Goal: Task Accomplishment & Management: Complete application form

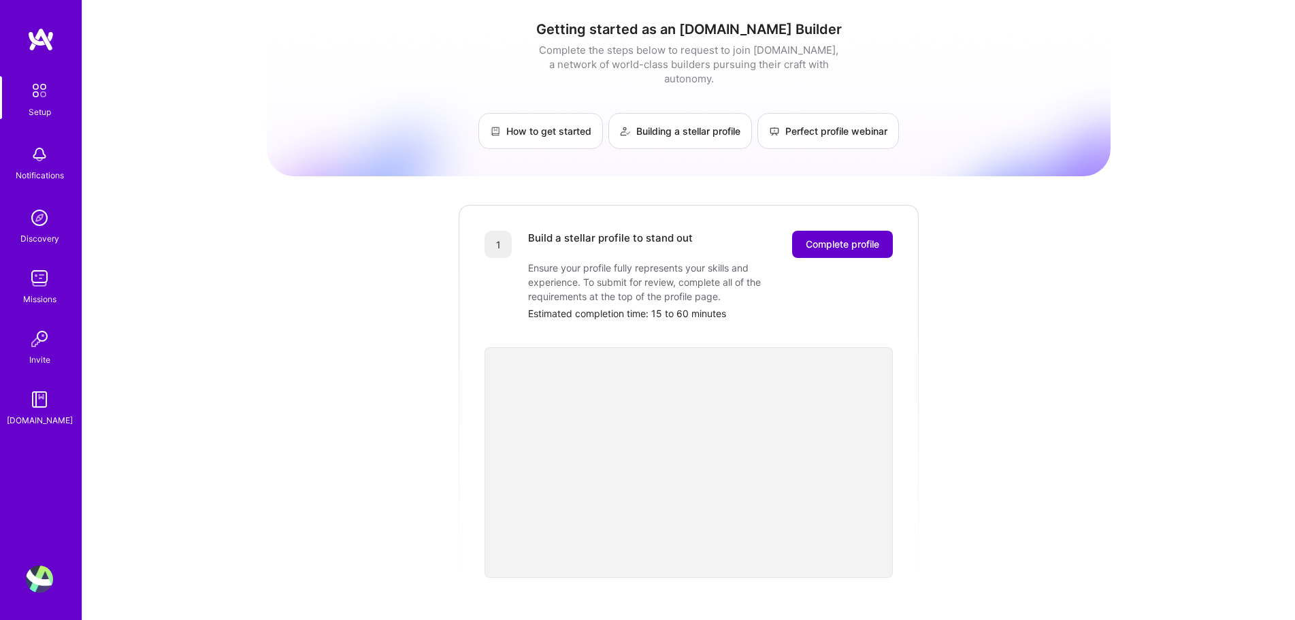
click at [833, 237] on span "Complete profile" at bounding box center [842, 244] width 73 height 14
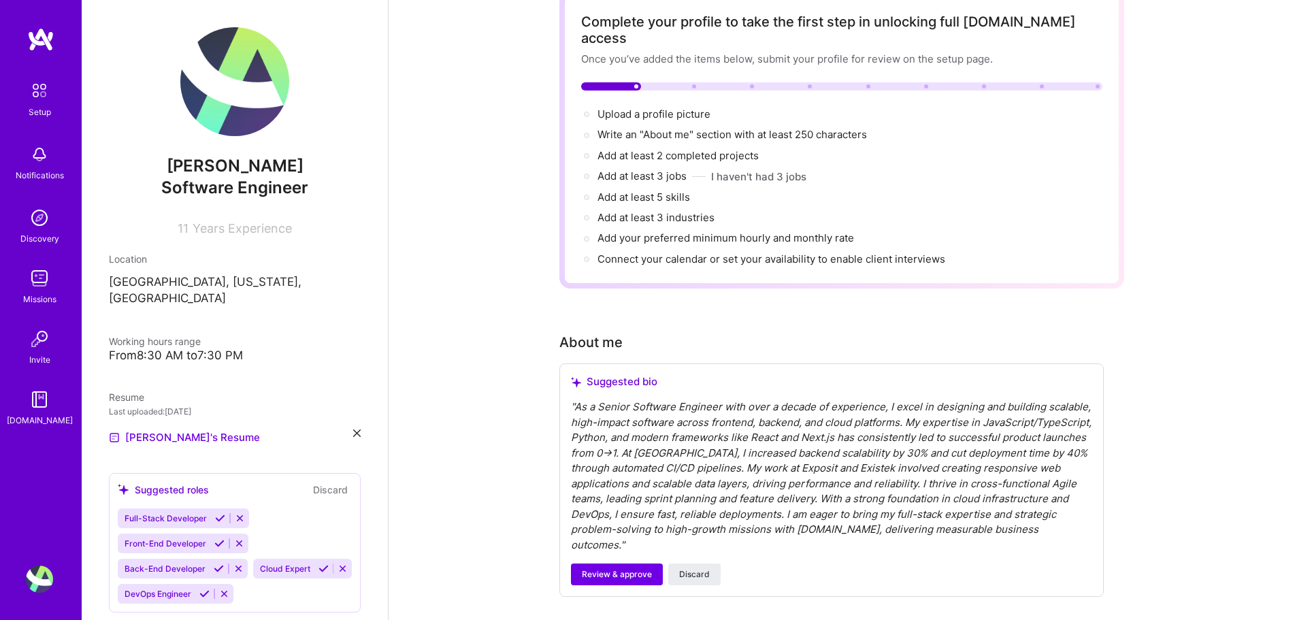
scroll to position [68, 0]
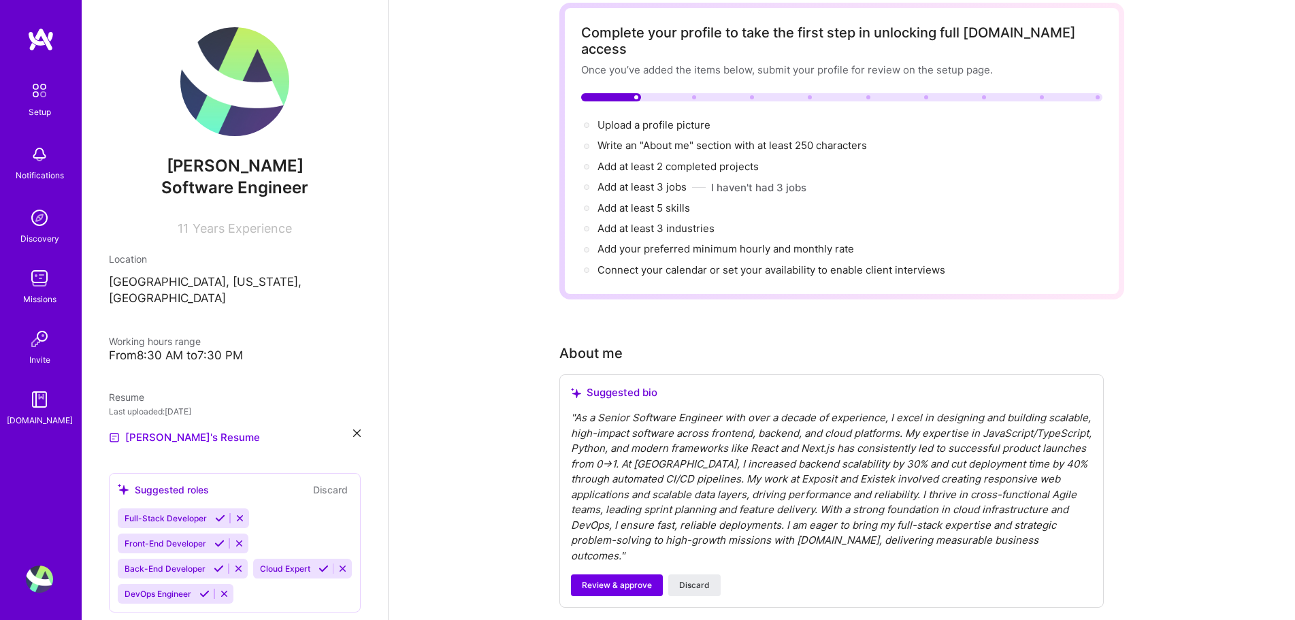
click at [640, 445] on div "" As a Senior Software Engineer with over a decade of experience, I excel in de…" at bounding box center [831, 486] width 521 height 153
click at [582, 579] on span "Review & approve" at bounding box center [617, 585] width 70 height 12
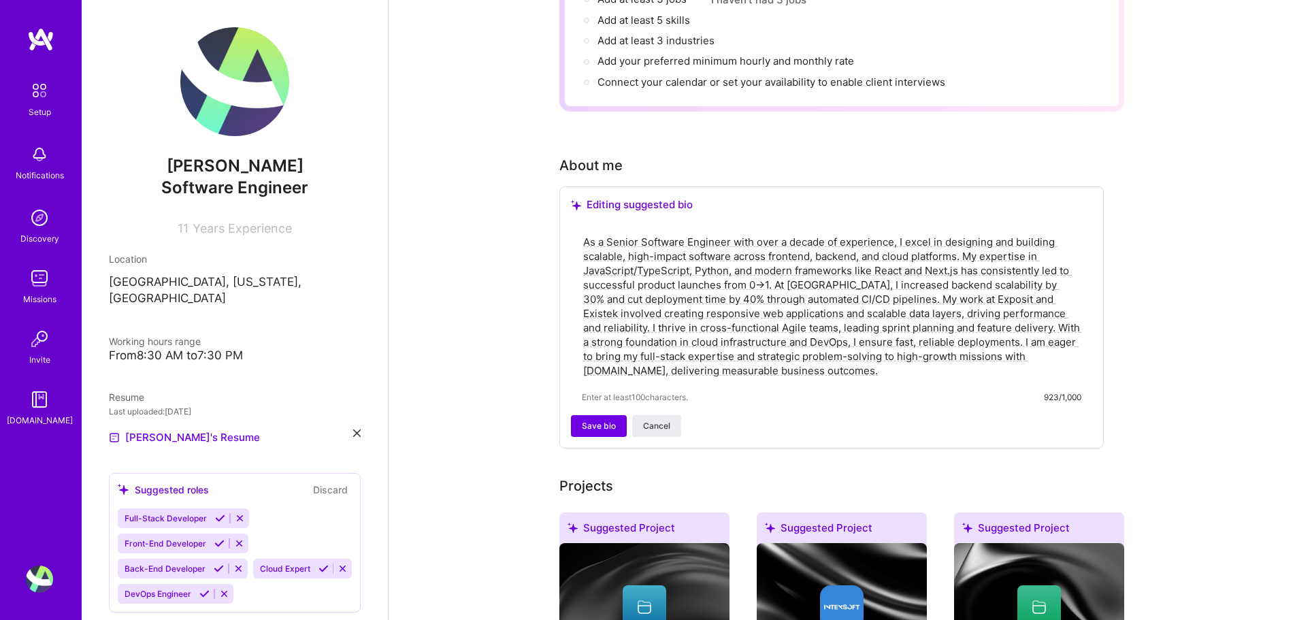
scroll to position [272, 0]
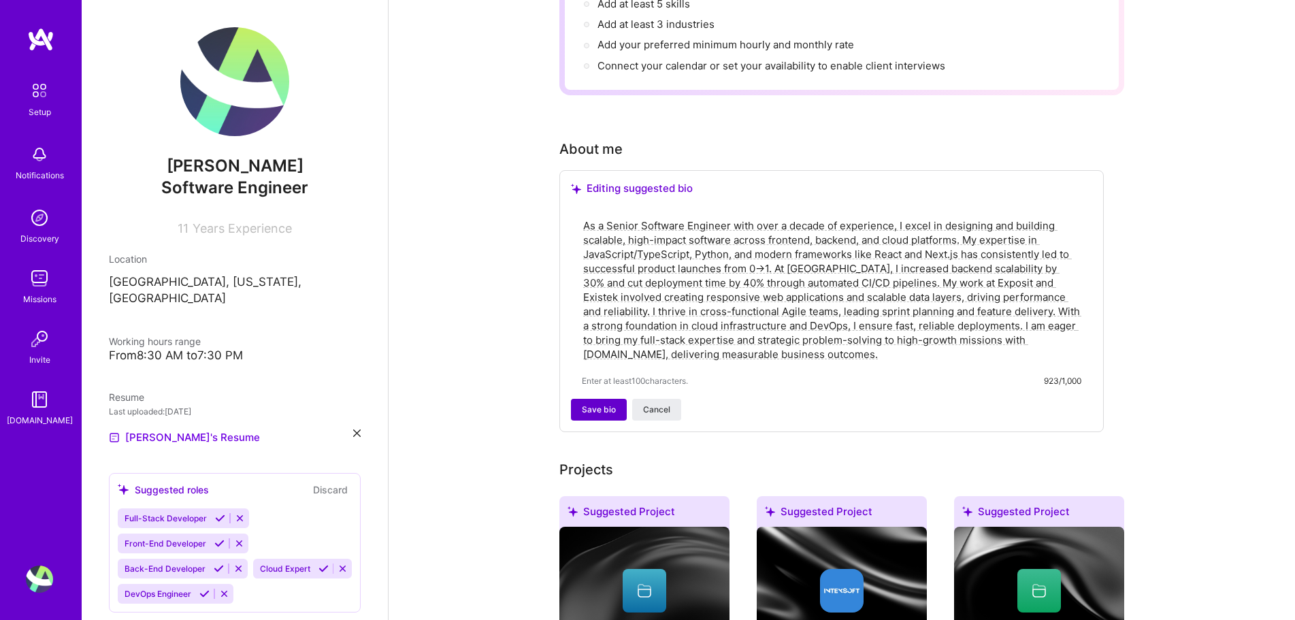
click at [602, 403] on span "Save bio" at bounding box center [599, 409] width 34 height 12
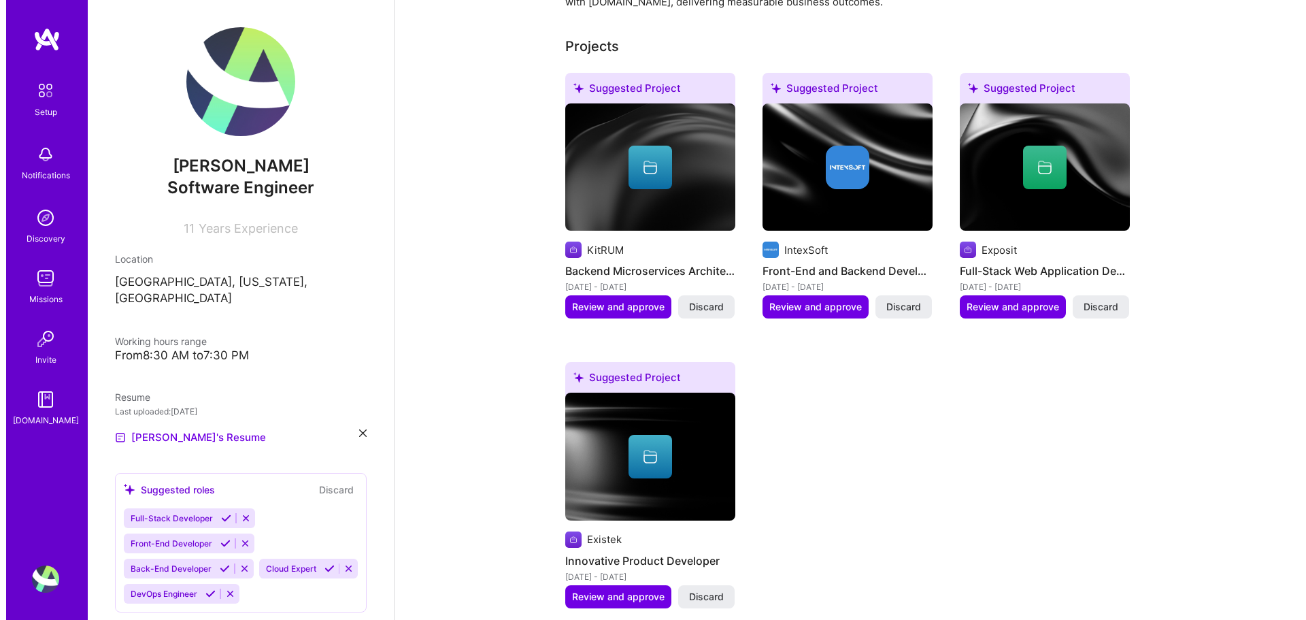
scroll to position [544, 0]
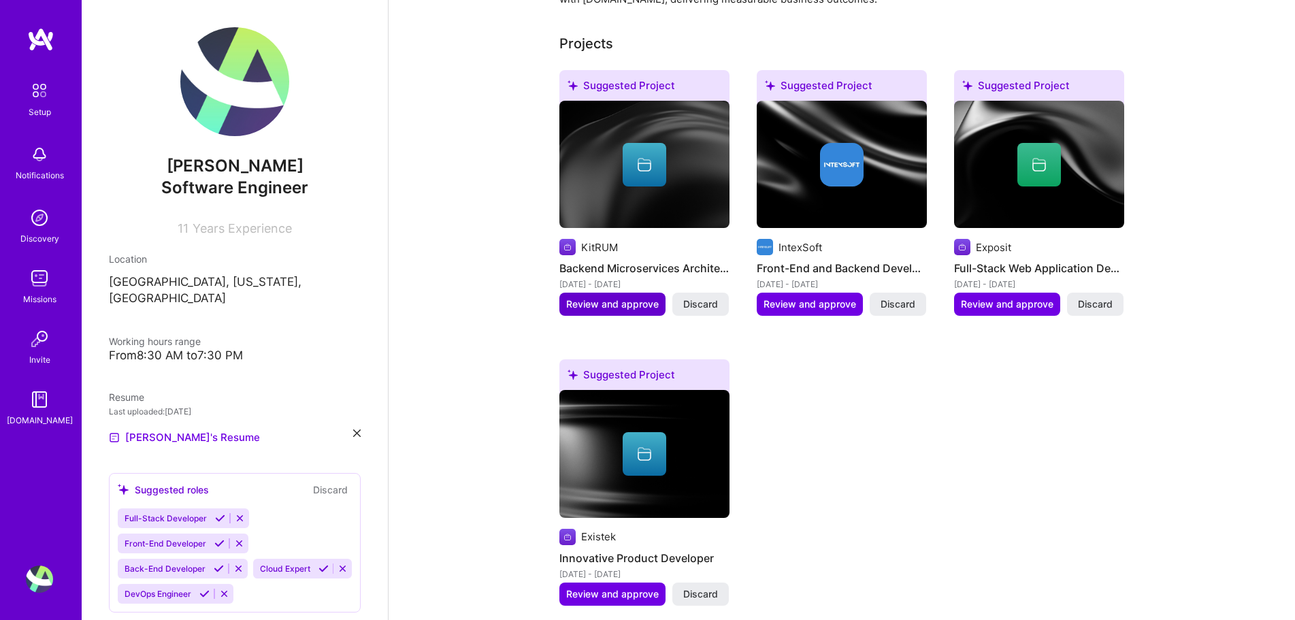
click at [604, 297] on span "Review and approve" at bounding box center [612, 304] width 93 height 14
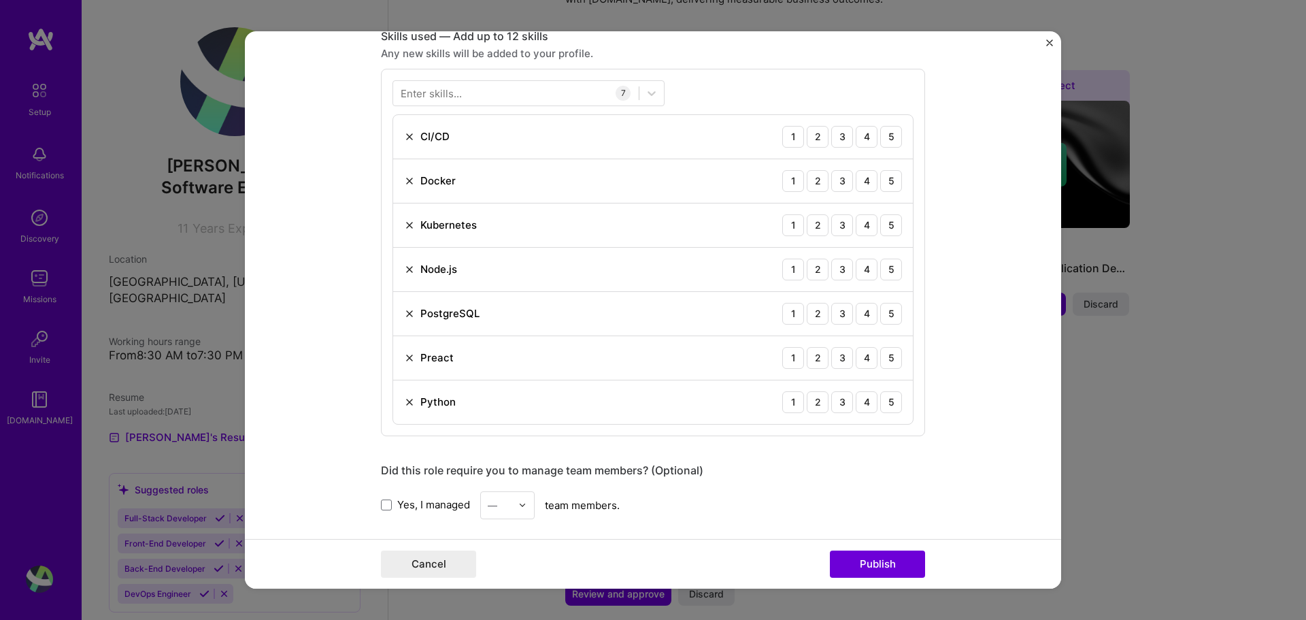
scroll to position [612, 0]
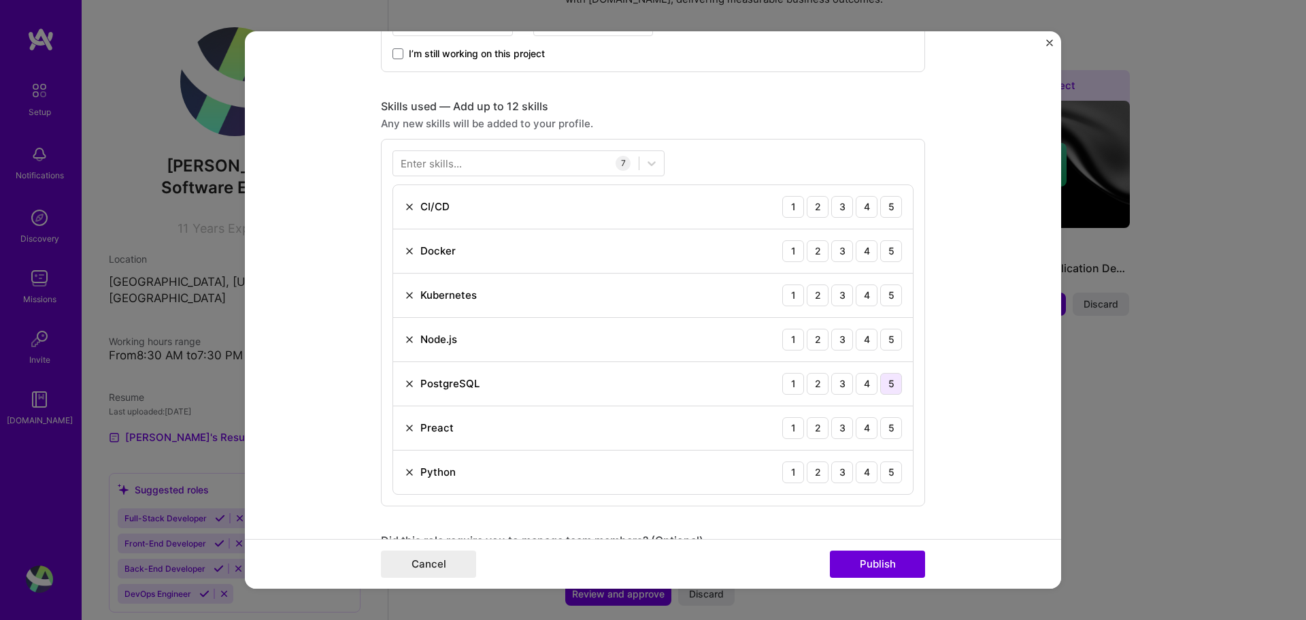
click at [884, 386] on div "5" at bounding box center [891, 384] width 22 height 22
click at [889, 346] on div "5" at bounding box center [891, 340] width 22 height 22
click at [837, 299] on div "3" at bounding box center [842, 295] width 22 height 22
click at [838, 295] on div "3" at bounding box center [842, 295] width 22 height 22
click at [859, 295] on div "4" at bounding box center [867, 295] width 22 height 22
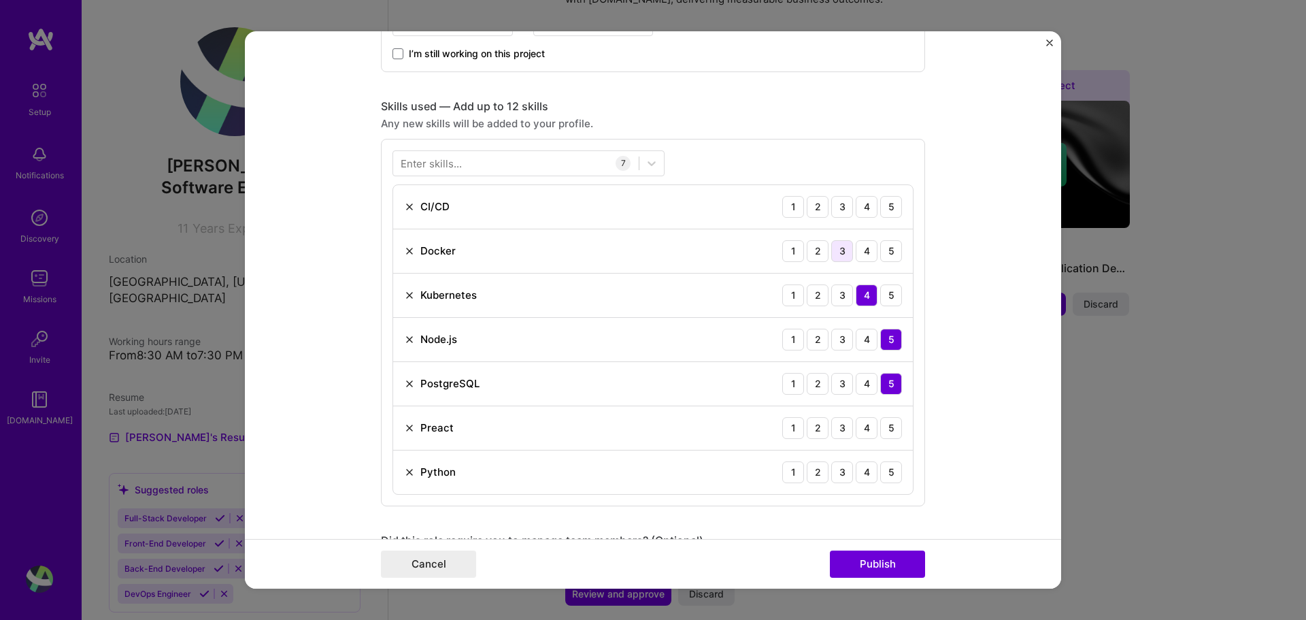
click at [835, 257] on div "3" at bounding box center [842, 251] width 22 height 22
click at [882, 213] on div "5" at bounding box center [891, 207] width 22 height 22
click at [889, 427] on div "5" at bounding box center [891, 428] width 22 height 22
click at [892, 474] on div "5" at bounding box center [891, 472] width 22 height 22
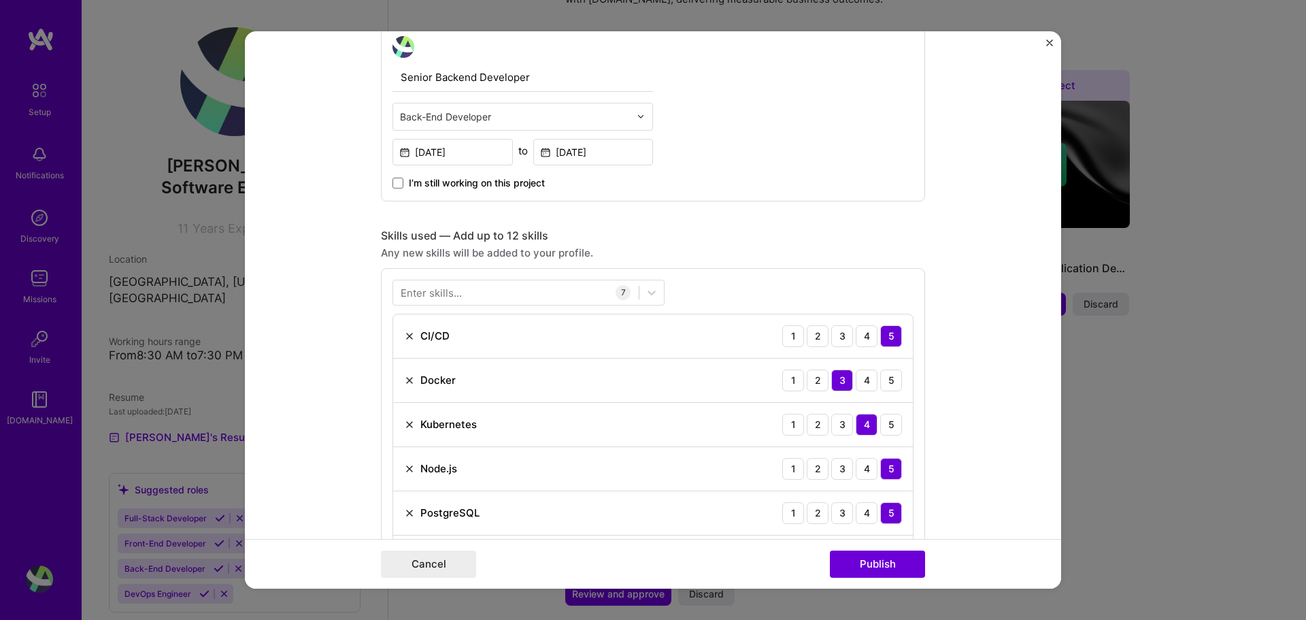
scroll to position [476, 0]
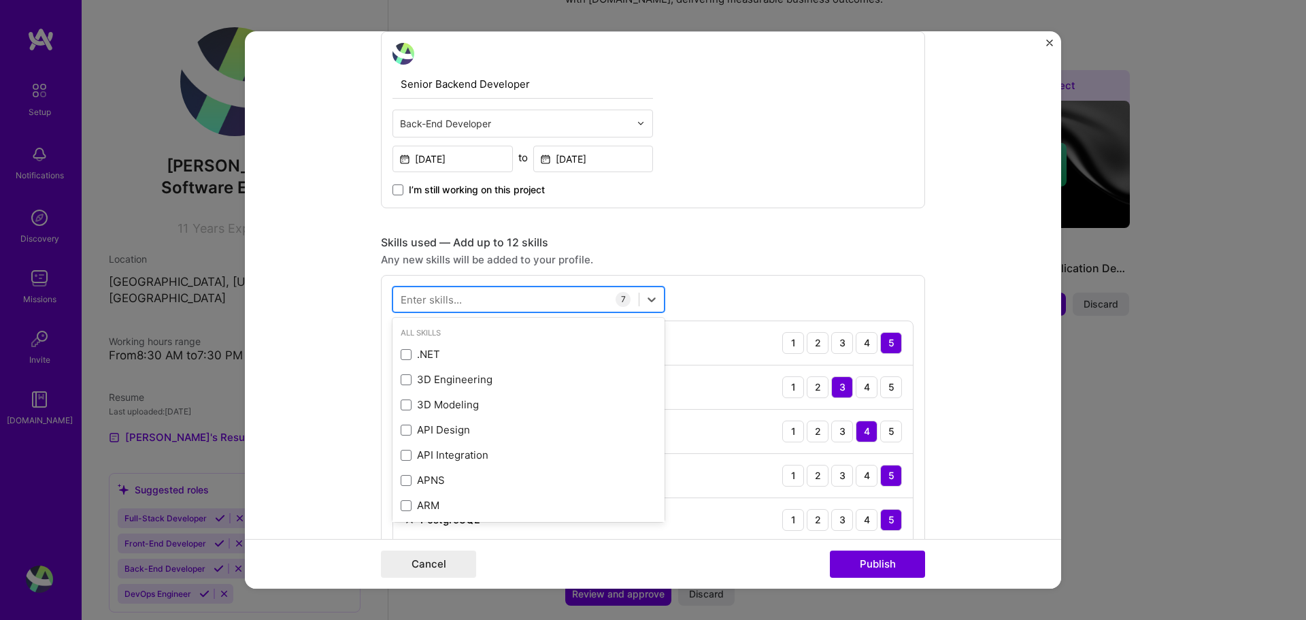
click at [515, 304] on div at bounding box center [516, 299] width 246 height 22
type input "n"
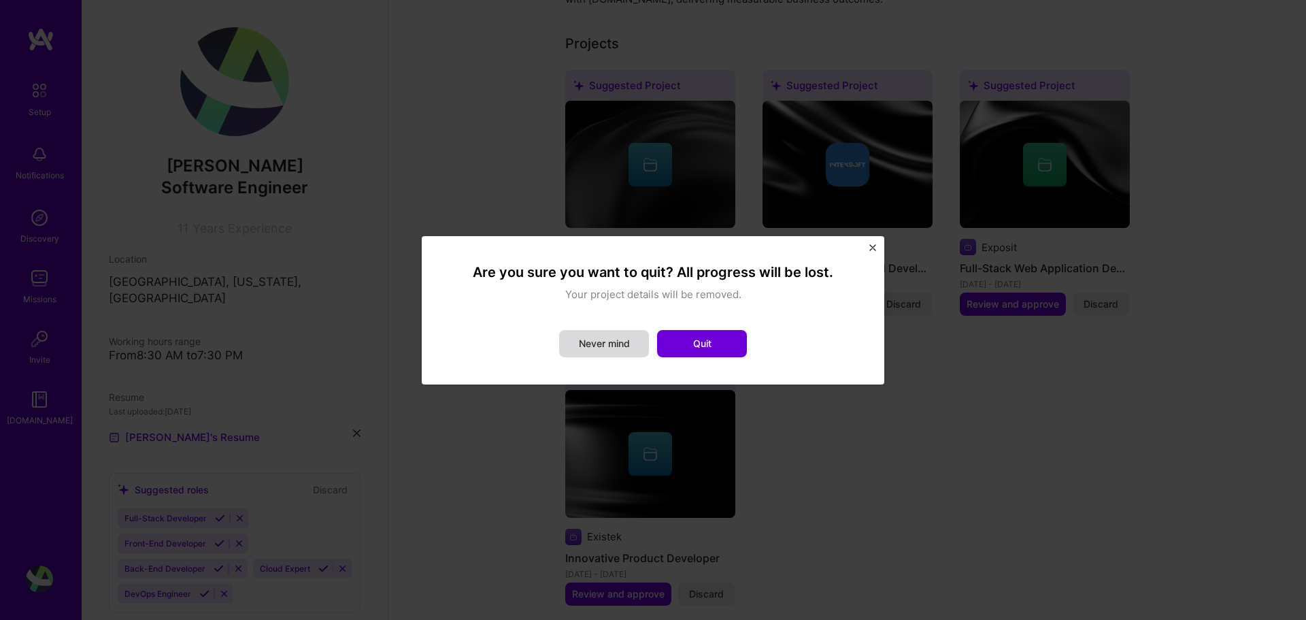
click at [608, 345] on button "Never mind" at bounding box center [604, 343] width 90 height 27
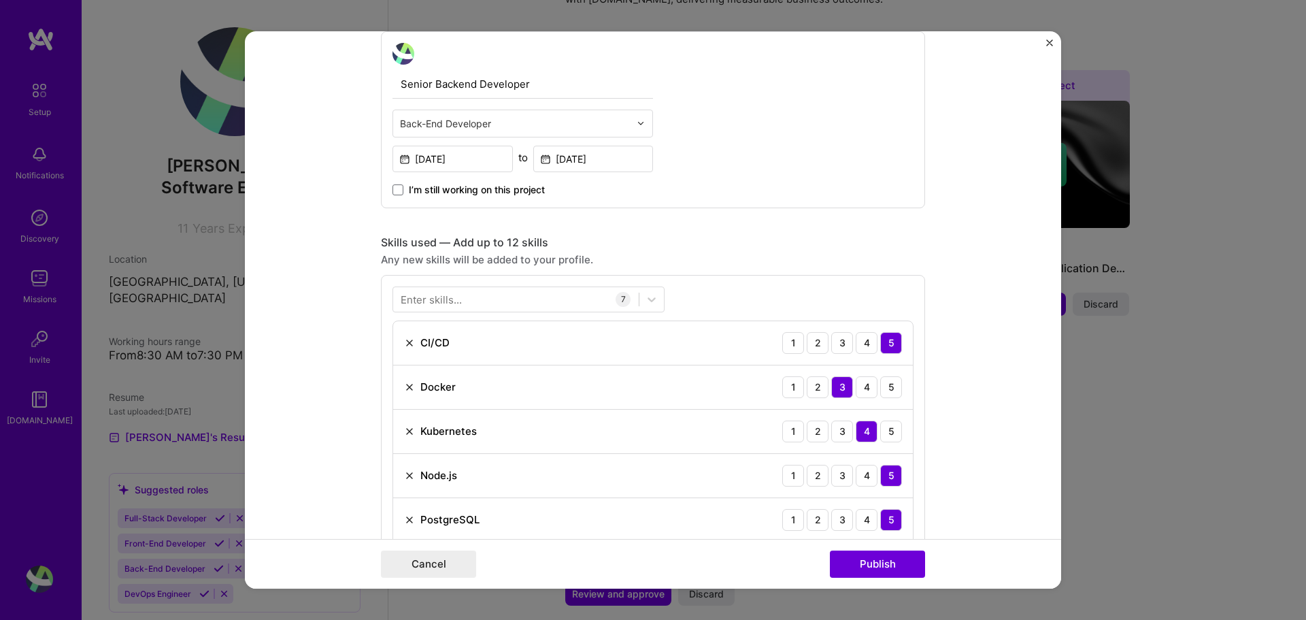
click at [284, 313] on form "Editing suggested project This project is suggested based on your LinkedIn, res…" at bounding box center [653, 310] width 816 height 558
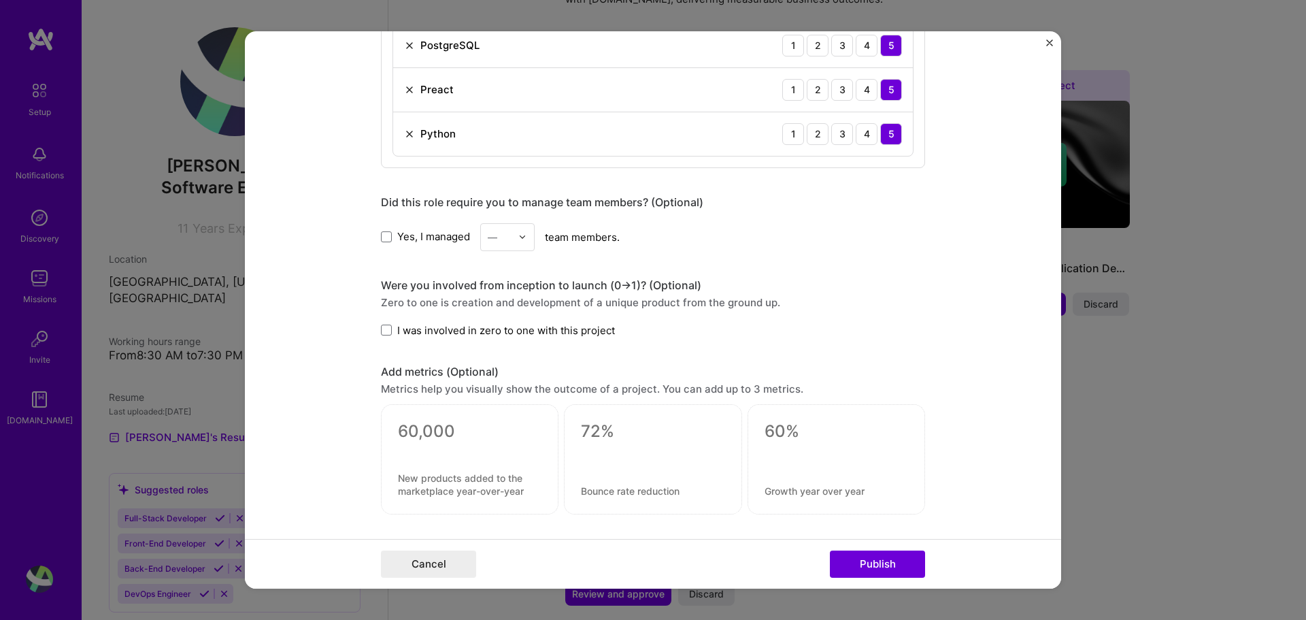
scroll to position [952, 0]
click at [381, 333] on span at bounding box center [386, 327] width 11 height 11
click at [0, 0] on input "I was involved in zero to one with this project" at bounding box center [0, 0] width 0 height 0
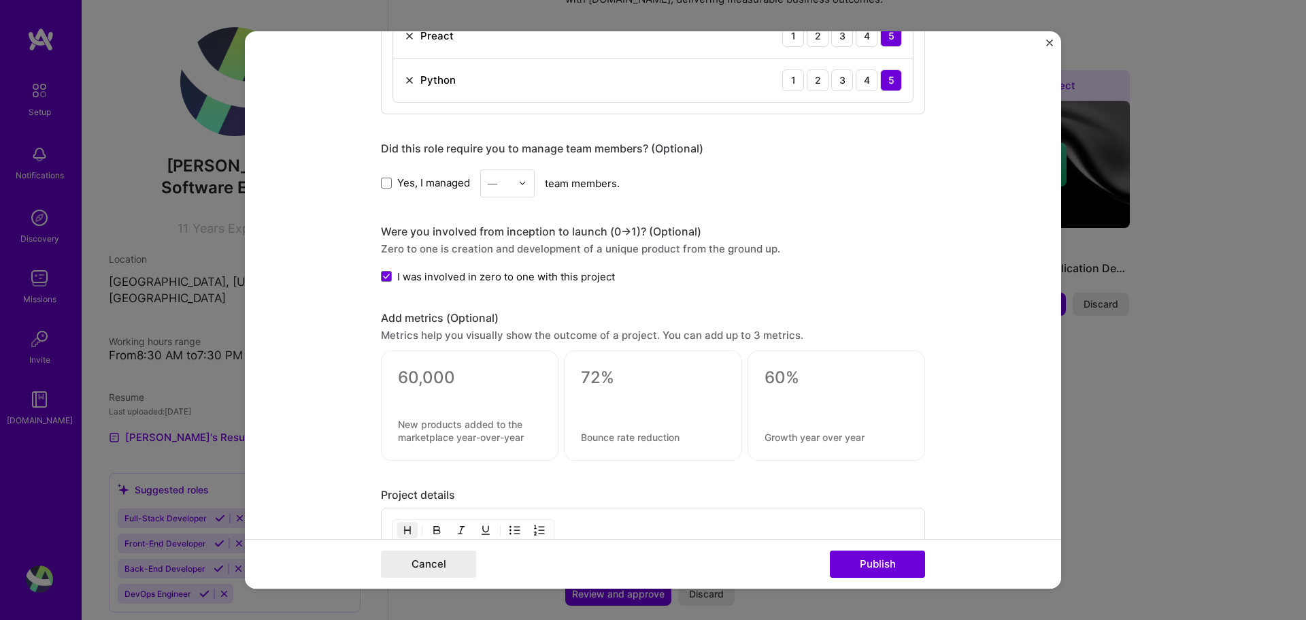
scroll to position [1089, 0]
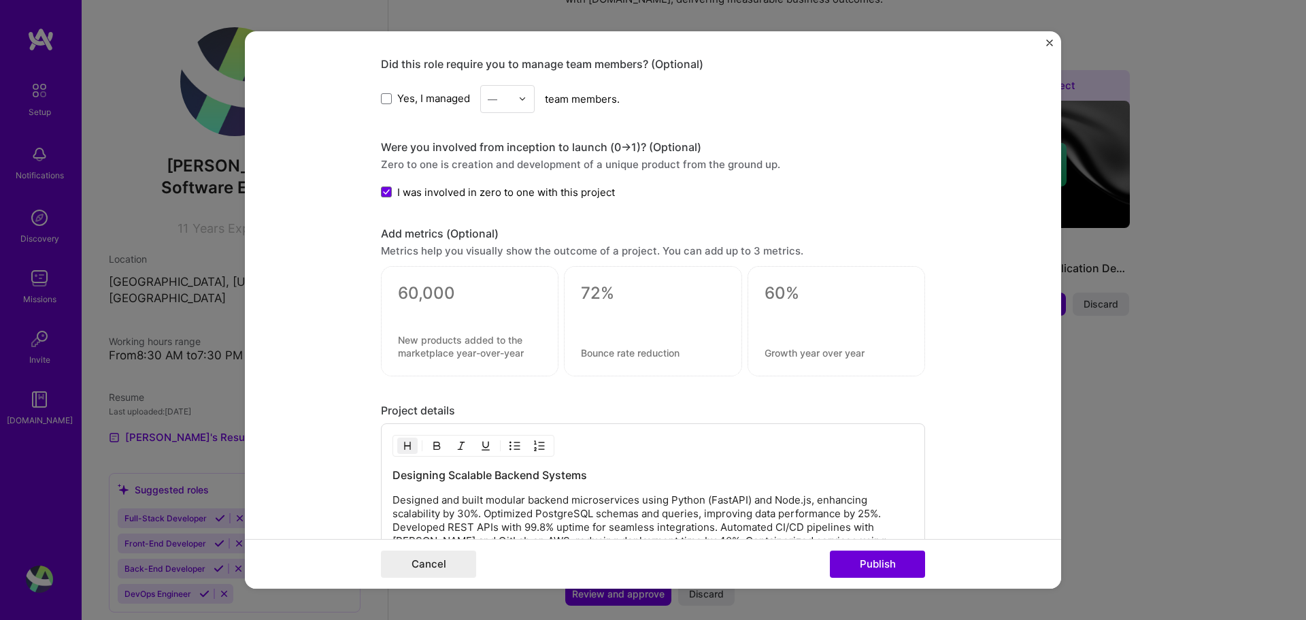
click at [417, 310] on div at bounding box center [470, 310] width 144 height 14
click at [421, 295] on textarea at bounding box center [470, 293] width 144 height 20
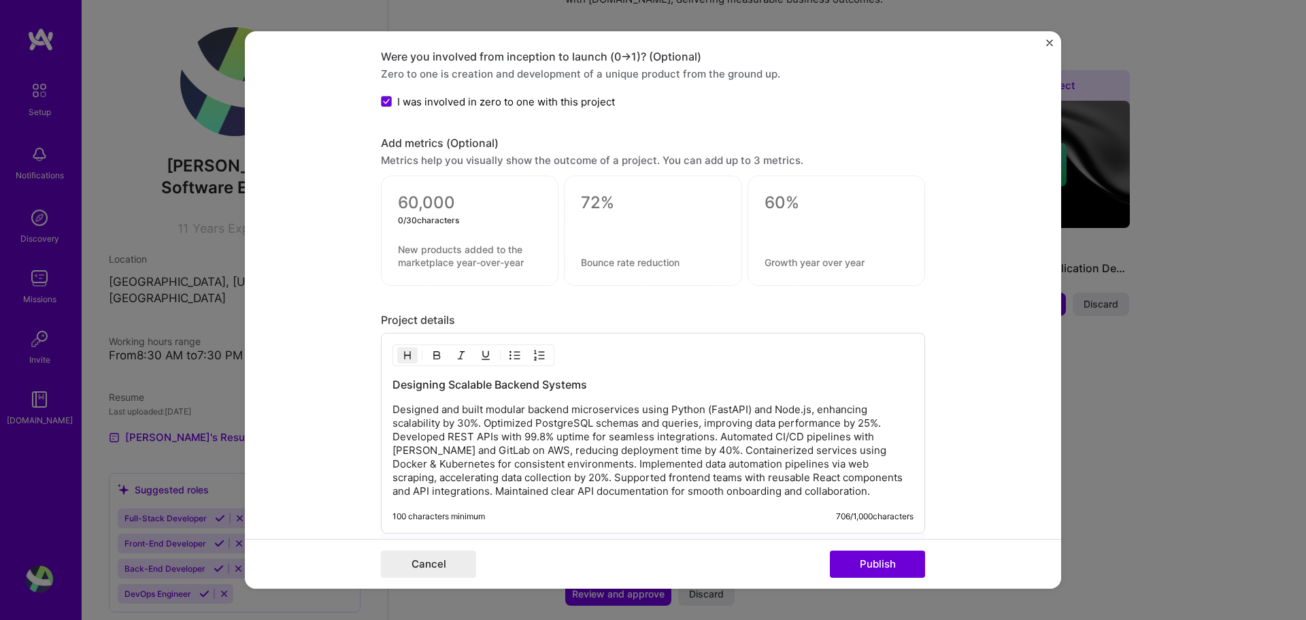
scroll to position [1342, 0]
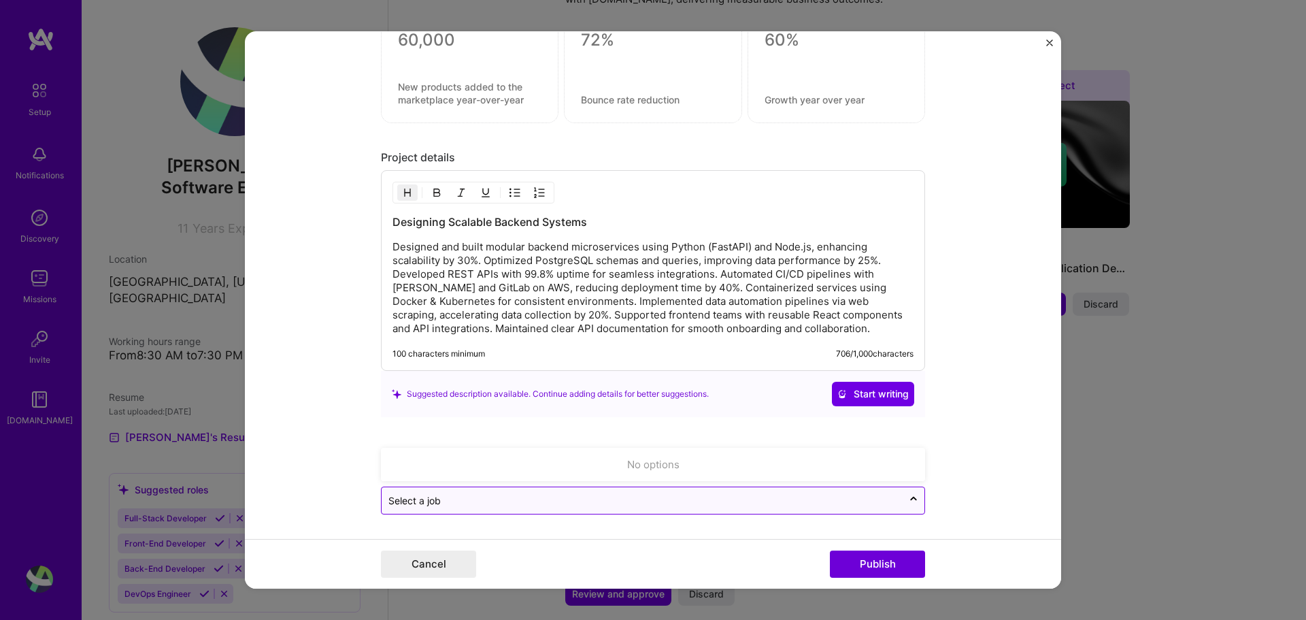
click at [820, 507] on input "text" at bounding box center [642, 500] width 508 height 14
click at [912, 501] on icon at bounding box center [913, 502] width 11 height 14
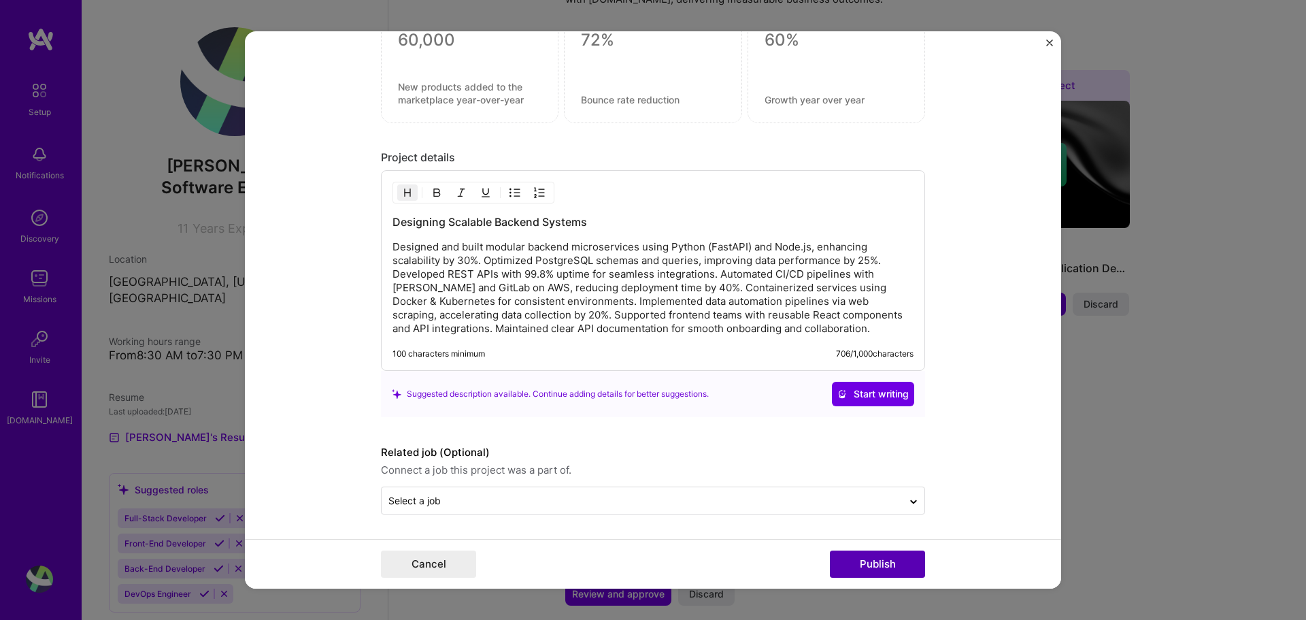
click at [882, 562] on button "Publish" at bounding box center [877, 563] width 95 height 27
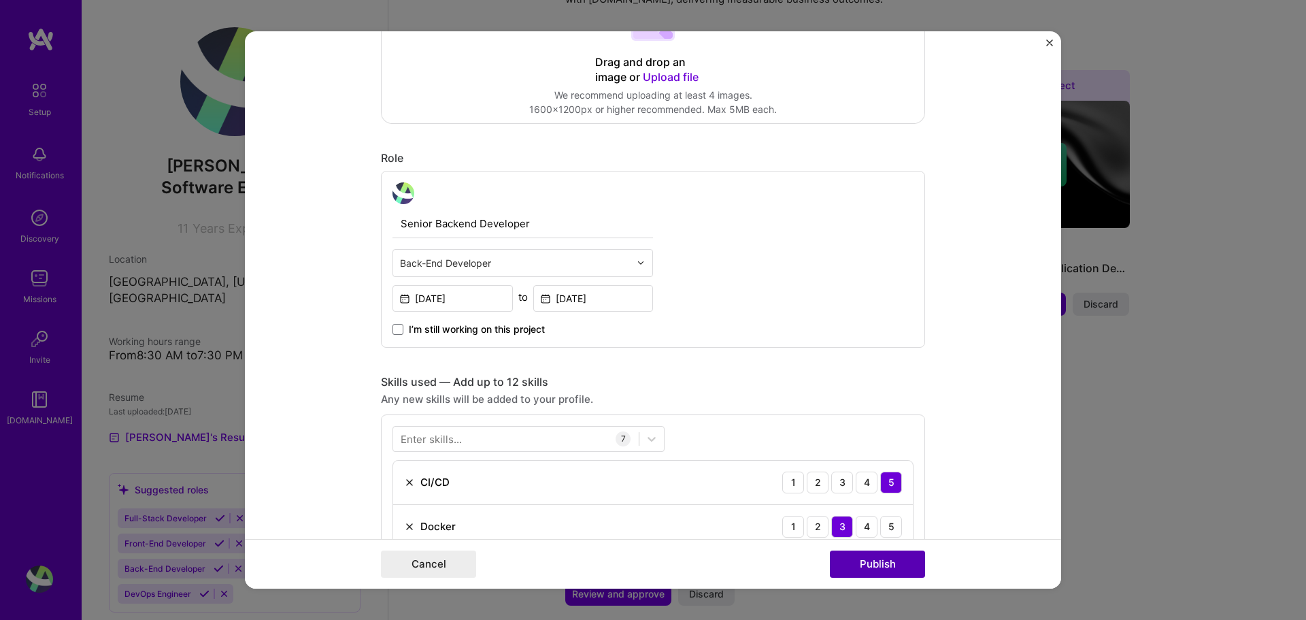
scroll to position [89, 0]
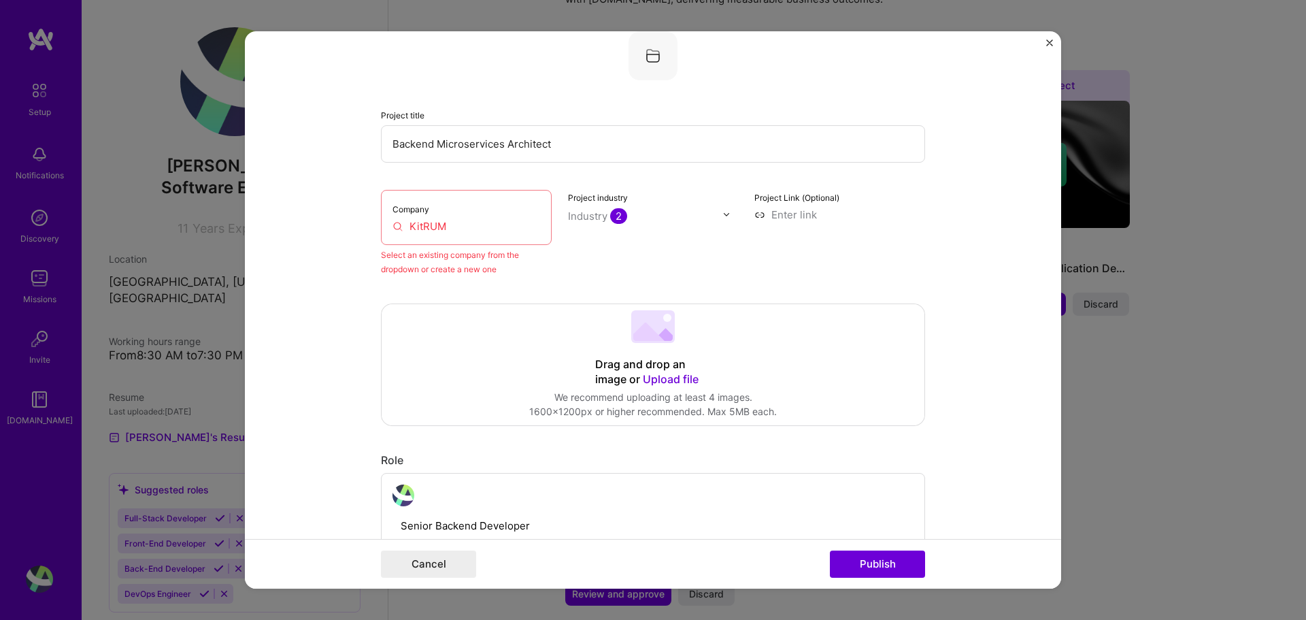
click at [492, 224] on input "KitRUM" at bounding box center [467, 226] width 148 height 14
click at [476, 231] on input "KitRUM" at bounding box center [467, 226] width 148 height 14
click at [610, 159] on input "Backend Microservices Architect" at bounding box center [653, 143] width 544 height 37
click at [505, 224] on input "KitRUM" at bounding box center [467, 226] width 148 height 14
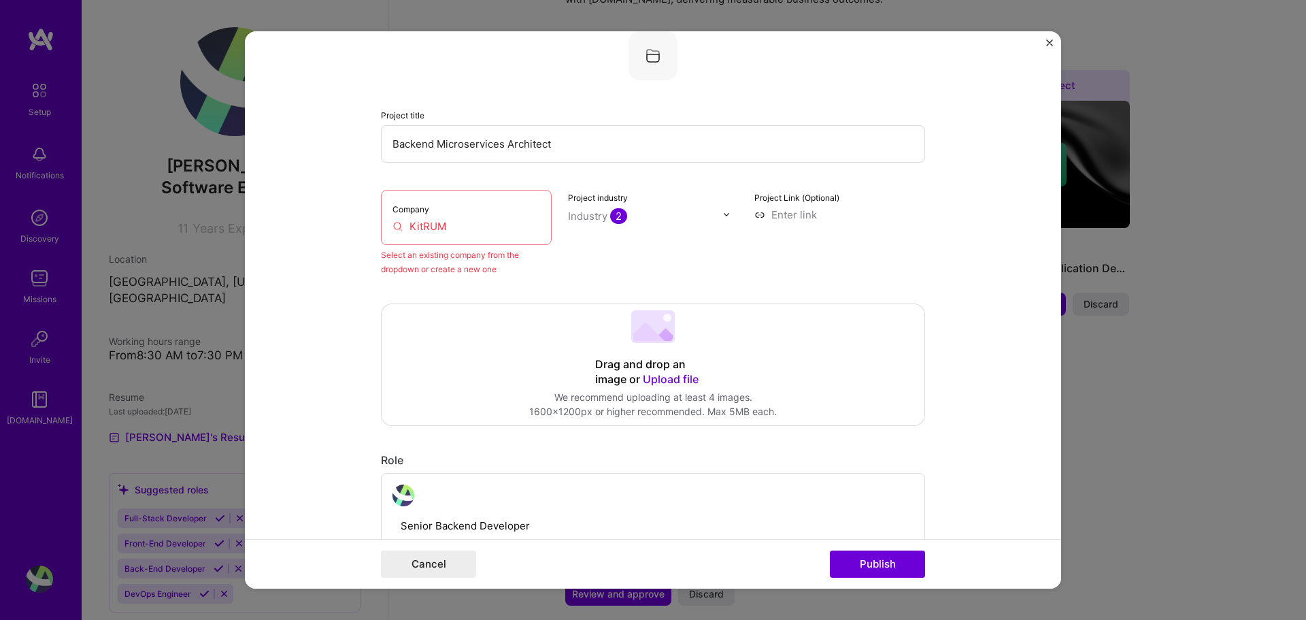
click at [585, 203] on div "Project industry Industry 2" at bounding box center [653, 233] width 171 height 86
click at [657, 206] on div "Project industry Industry 2" at bounding box center [653, 233] width 171 height 86
click at [723, 218] on img at bounding box center [727, 214] width 8 height 8
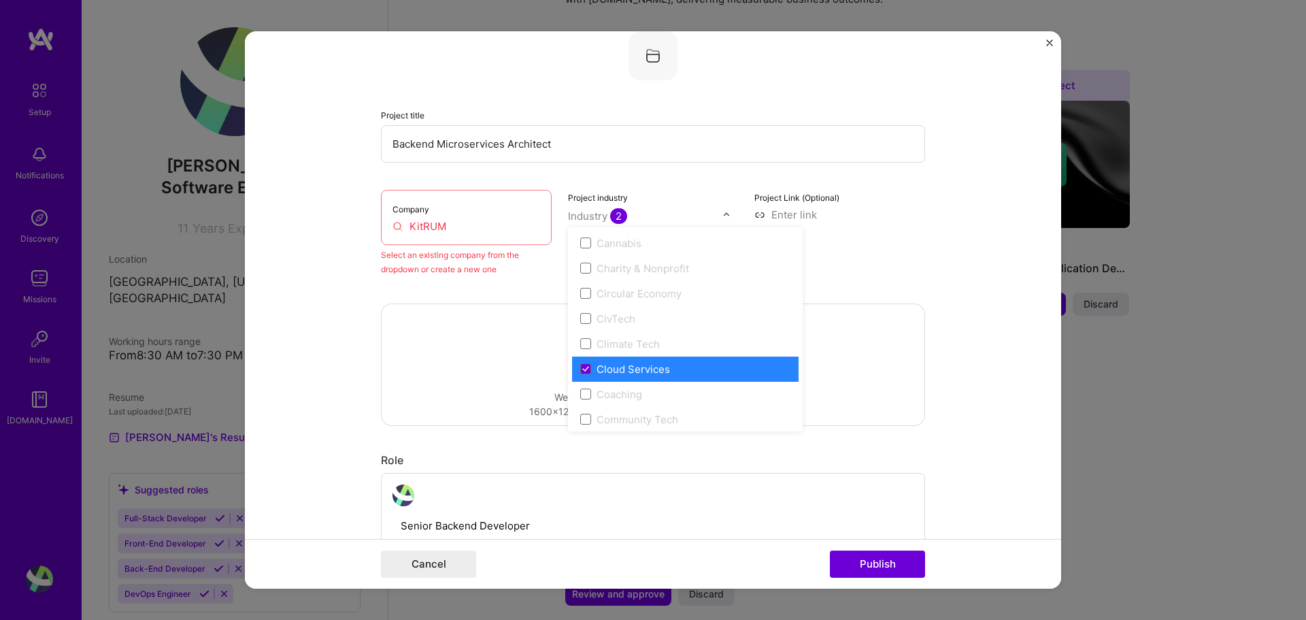
click at [931, 254] on form "Editing suggested project This project is suggested based on your LinkedIn, res…" at bounding box center [653, 310] width 816 height 558
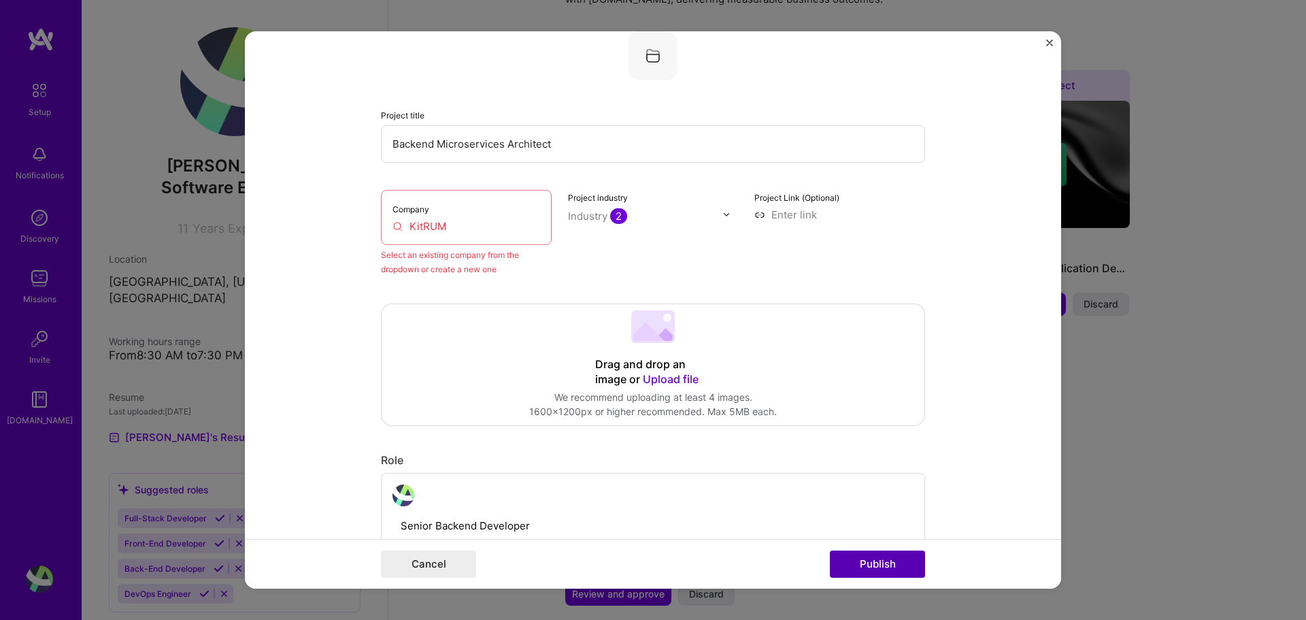
click at [867, 559] on button "Publish" at bounding box center [877, 563] width 95 height 27
click at [863, 563] on button "Publish" at bounding box center [877, 563] width 95 height 27
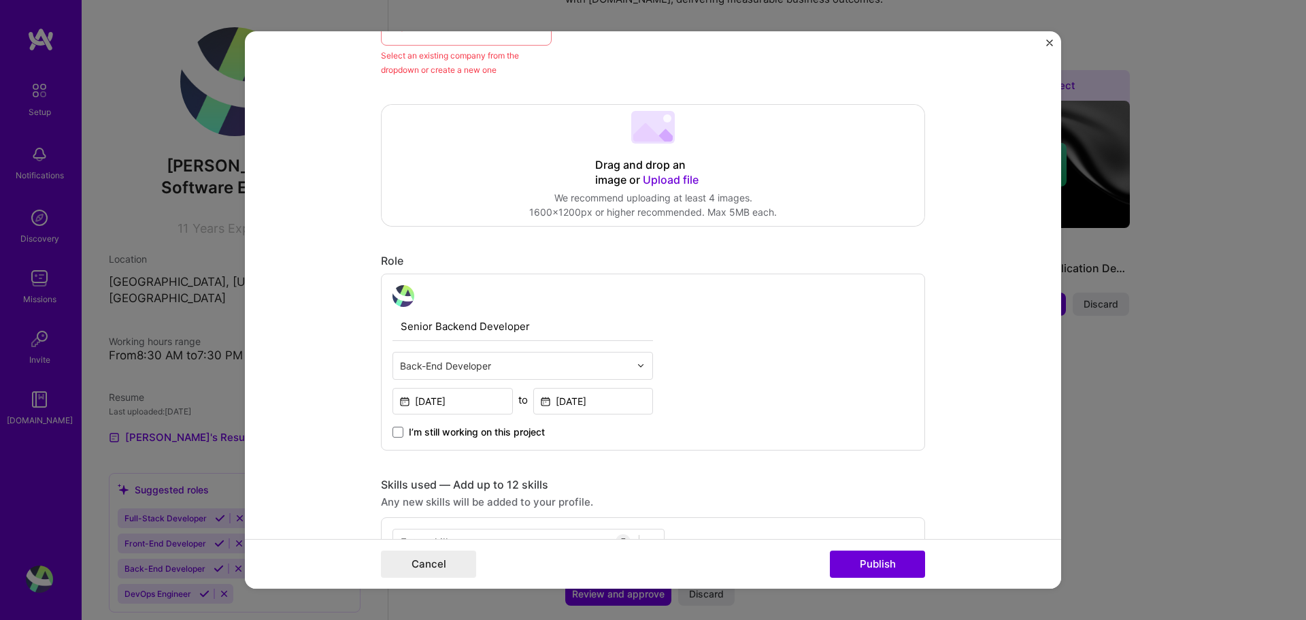
scroll to position [429, 0]
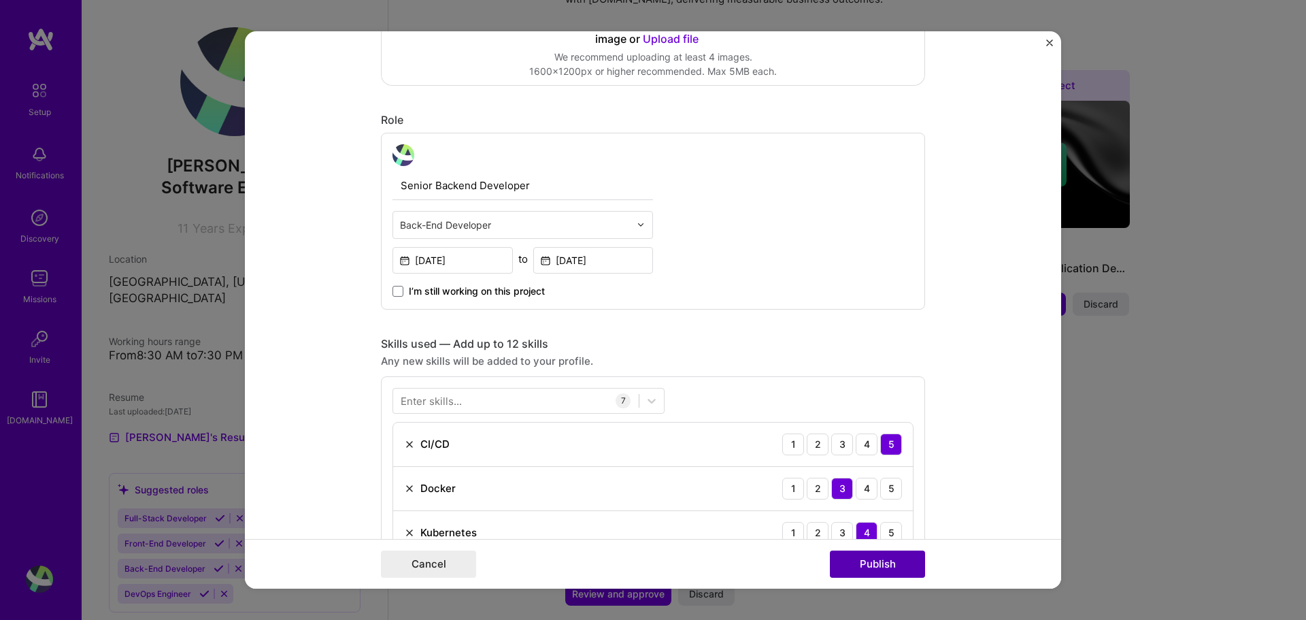
click at [872, 561] on button "Publish" at bounding box center [877, 563] width 95 height 27
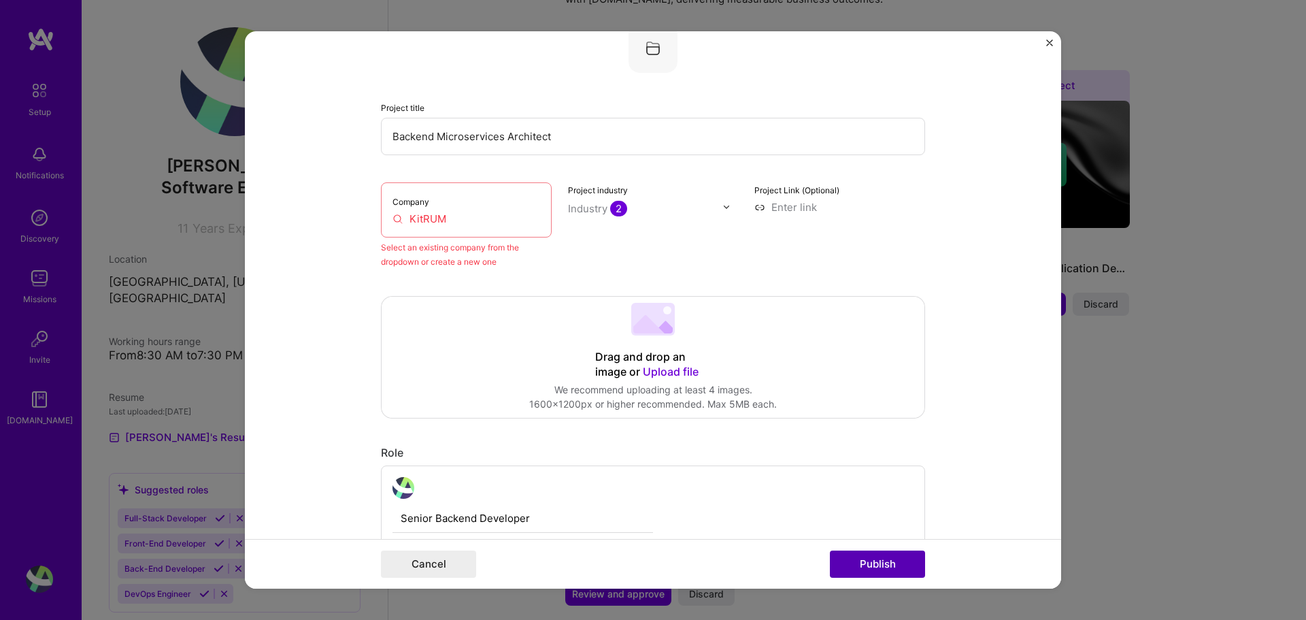
scroll to position [89, 0]
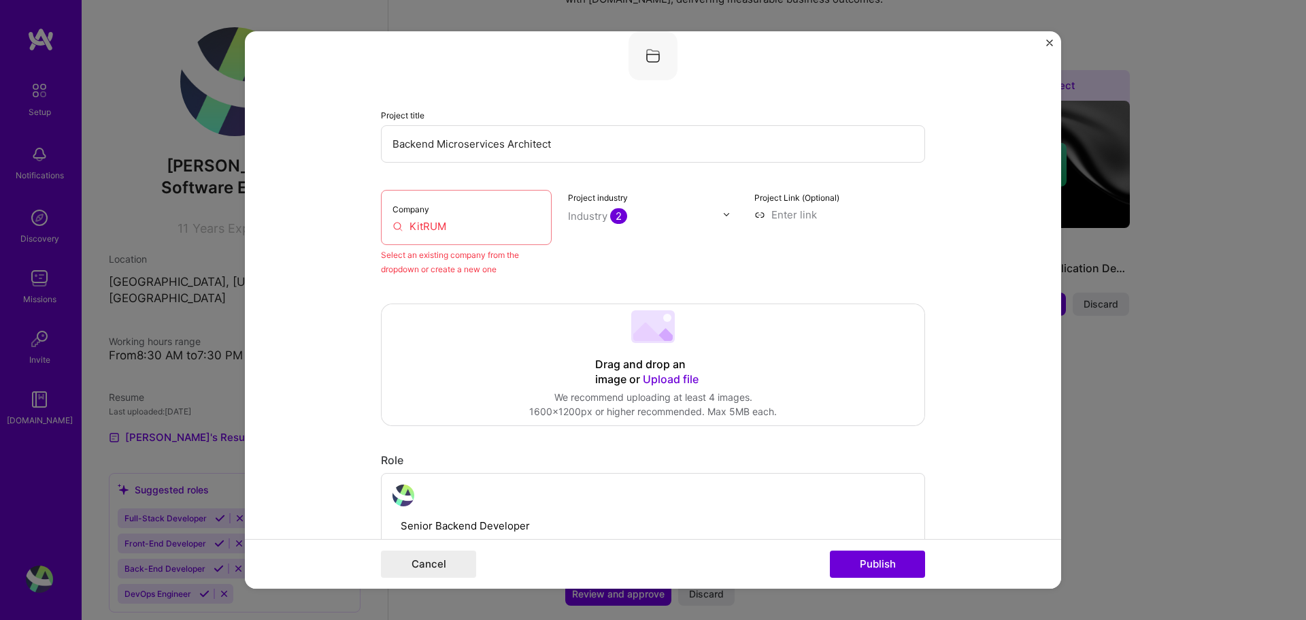
drag, startPoint x: 448, startPoint y: 221, endPoint x: 375, endPoint y: 235, distance: 74.7
click at [381, 235] on div "Company KitRUM" at bounding box center [466, 217] width 171 height 55
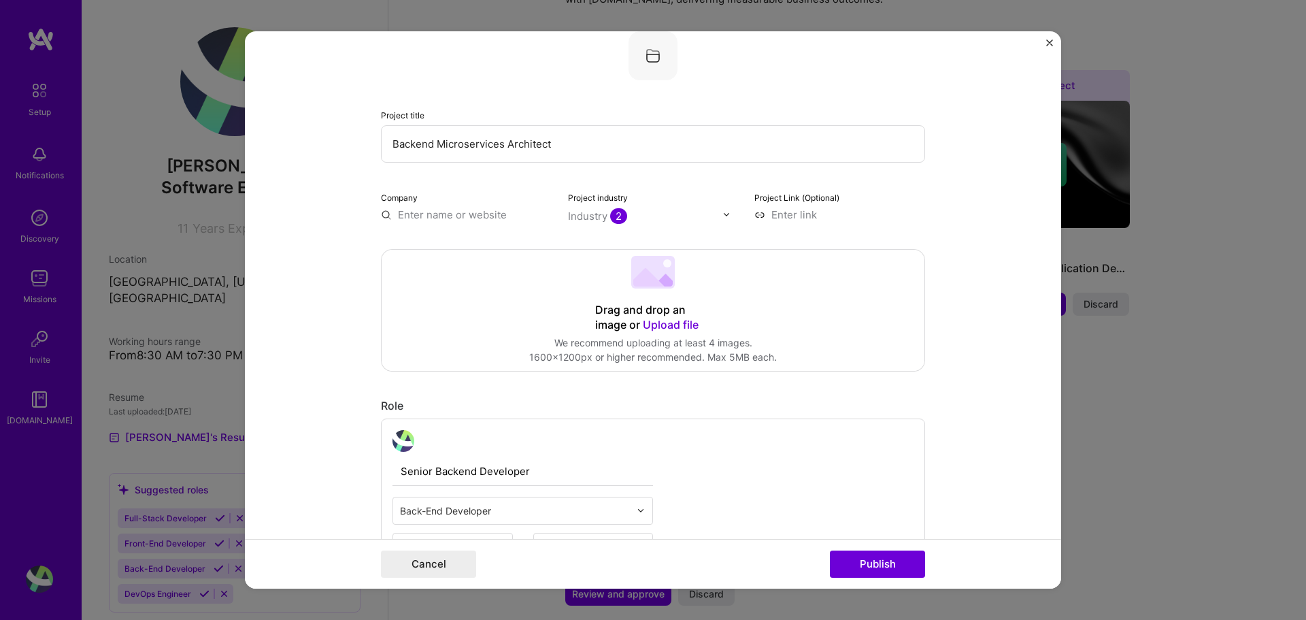
drag, startPoint x: 293, startPoint y: 279, endPoint x: 313, endPoint y: 279, distance: 20.4
click at [299, 279] on form "Editing suggested project This project is suggested based on your LinkedIn, res…" at bounding box center [653, 310] width 816 height 558
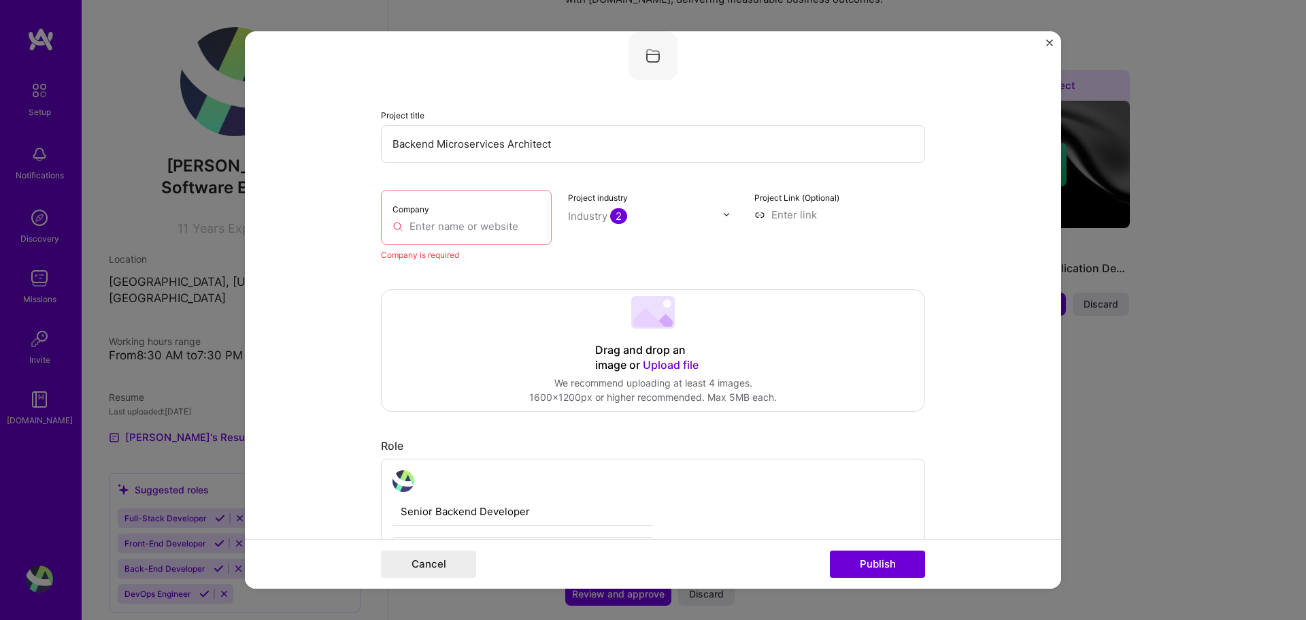
click at [438, 234] on div "Company" at bounding box center [466, 217] width 171 height 55
click at [440, 227] on input "text" at bounding box center [467, 226] width 148 height 14
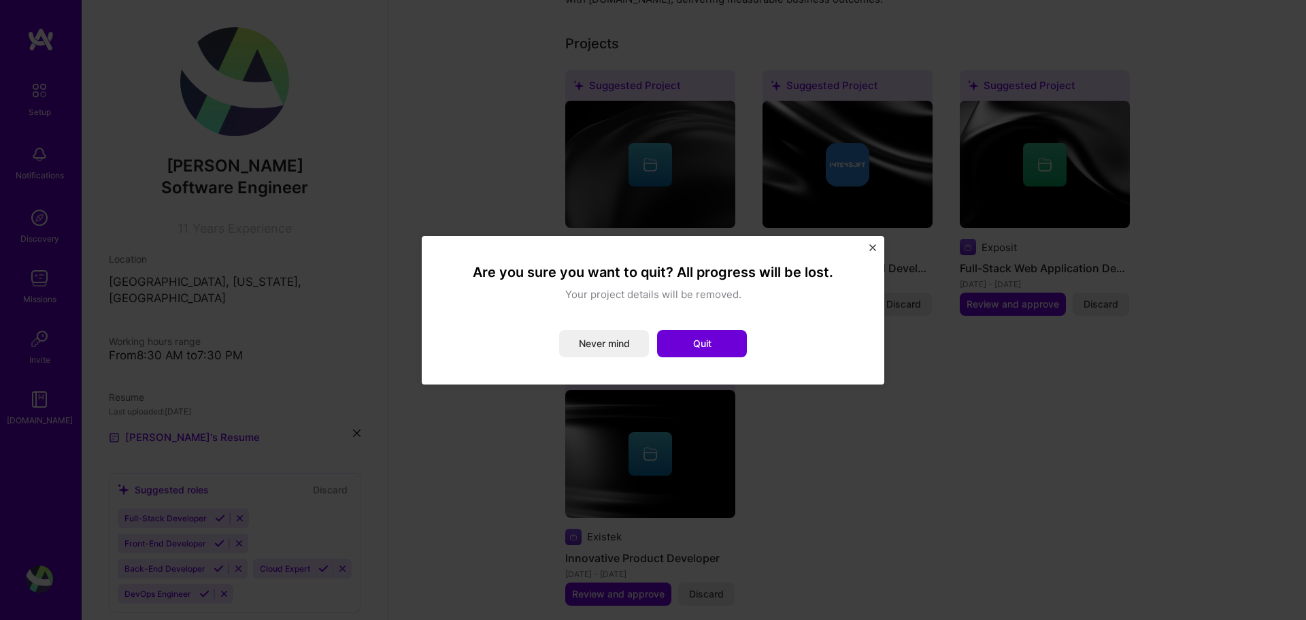
drag, startPoint x: 584, startPoint y: 337, endPoint x: 576, endPoint y: 324, distance: 15.5
click at [584, 338] on button "Never mind" at bounding box center [604, 343] width 90 height 27
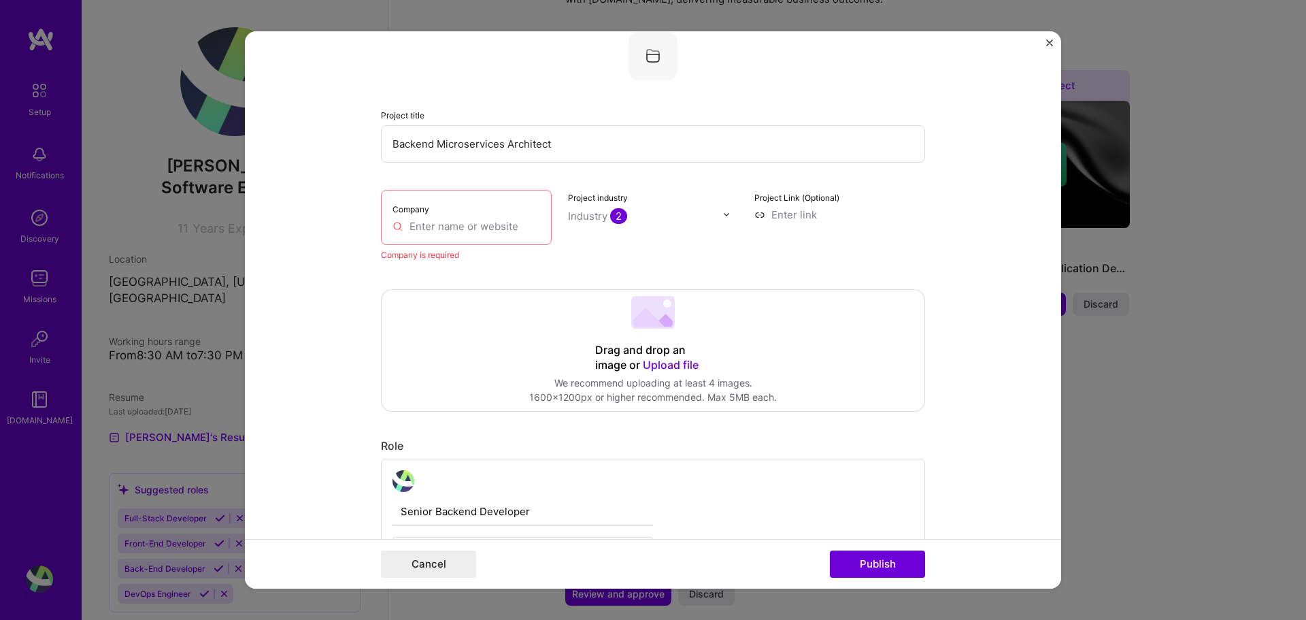
drag, startPoint x: 586, startPoint y: 257, endPoint x: 603, endPoint y: 234, distance: 29.1
click at [589, 254] on div "Project industry Industry 2" at bounding box center [653, 226] width 171 height 72
click at [635, 217] on input "text" at bounding box center [645, 216] width 155 height 14
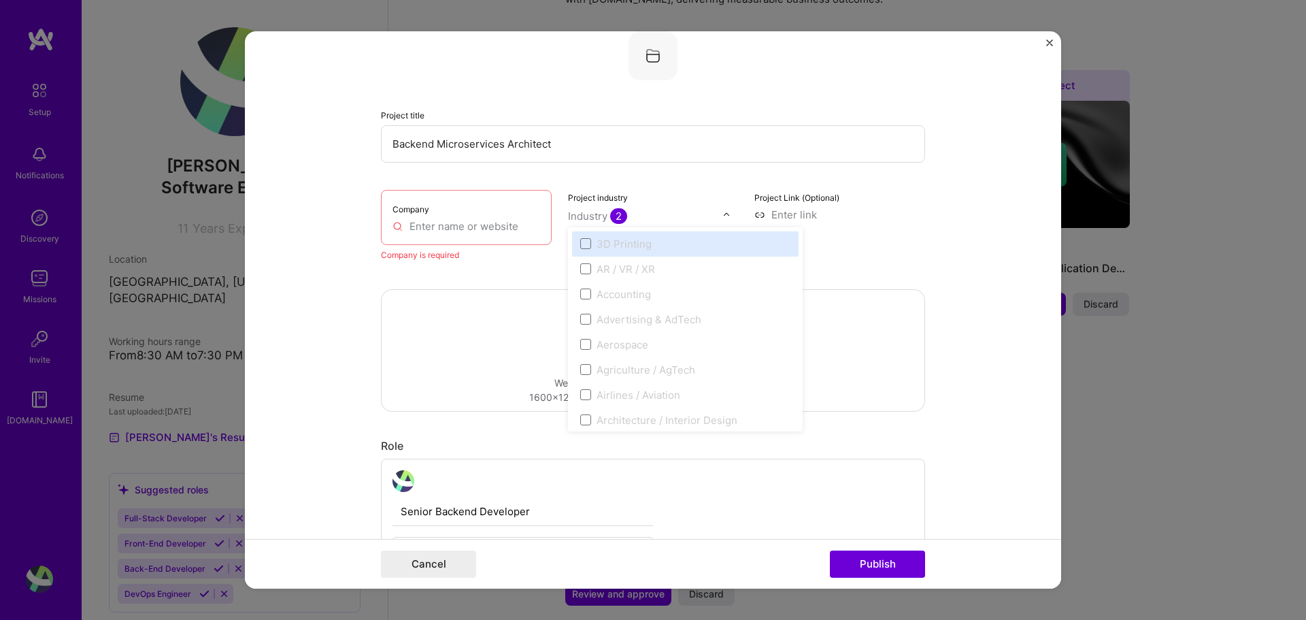
drag, startPoint x: 355, startPoint y: 182, endPoint x: 553, endPoint y: 208, distance: 199.6
click at [359, 182] on form "Editing suggested project This project is suggested based on your LinkedIn, res…" at bounding box center [653, 310] width 816 height 558
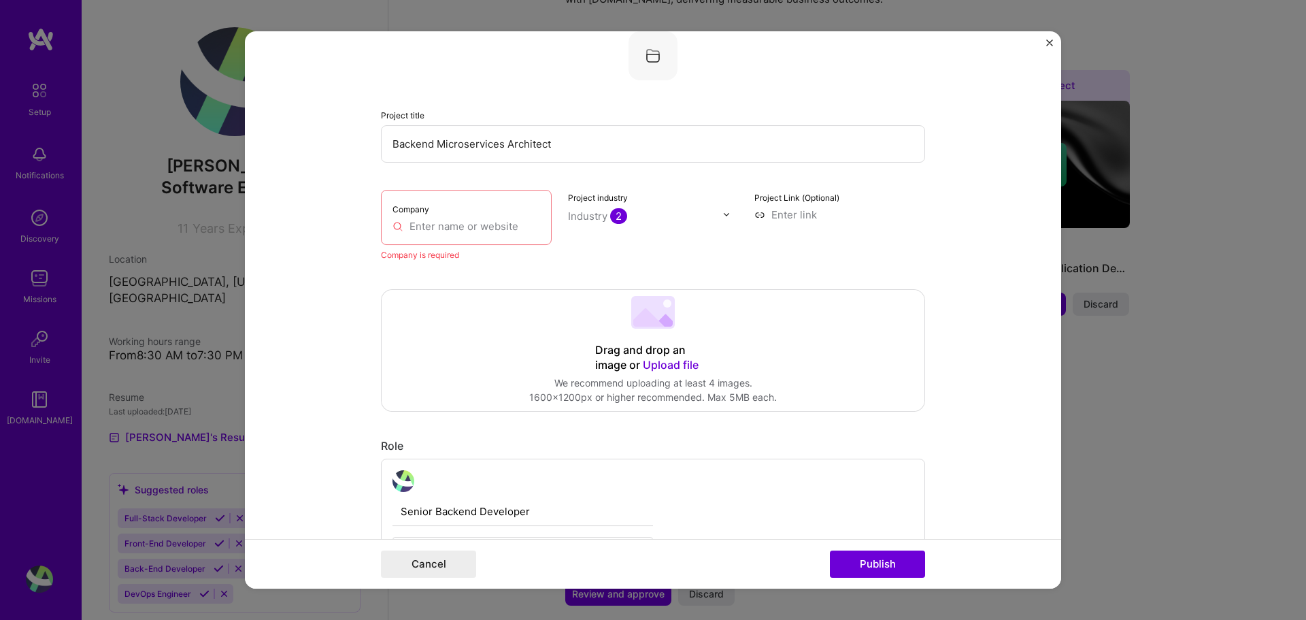
click at [775, 215] on input at bounding box center [840, 215] width 171 height 14
click at [506, 225] on input "text" at bounding box center [467, 226] width 148 height 14
paste input "Urrly"
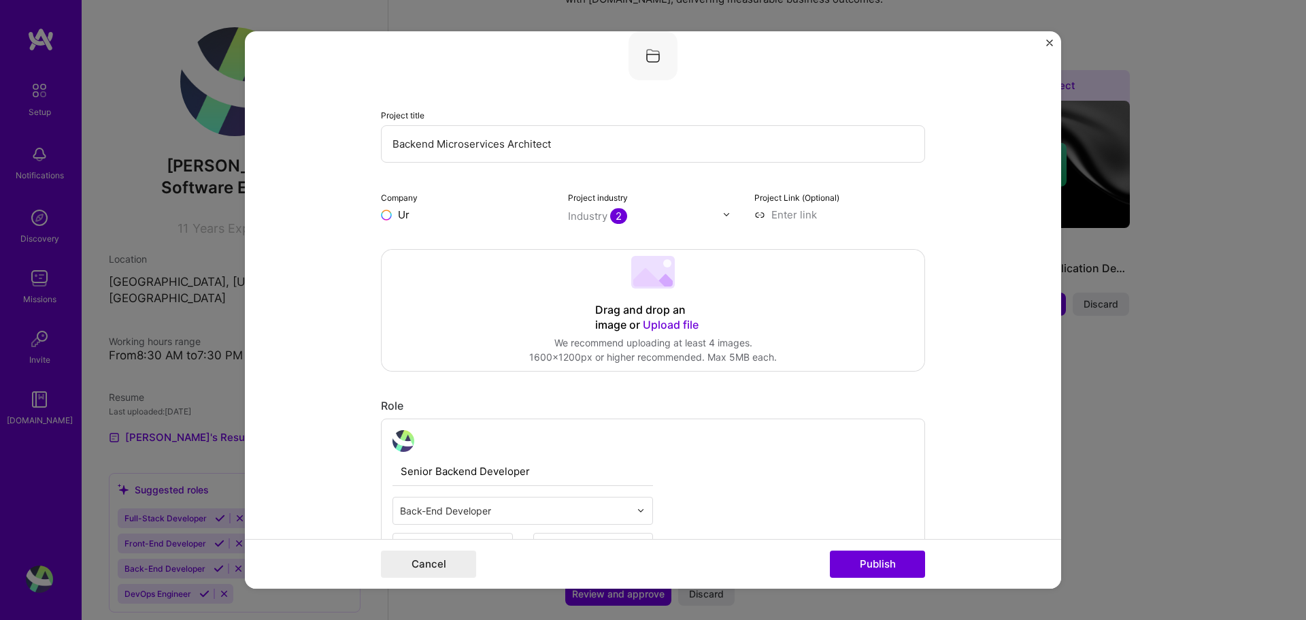
type input "U"
type input "Kitrum"
click at [476, 250] on div "Kitrum" at bounding box center [479, 246] width 44 height 24
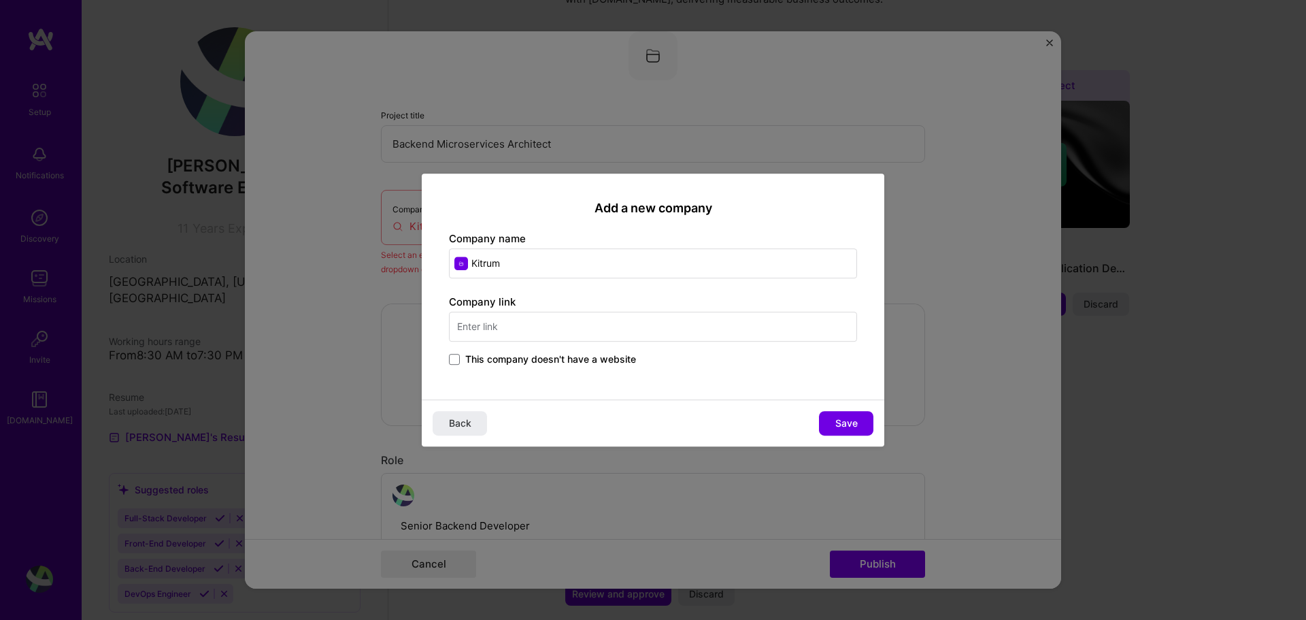
click at [476, 267] on input "Kitrum" at bounding box center [653, 263] width 408 height 30
type input "KitRum"
click at [459, 357] on span at bounding box center [454, 359] width 11 height 11
click at [0, 0] on input "This company doesn't have a website" at bounding box center [0, 0] width 0 height 0
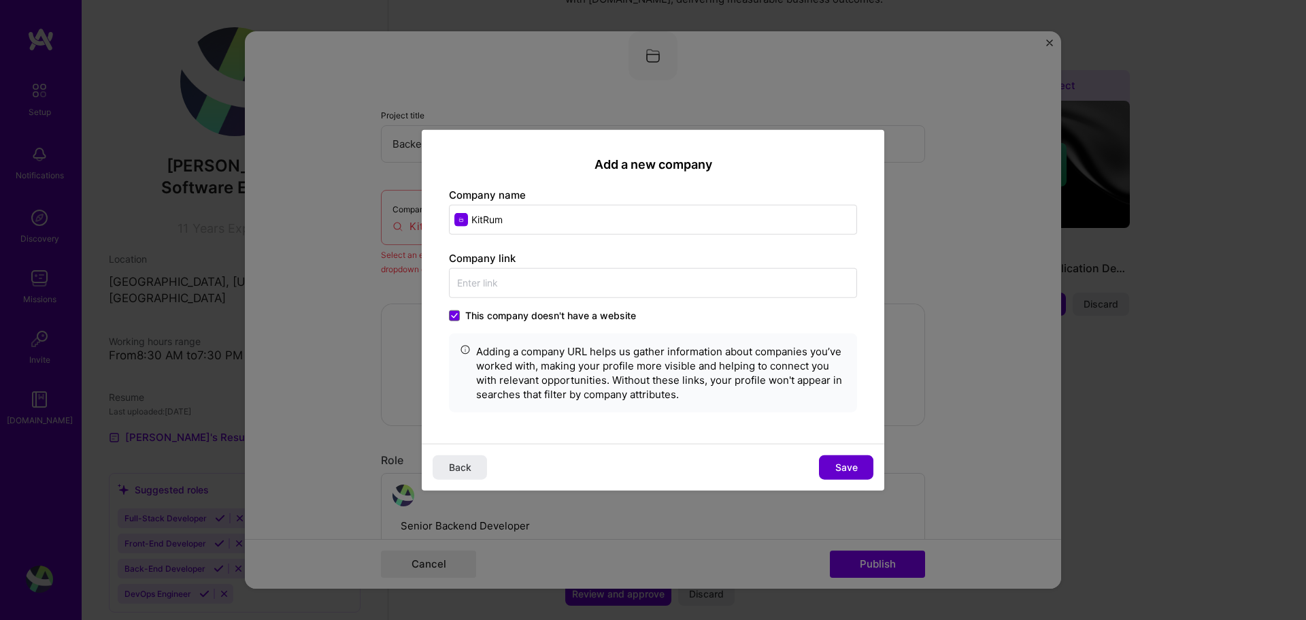
click at [838, 469] on span "Save" at bounding box center [846, 468] width 22 height 14
type input "KitRum"
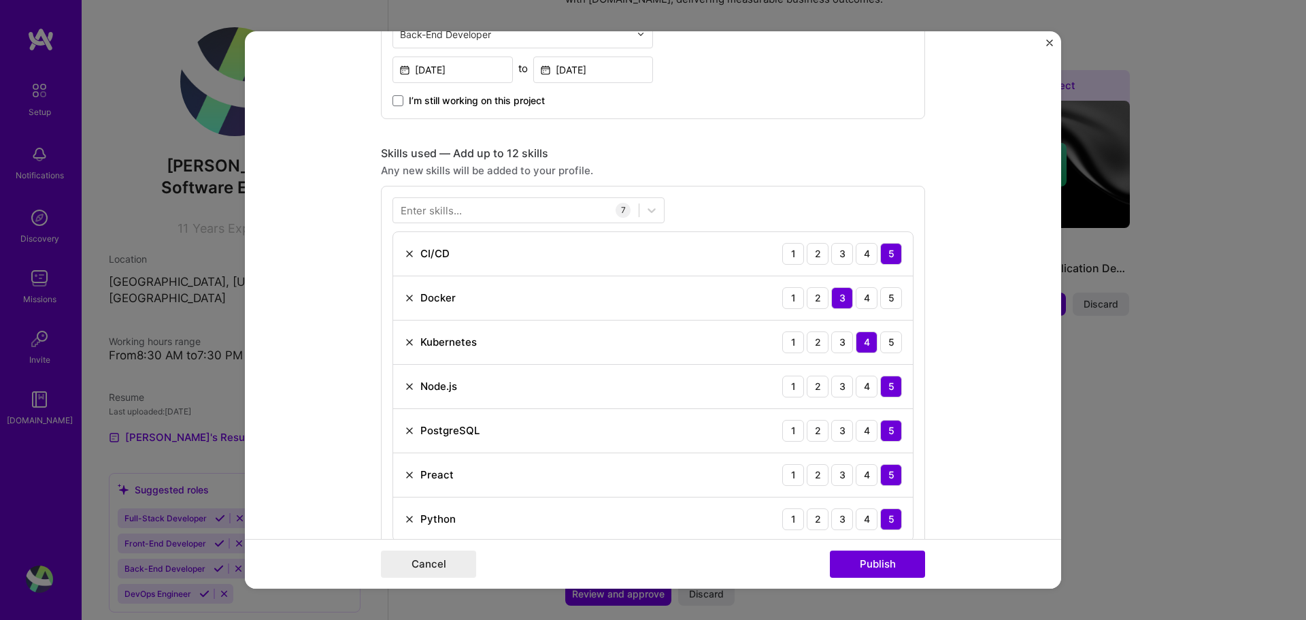
scroll to position [838, 0]
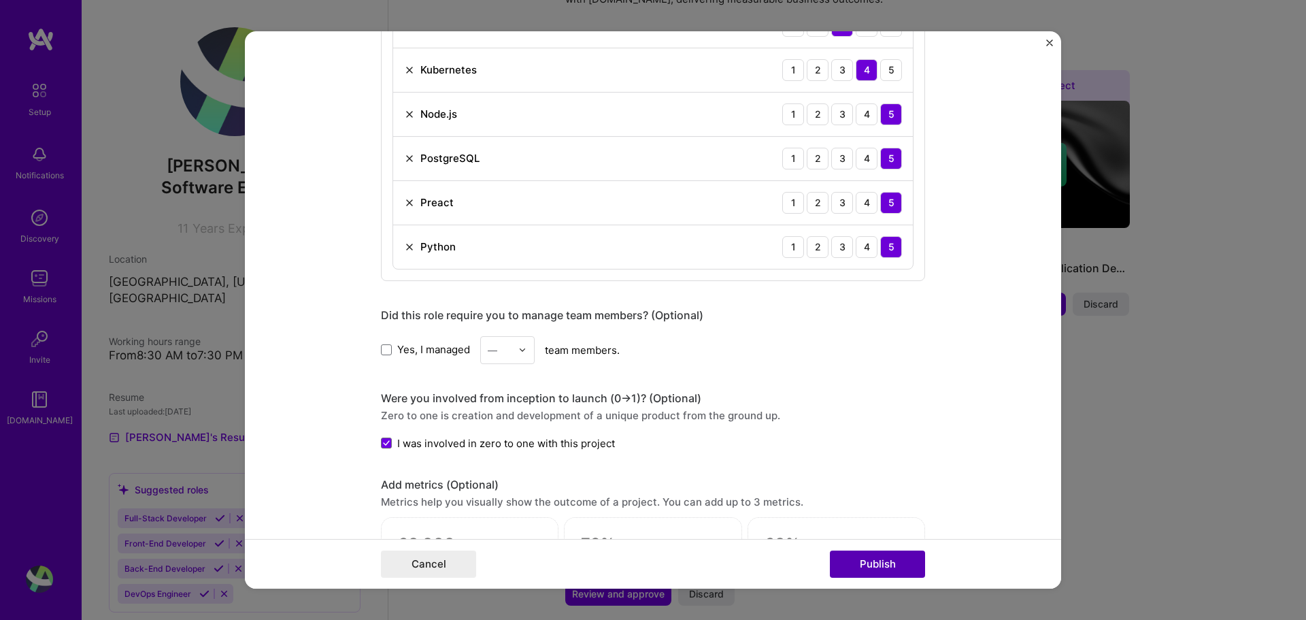
click at [853, 553] on button "Publish" at bounding box center [877, 563] width 95 height 27
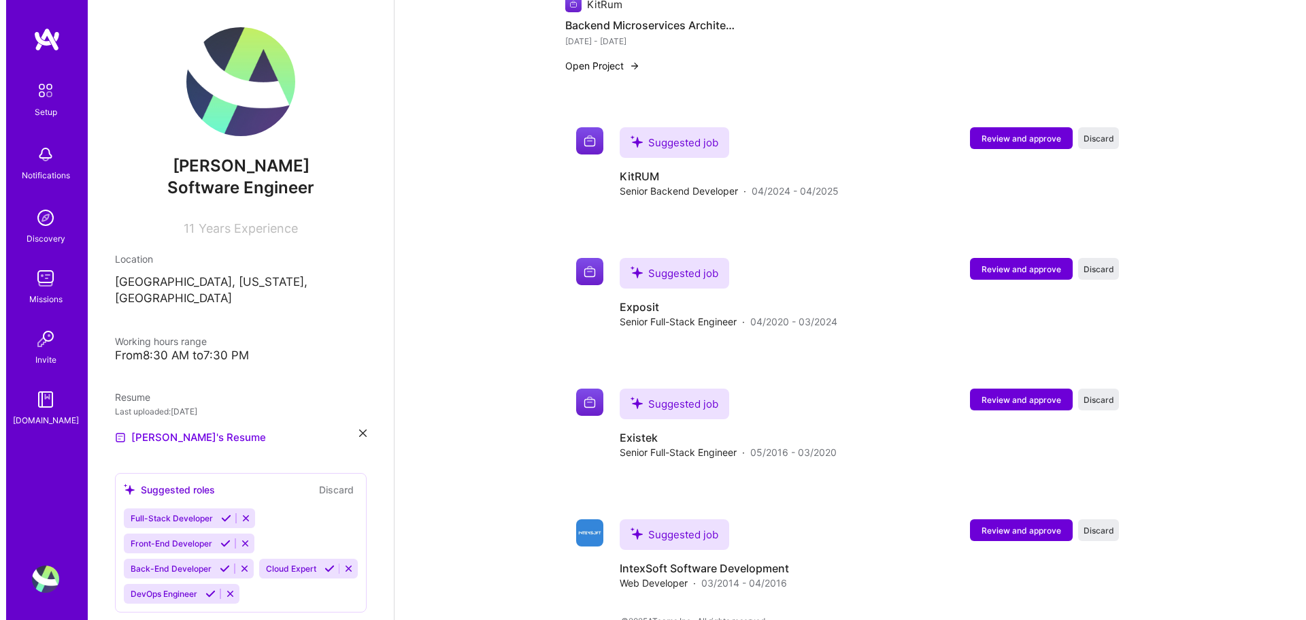
scroll to position [1033, 0]
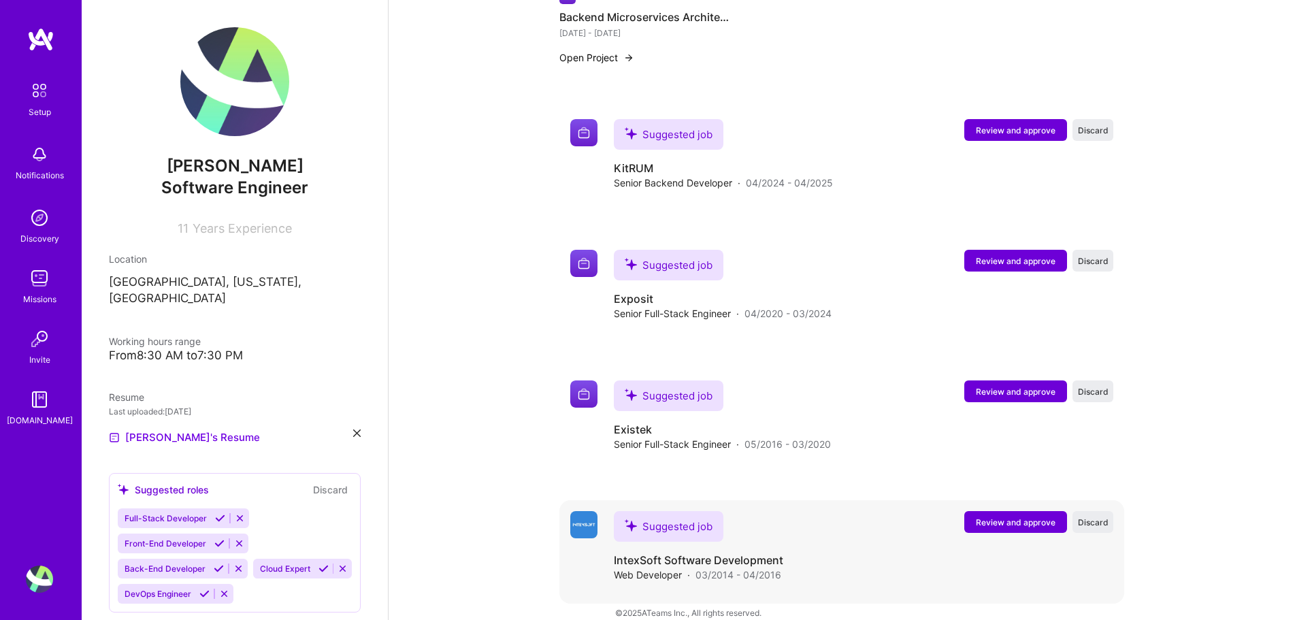
click at [980, 516] on span "Review and approve" at bounding box center [1016, 522] width 80 height 12
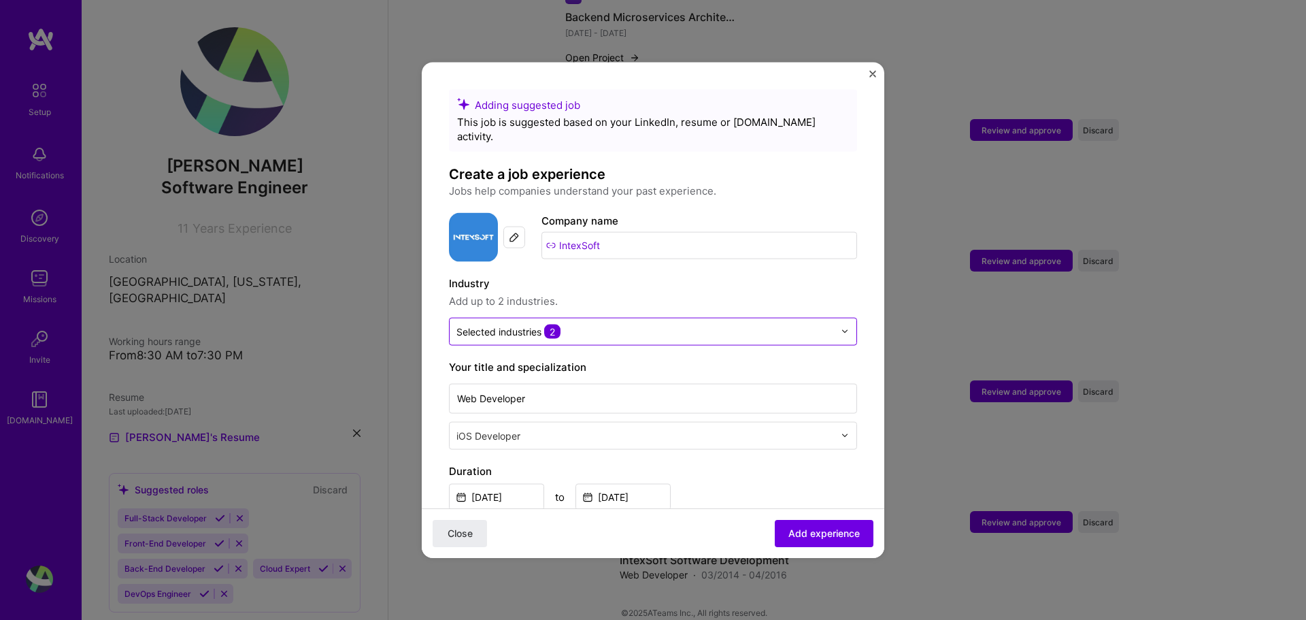
click at [712, 324] on input "text" at bounding box center [646, 331] width 378 height 14
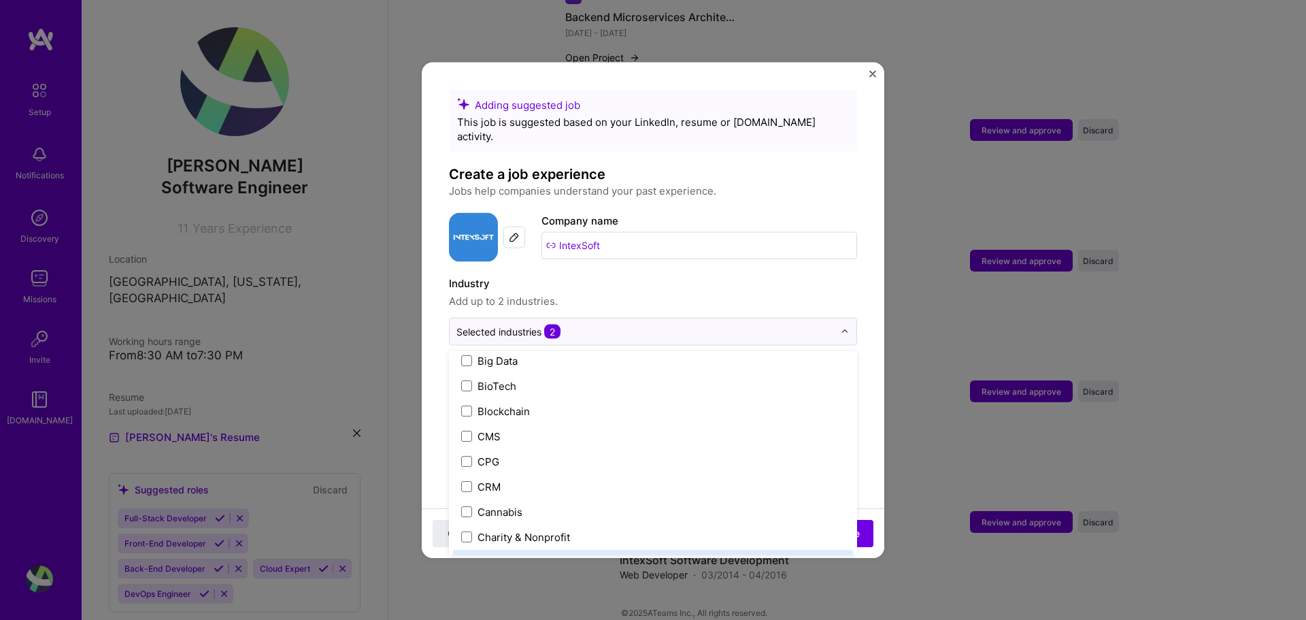
scroll to position [512, 0]
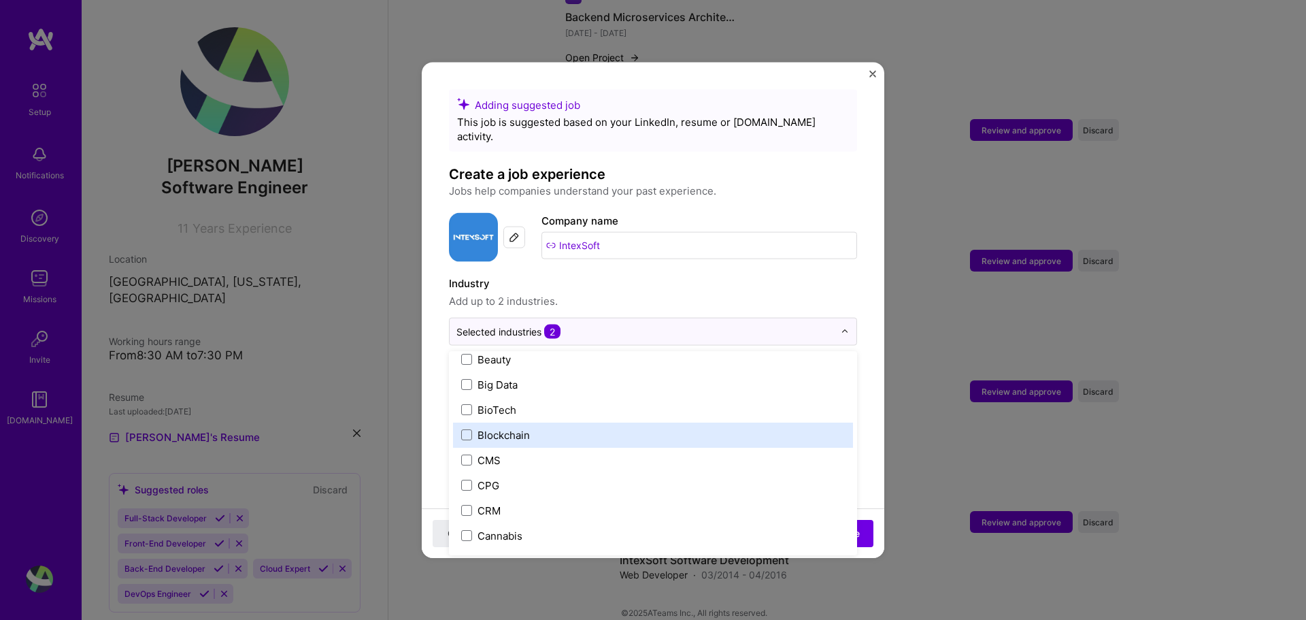
click at [659, 427] on label "Blockchain" at bounding box center [653, 434] width 384 height 14
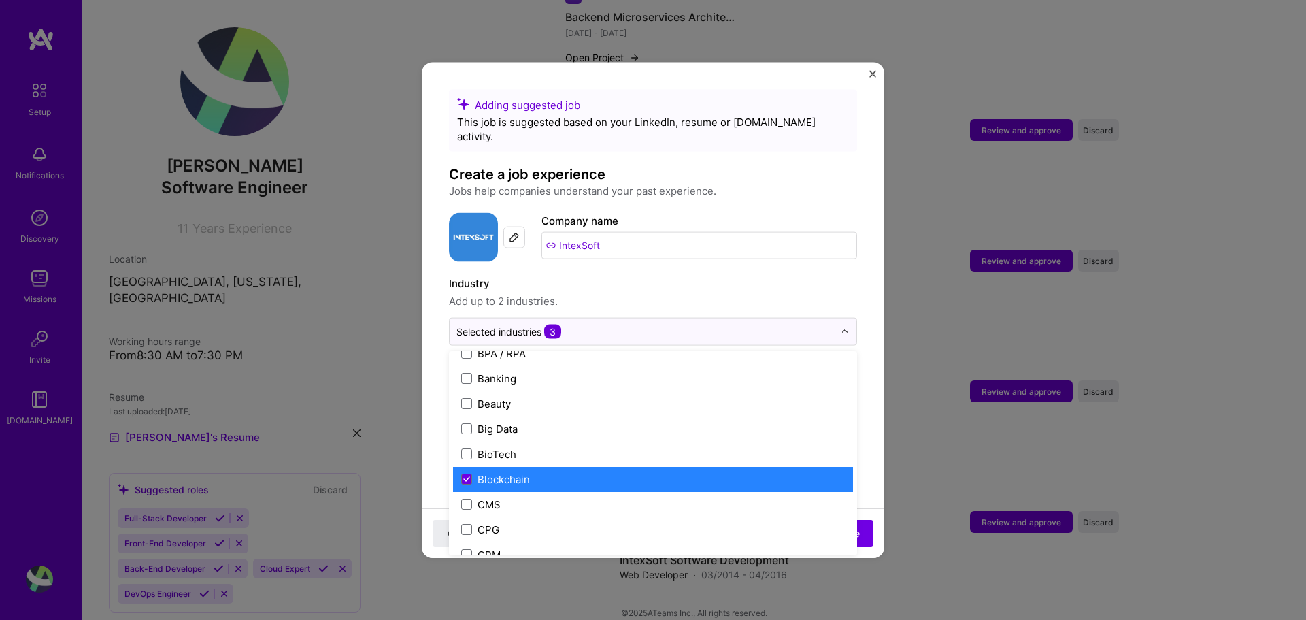
scroll to position [444, 0]
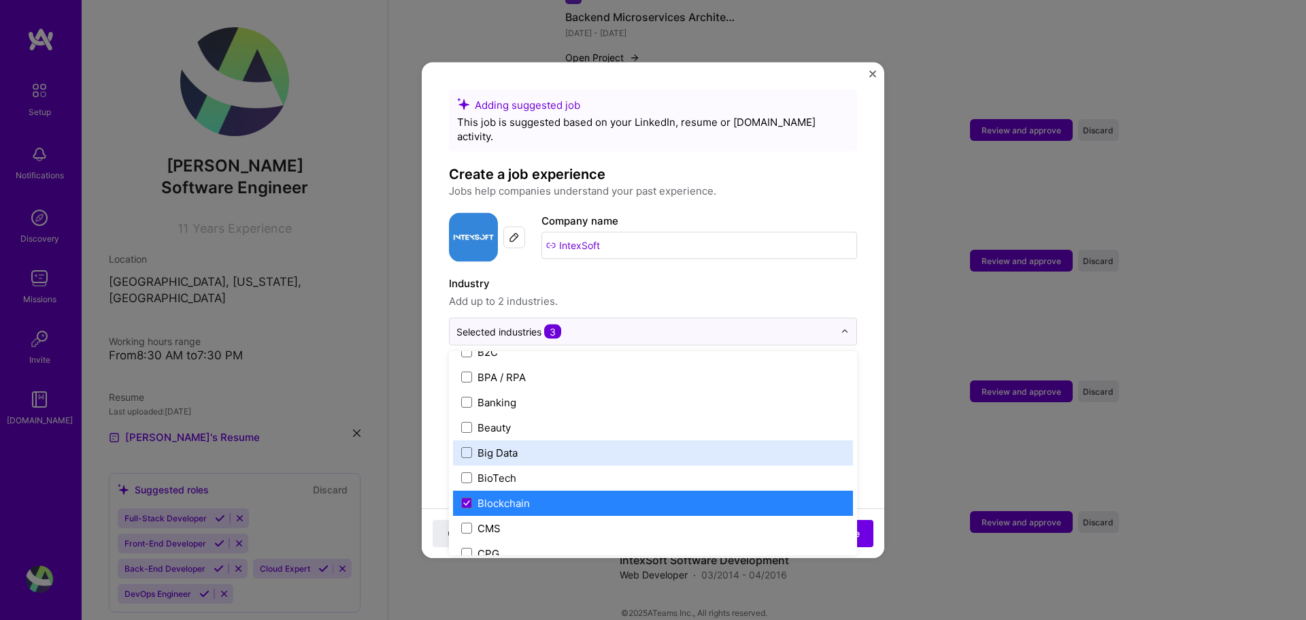
click at [649, 445] on label "Big Data" at bounding box center [653, 452] width 384 height 14
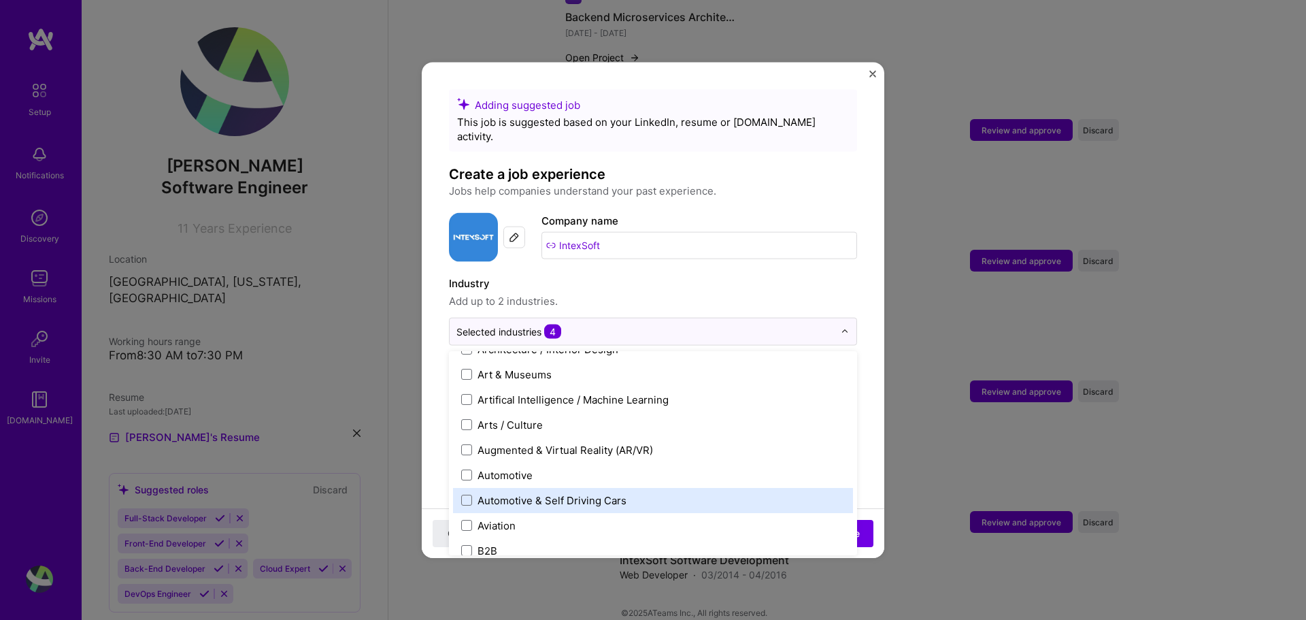
scroll to position [171, 0]
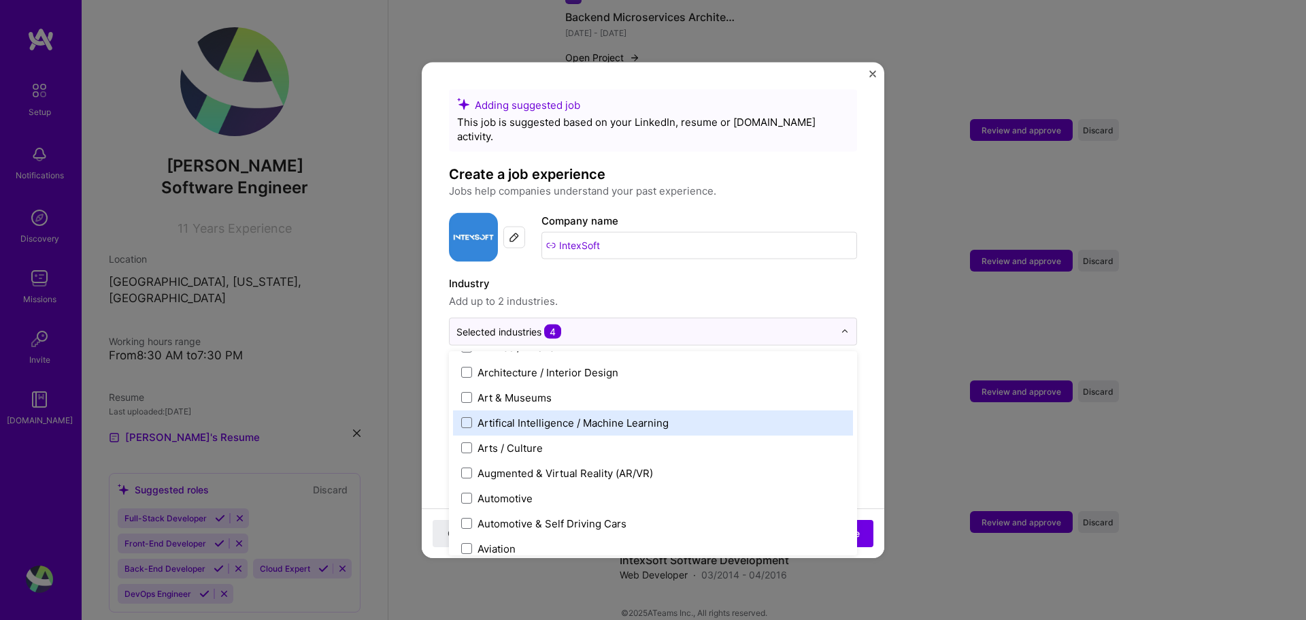
click at [658, 417] on div "Artifical Intelligence / Machine Learning" at bounding box center [653, 422] width 400 height 25
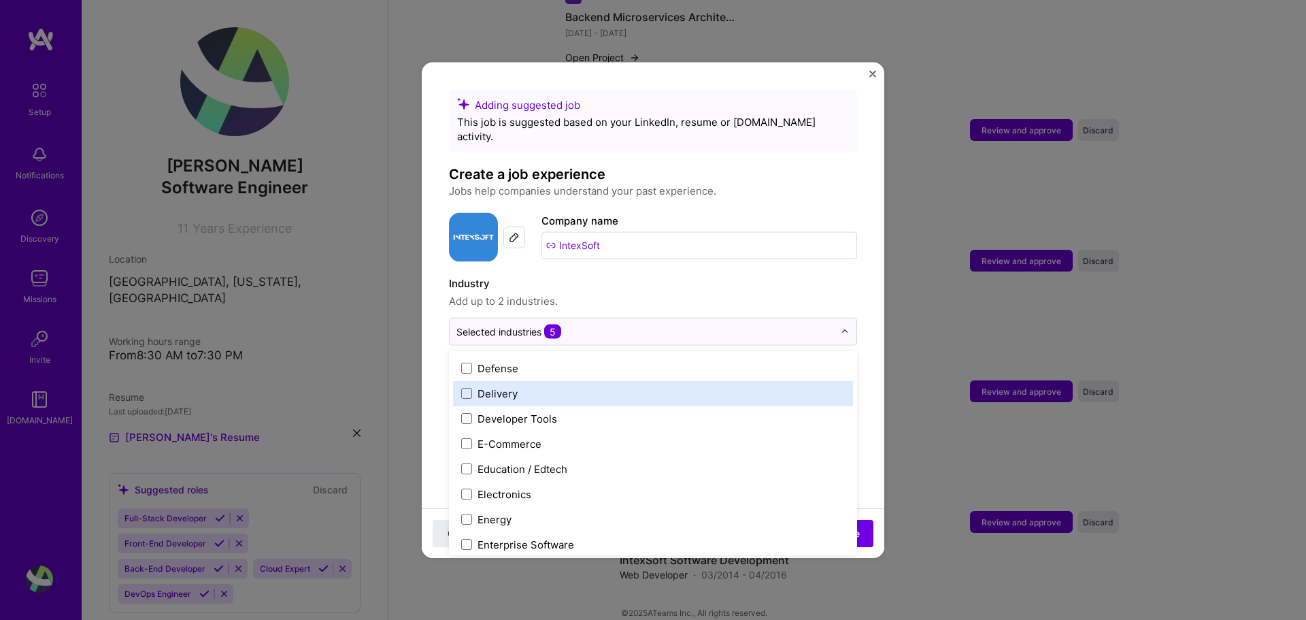
scroll to position [1157, 0]
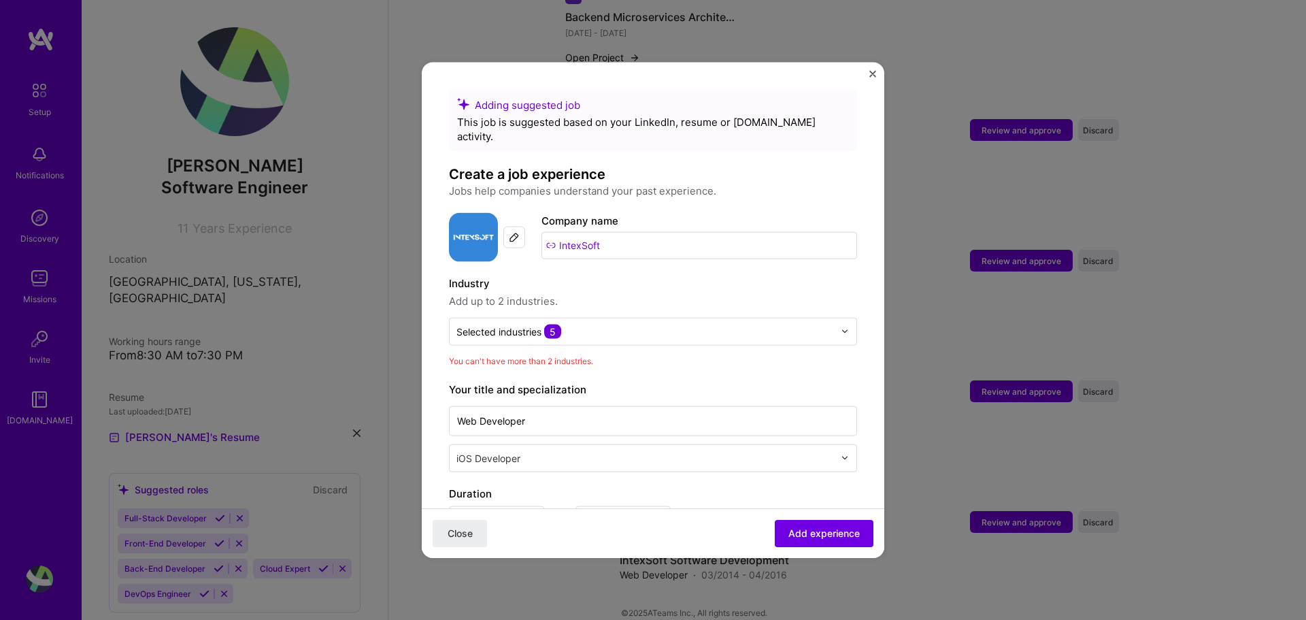
click at [784, 325] on div at bounding box center [646, 330] width 378 height 17
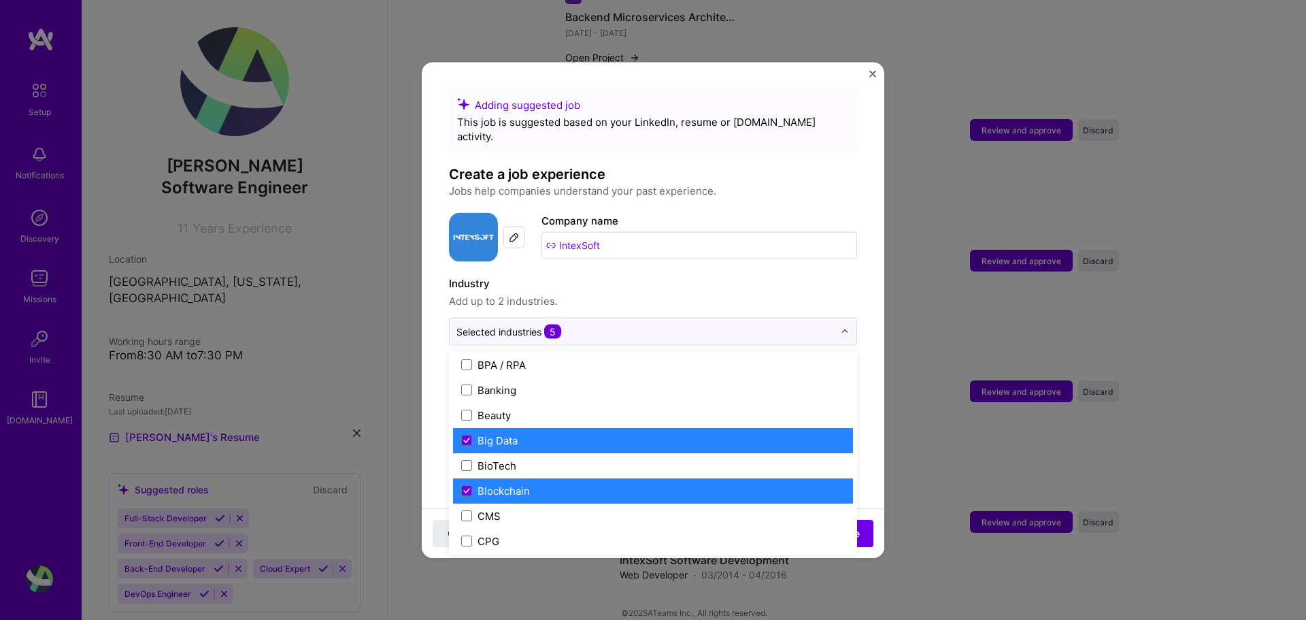
scroll to position [476, 0]
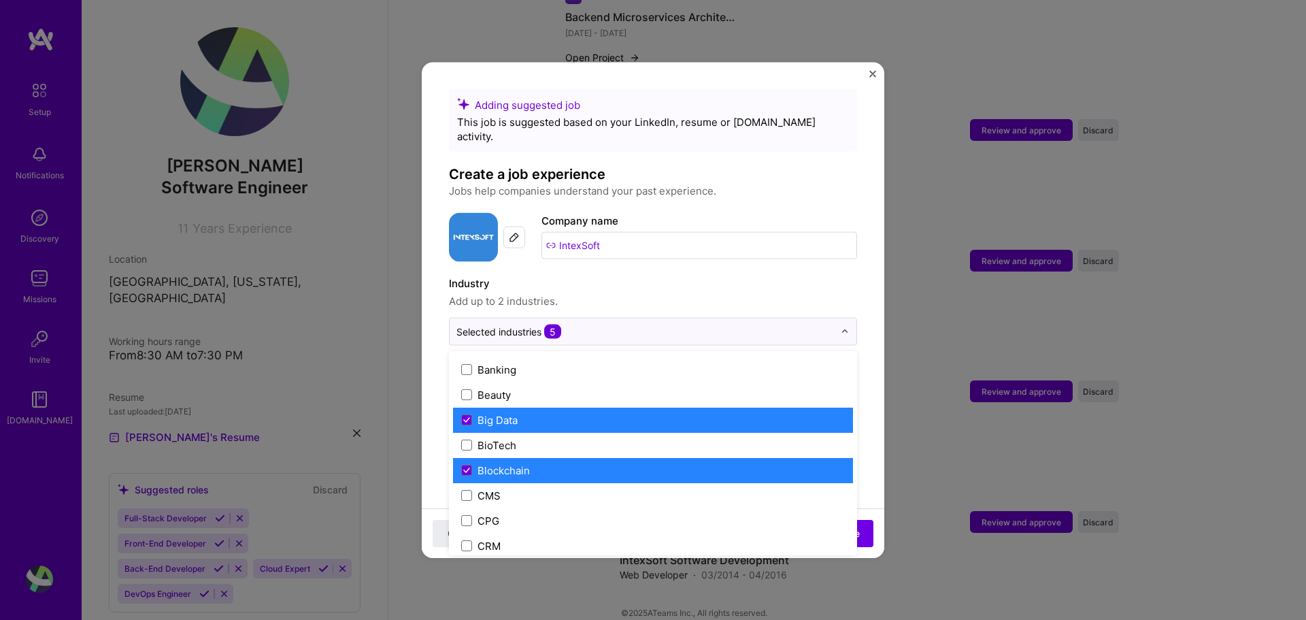
click at [571, 463] on label "Blockchain" at bounding box center [653, 470] width 384 height 14
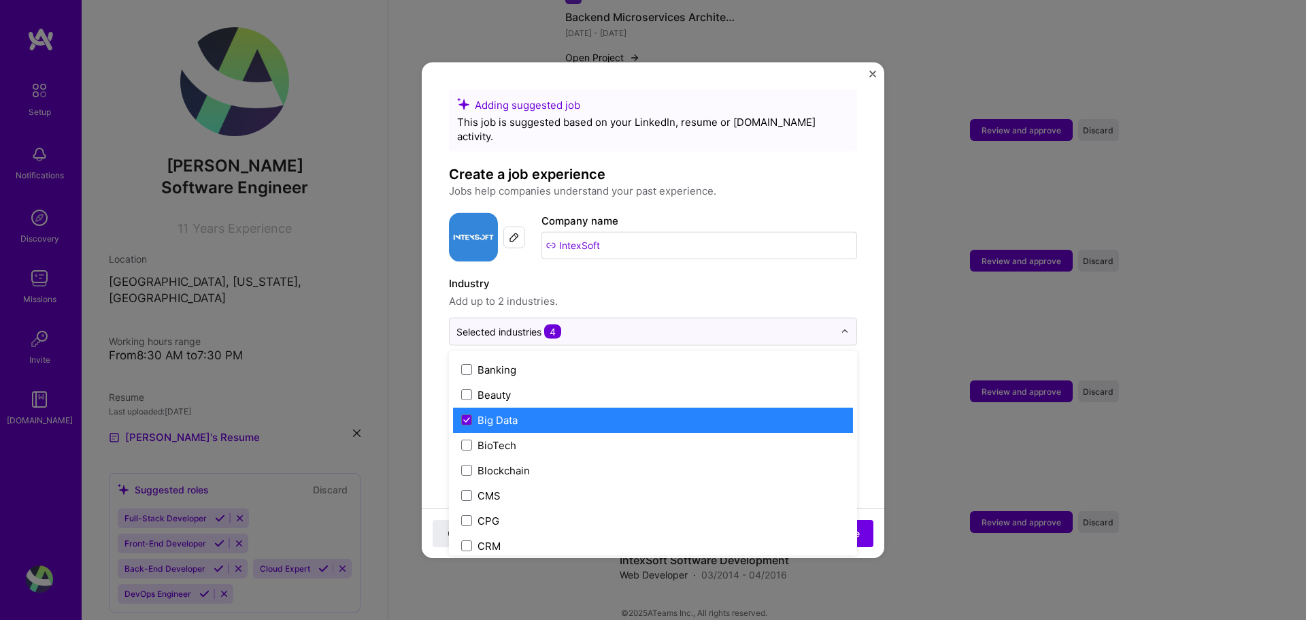
click at [587, 412] on label "Big Data" at bounding box center [653, 419] width 384 height 14
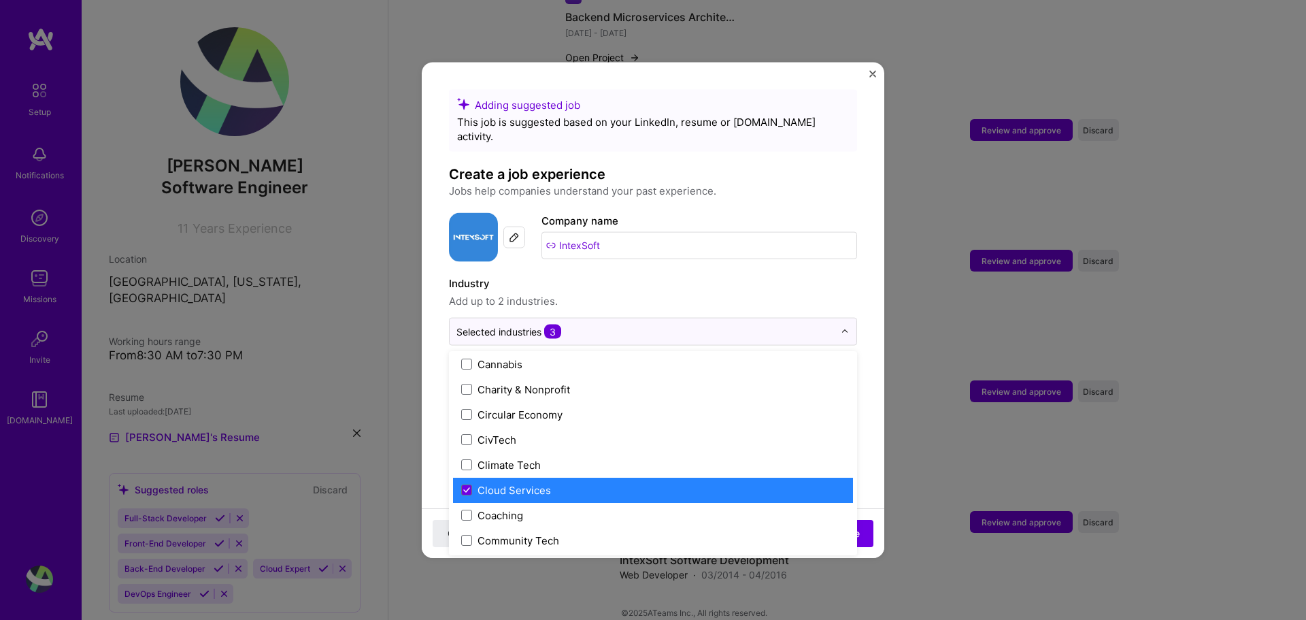
scroll to position [748, 0]
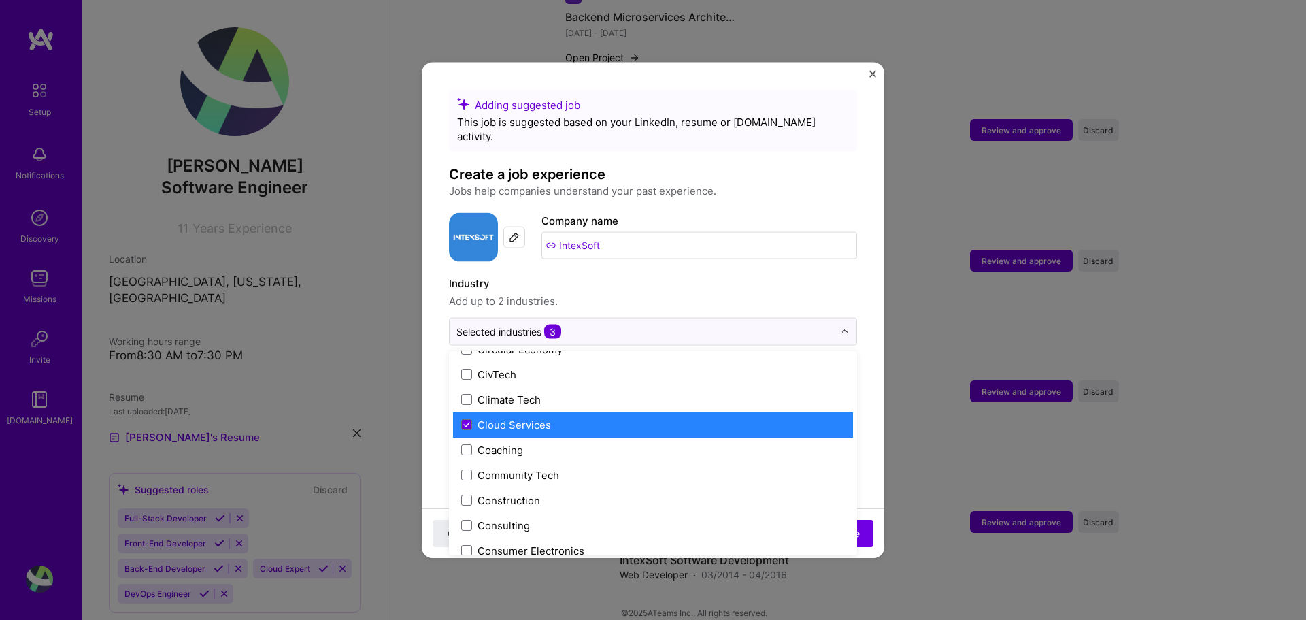
click at [591, 418] on div "Cloud Services" at bounding box center [653, 424] width 400 height 25
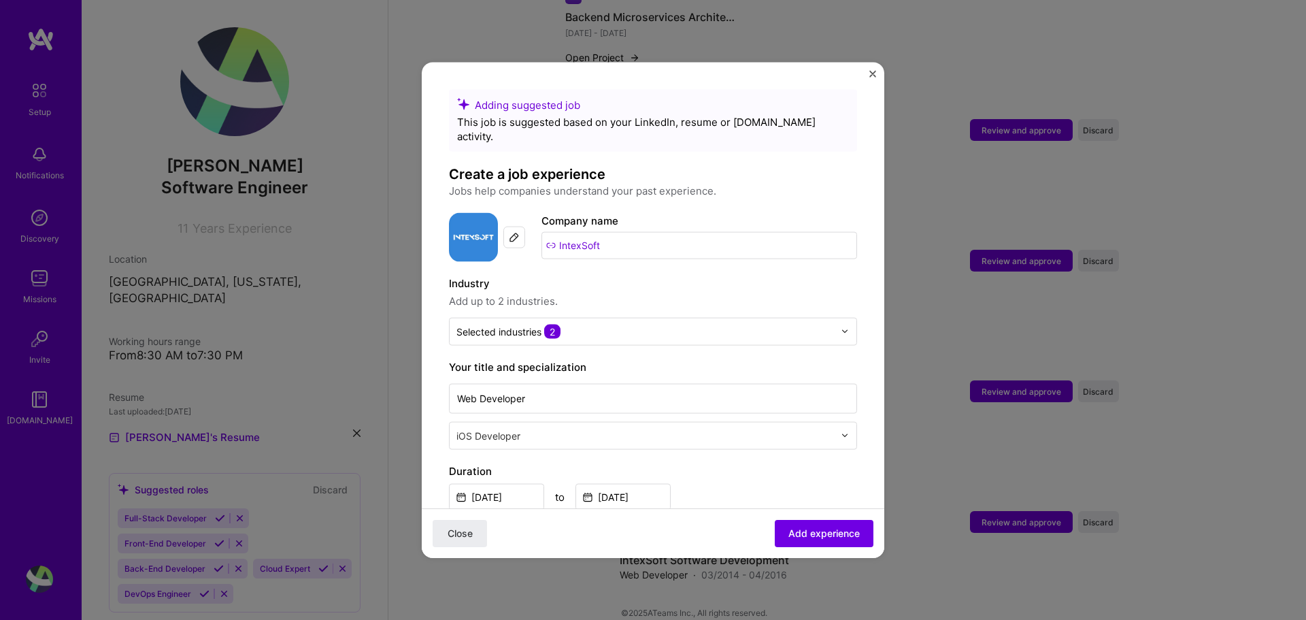
click at [788, 523] on button "Add experience" at bounding box center [824, 533] width 99 height 27
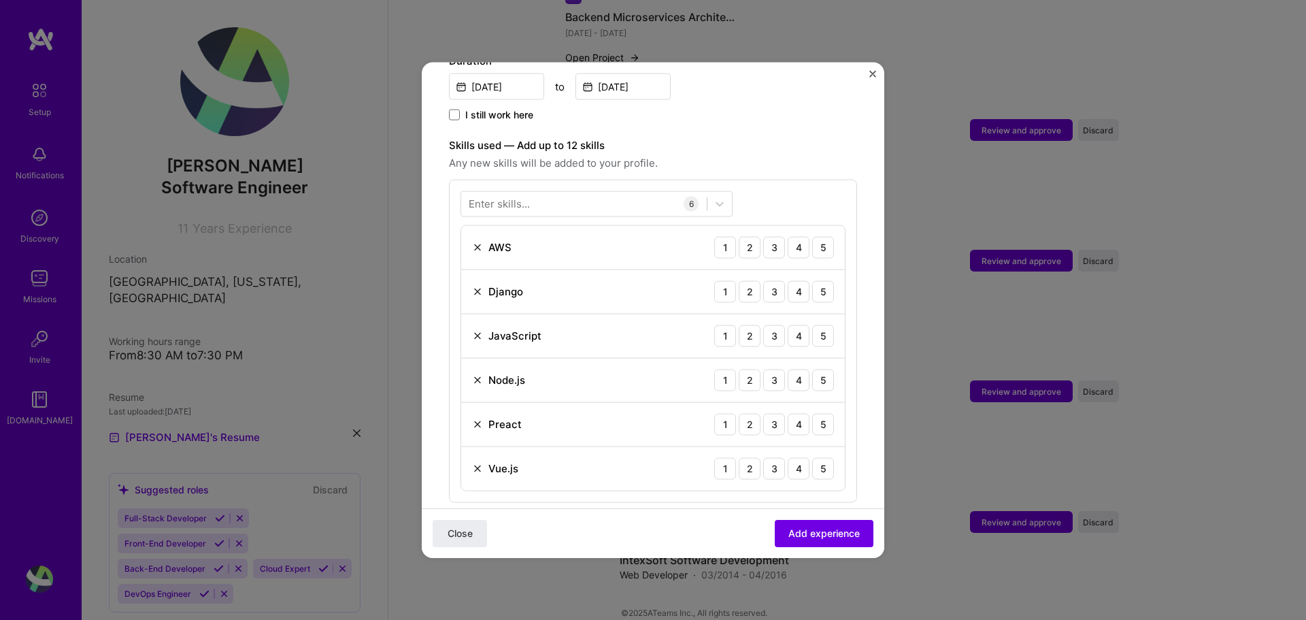
scroll to position [403, 0]
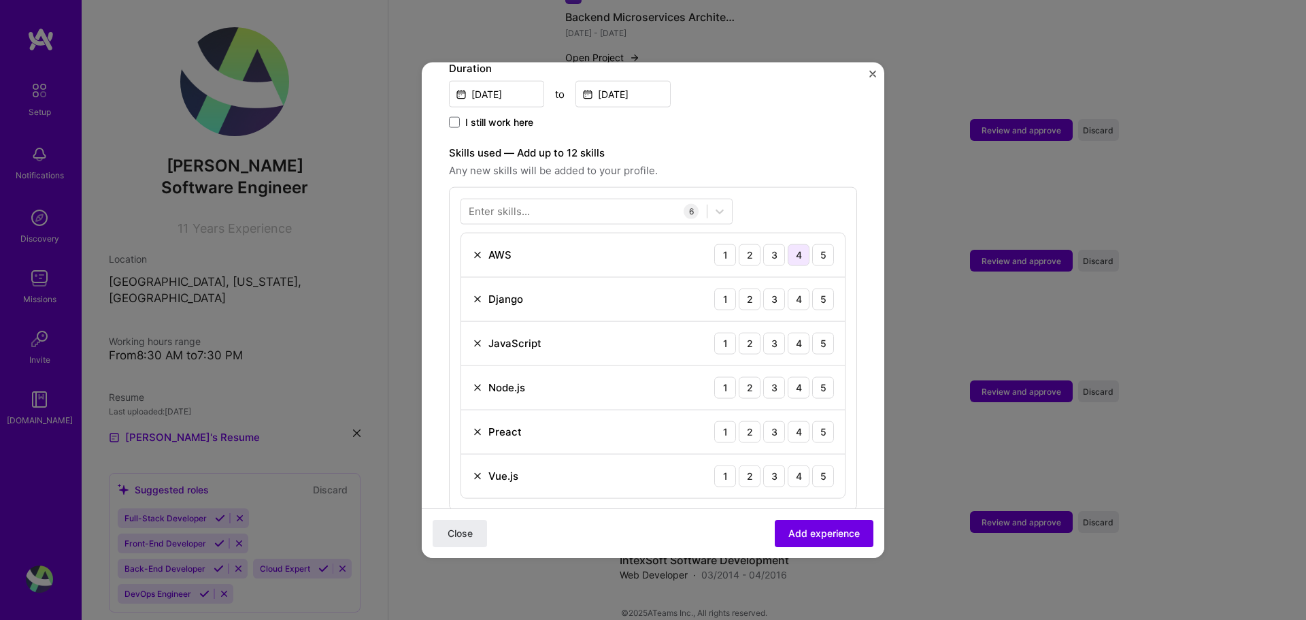
click at [794, 244] on div "4" at bounding box center [799, 255] width 22 height 22
click at [812, 288] on div "5" at bounding box center [823, 299] width 22 height 22
click at [814, 332] on div "5" at bounding box center [823, 343] width 22 height 22
click at [814, 376] on div "5" at bounding box center [823, 387] width 22 height 22
drag, startPoint x: 813, startPoint y: 410, endPoint x: 815, endPoint y: 427, distance: 16.5
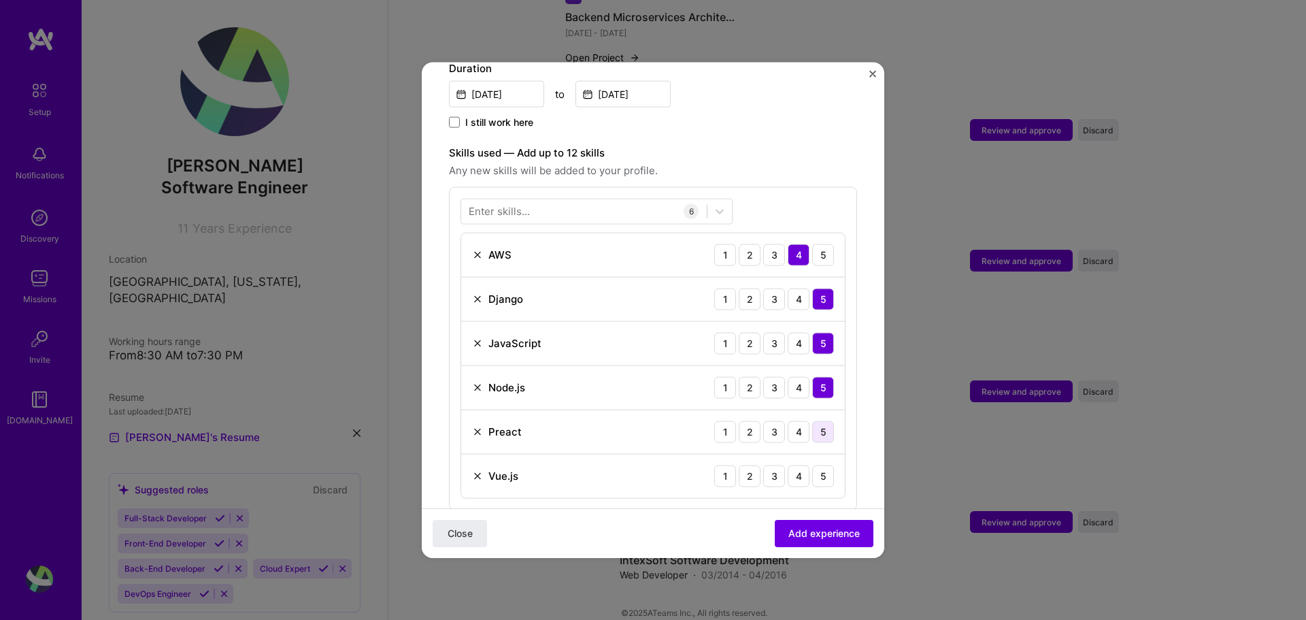
click at [813, 420] on div "5" at bounding box center [823, 431] width 22 height 22
click at [815, 465] on div "5" at bounding box center [823, 476] width 22 height 22
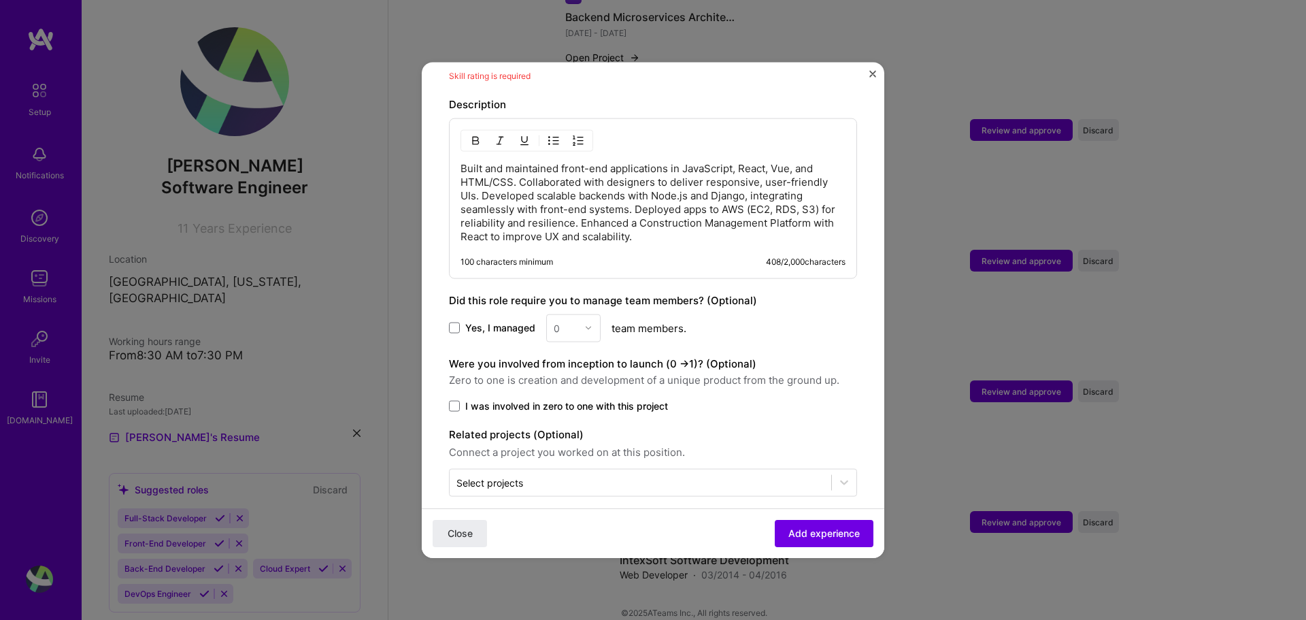
scroll to position [853, 0]
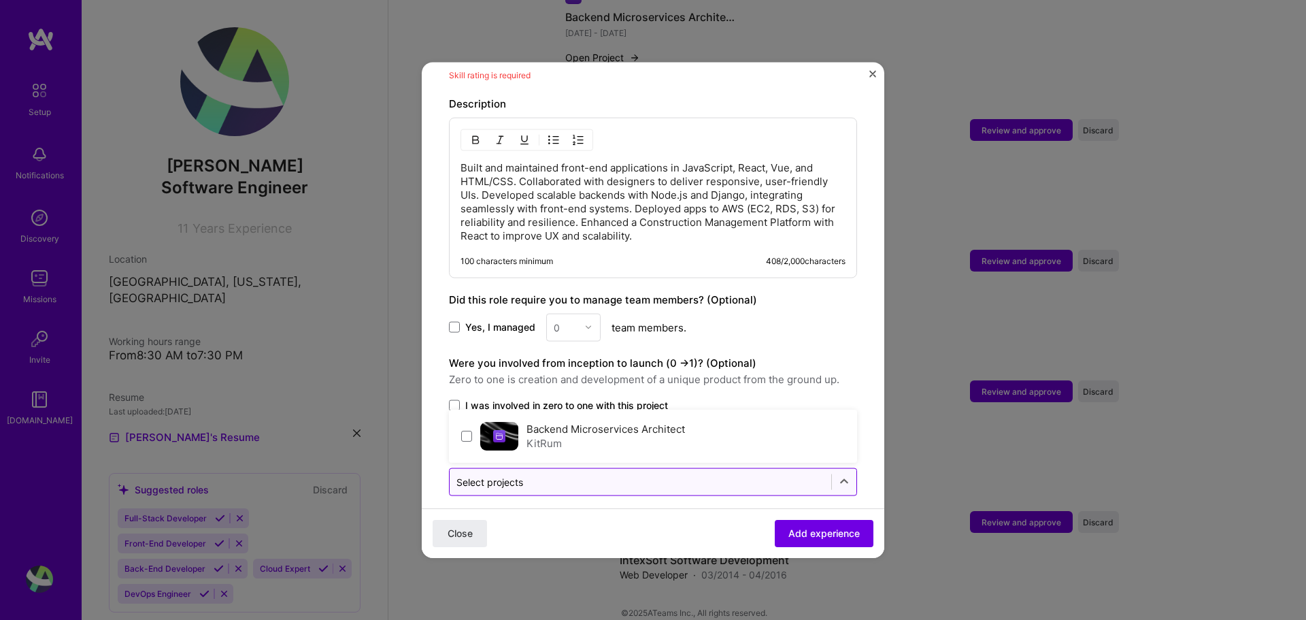
click at [537, 477] on div "Select projects" at bounding box center [641, 481] width 382 height 27
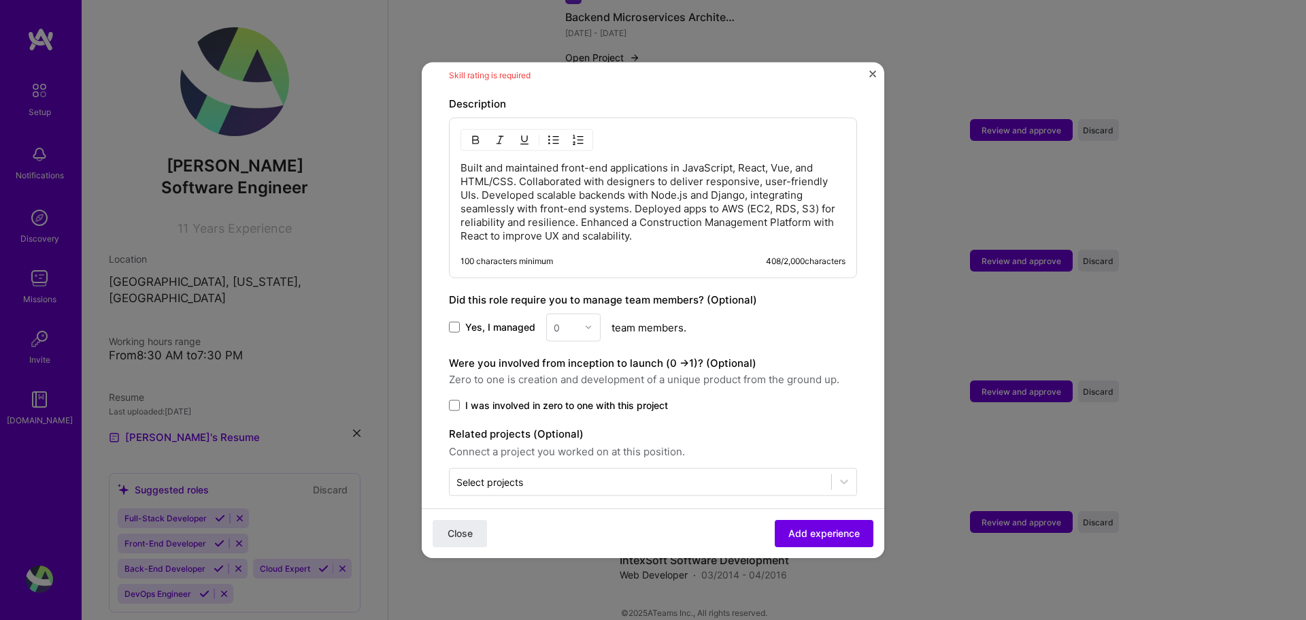
click at [793, 540] on span "Add experience" at bounding box center [824, 534] width 71 height 14
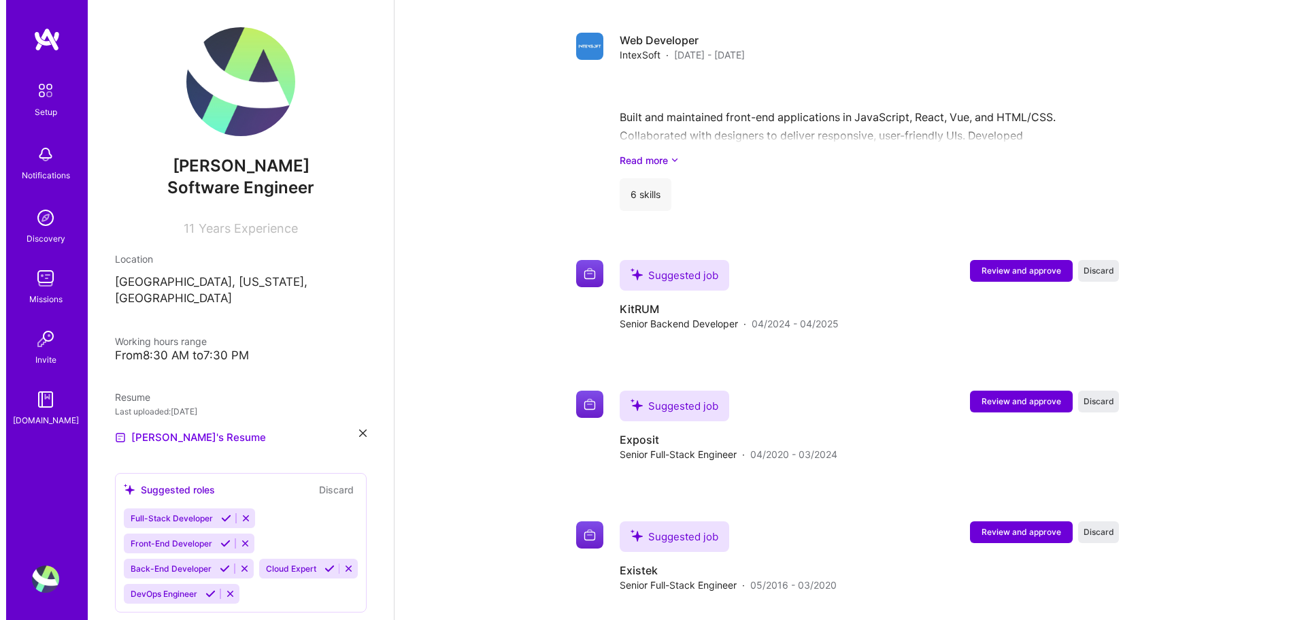
scroll to position [1175, 0]
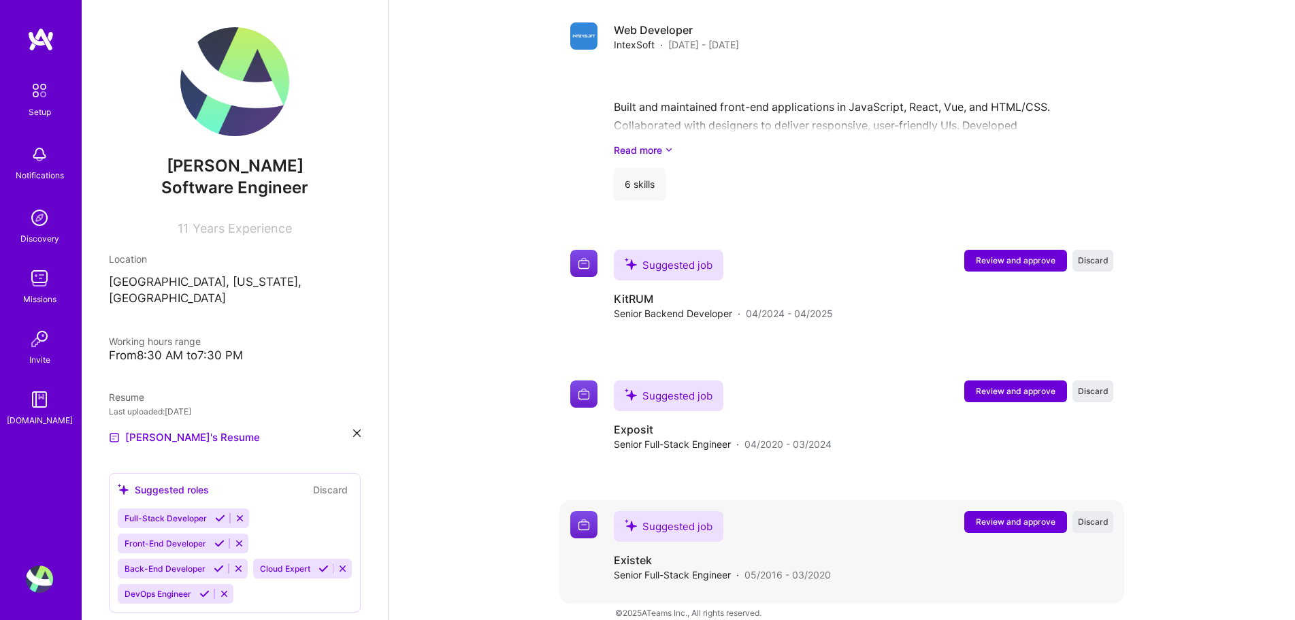
click at [990, 516] on span "Review and approve" at bounding box center [1016, 522] width 80 height 12
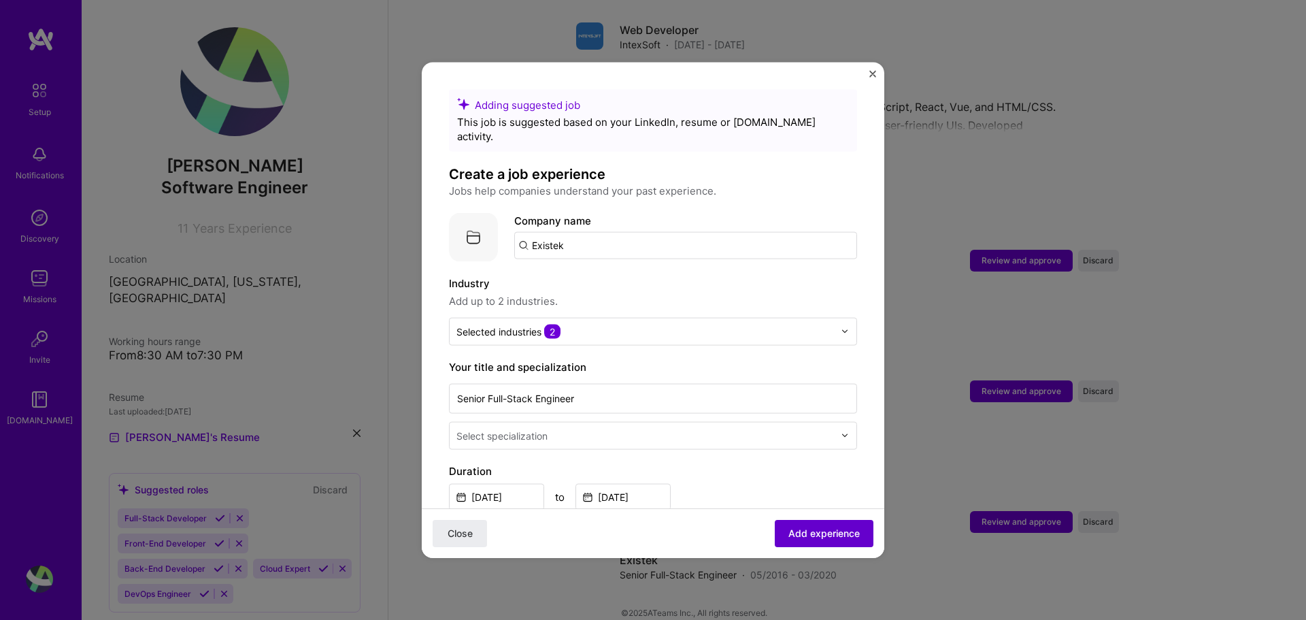
click at [797, 532] on span "Add experience" at bounding box center [824, 534] width 71 height 14
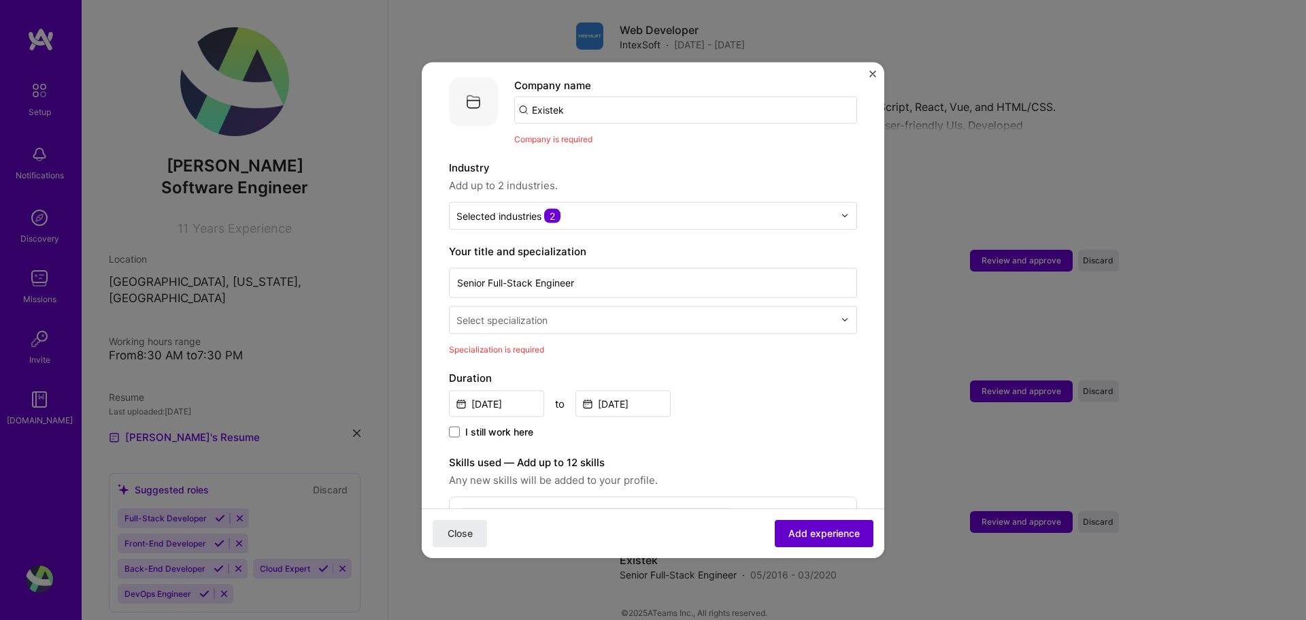
scroll to position [136, 0]
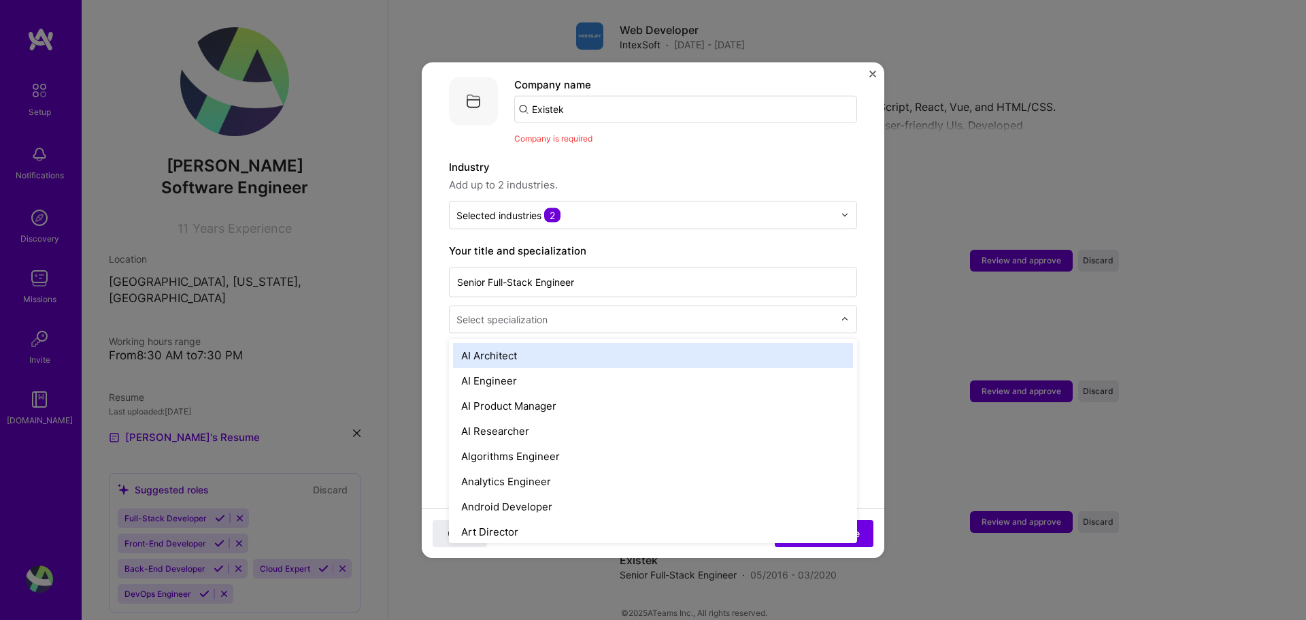
click at [612, 312] on input "text" at bounding box center [647, 319] width 380 height 14
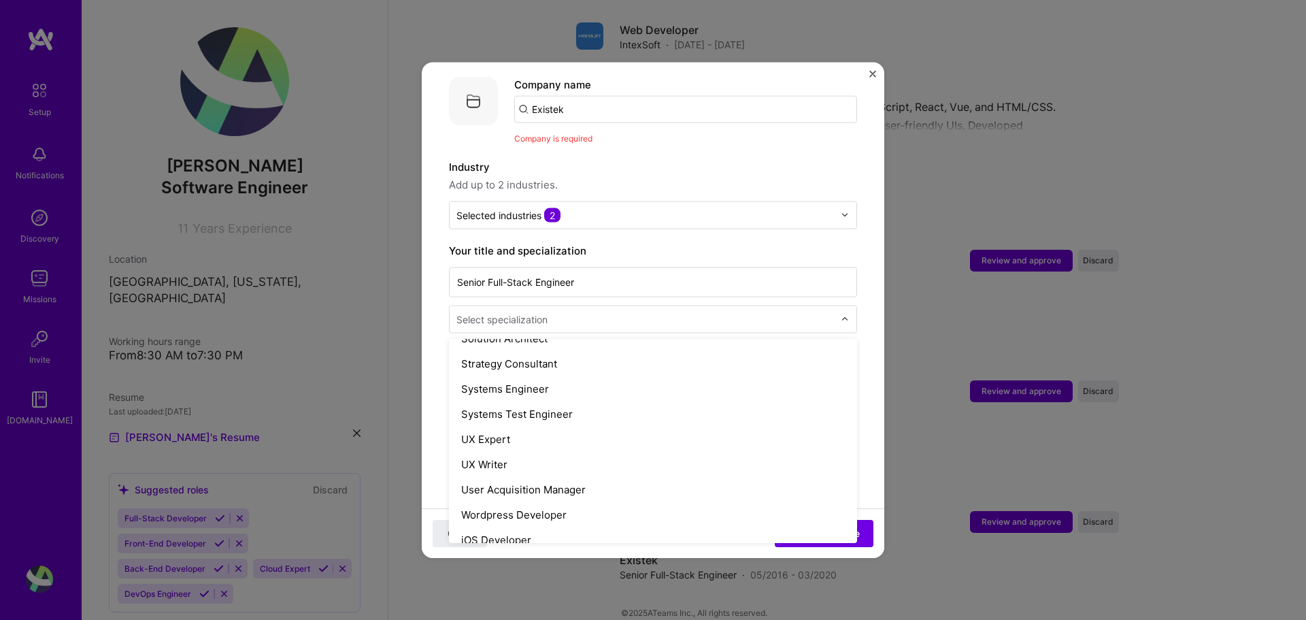
scroll to position [1566, 0]
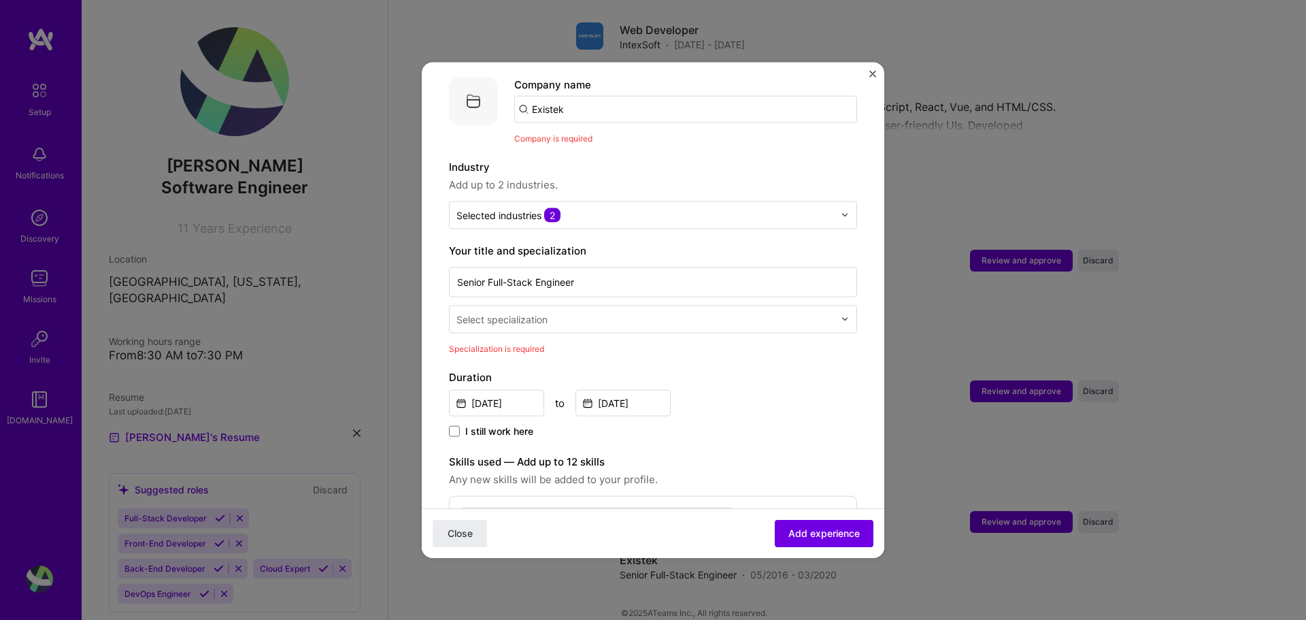
click at [712, 312] on input "text" at bounding box center [647, 319] width 380 height 14
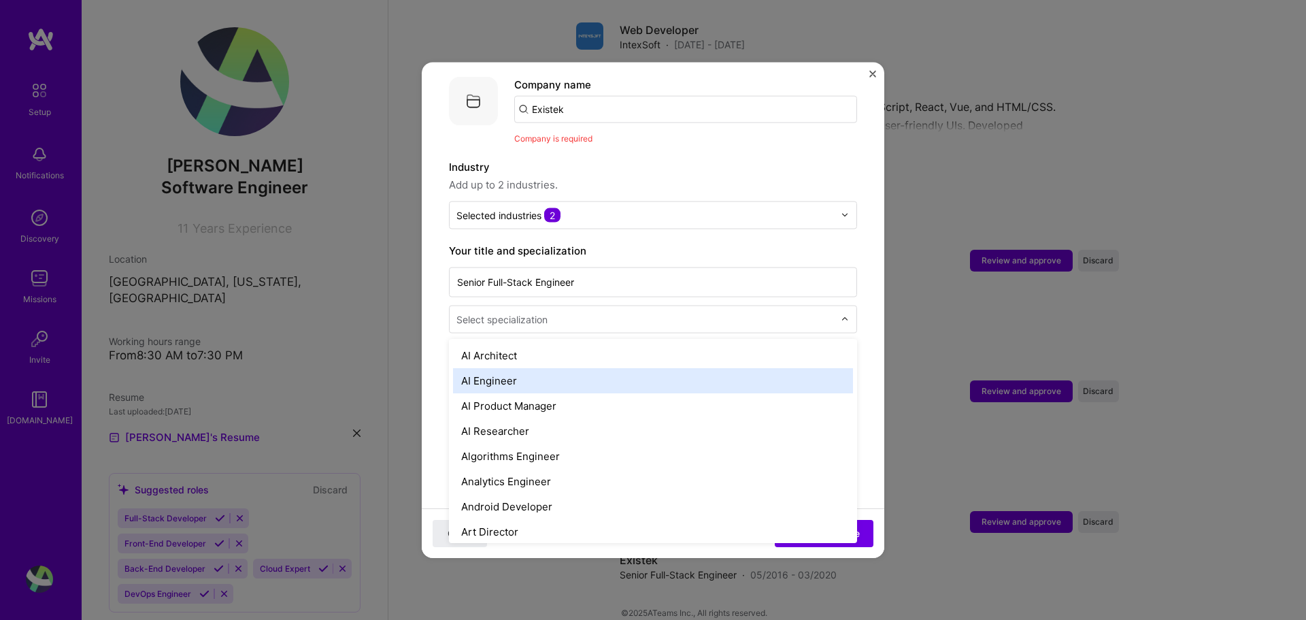
click at [697, 367] on div "AI Engineer" at bounding box center [653, 379] width 400 height 25
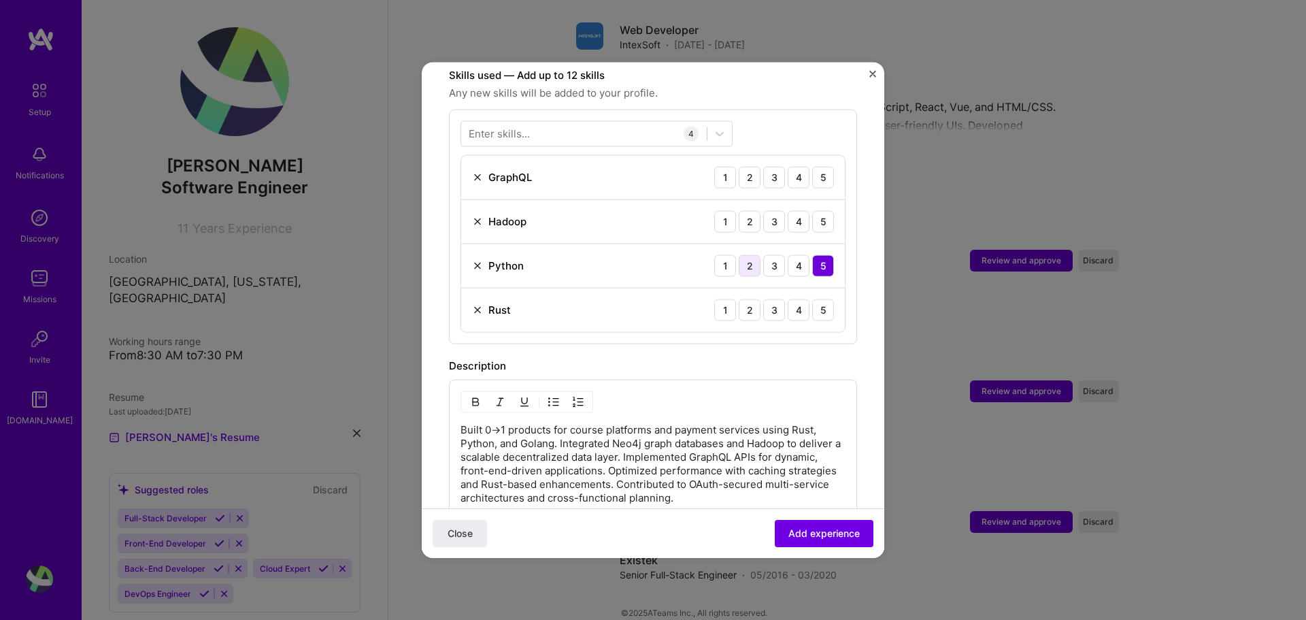
scroll to position [476, 0]
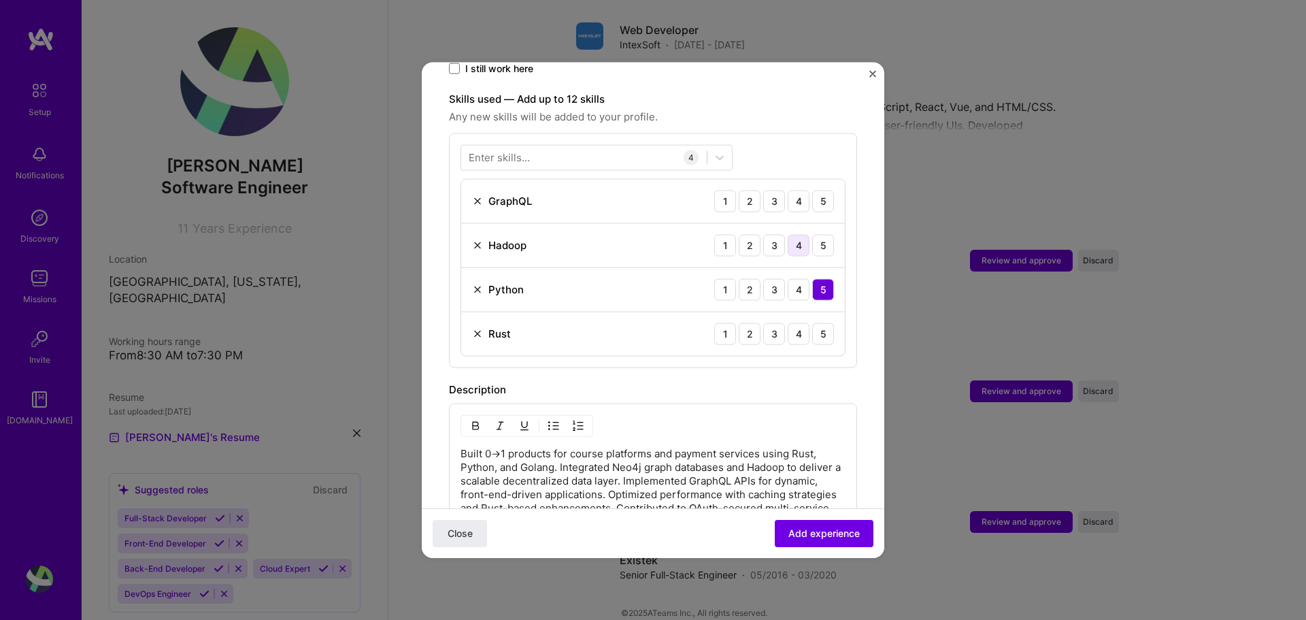
click at [792, 235] on div "4" at bounding box center [799, 245] width 22 height 22
click at [816, 201] on div "GraphQL 1 2 3 4 5" at bounding box center [653, 201] width 384 height 44
click at [812, 195] on div "5" at bounding box center [823, 201] width 22 height 22
drag, startPoint x: 765, startPoint y: 321, endPoint x: 762, endPoint y: 343, distance: 22.0
click at [765, 322] on div "3" at bounding box center [774, 333] width 22 height 22
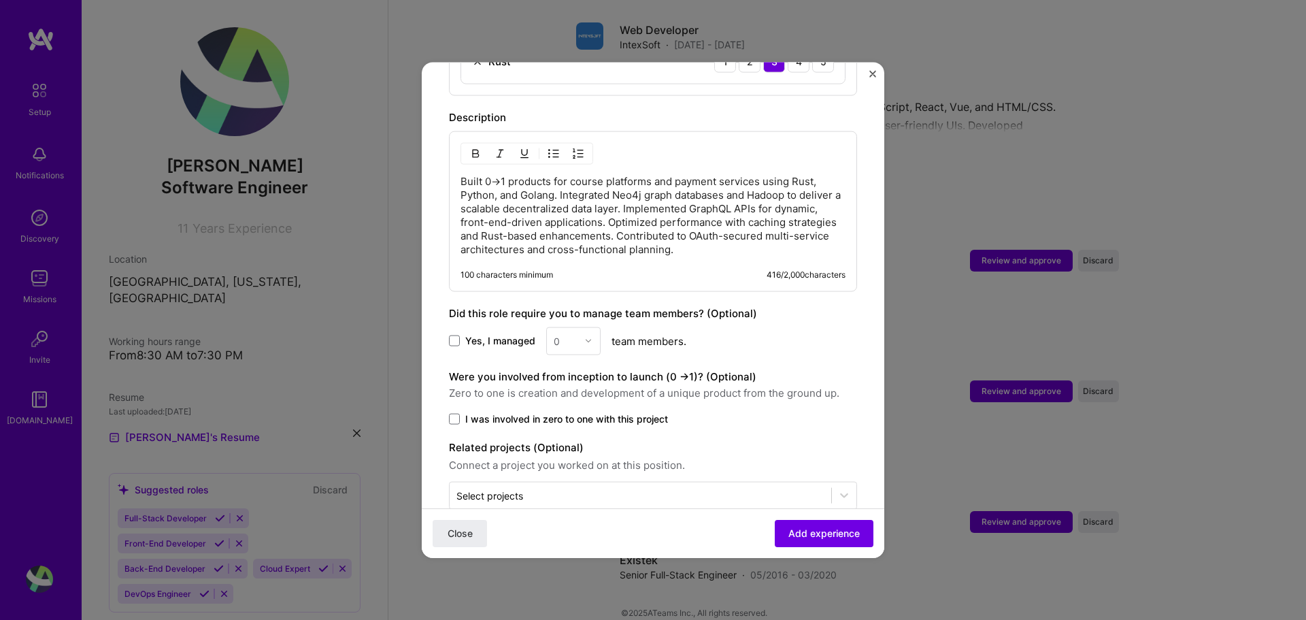
scroll to position [762, 0]
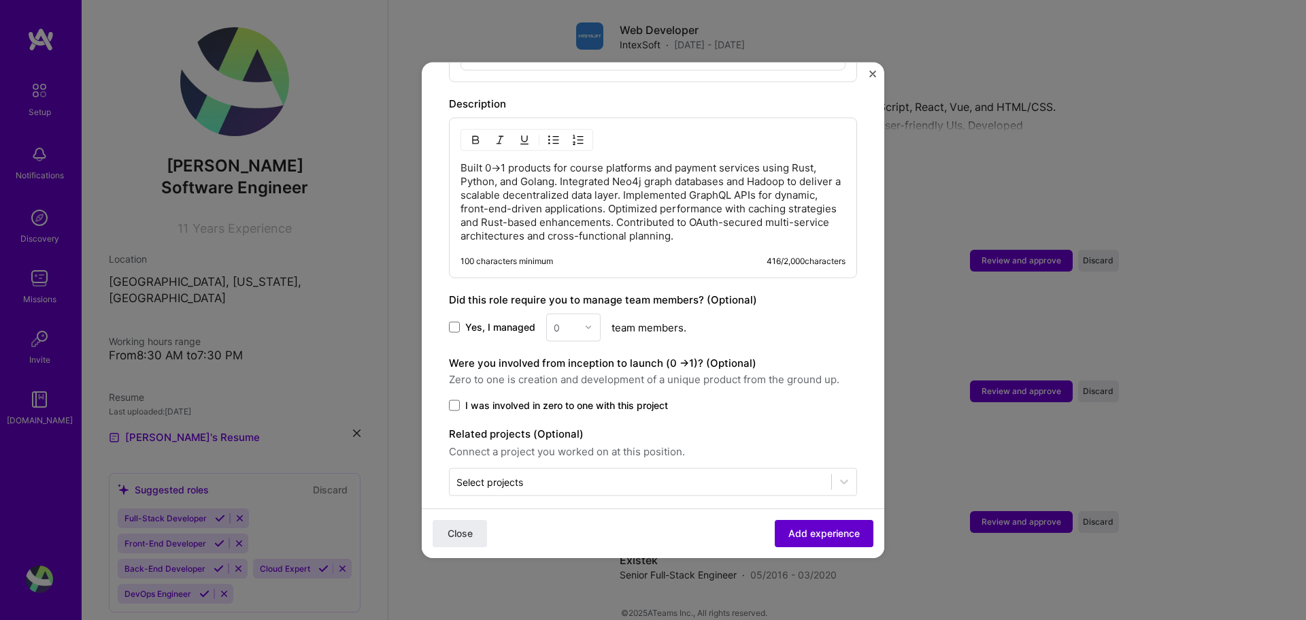
click at [797, 537] on span "Add experience" at bounding box center [824, 534] width 71 height 14
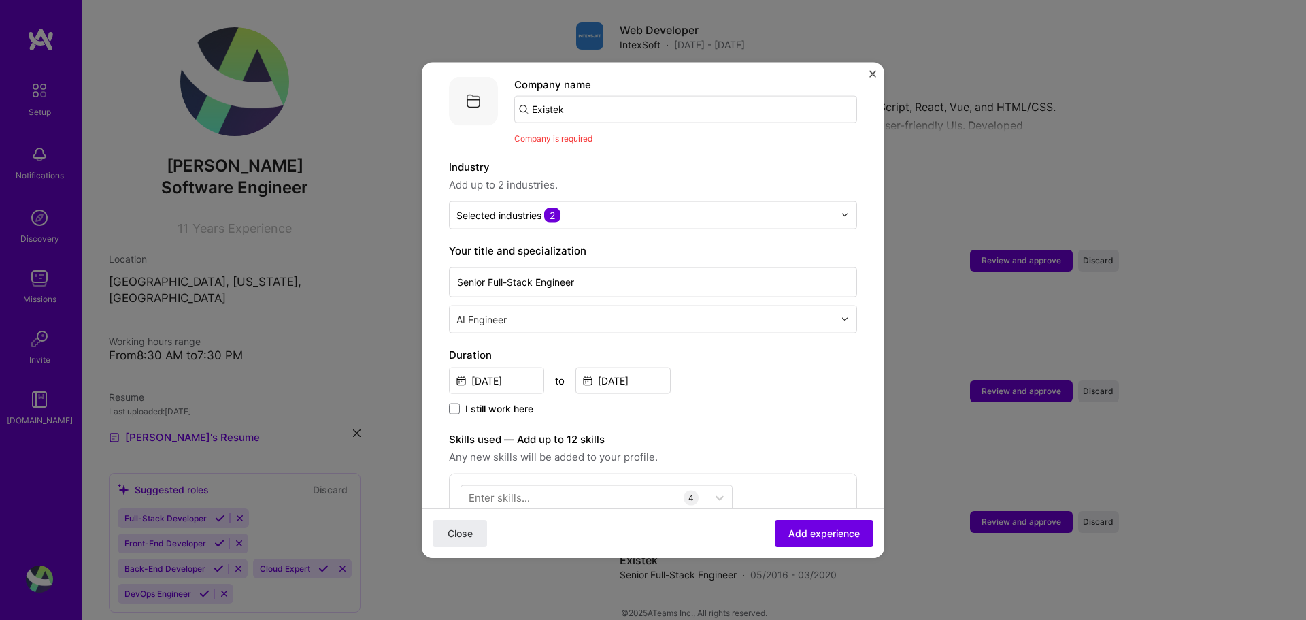
scroll to position [0, 0]
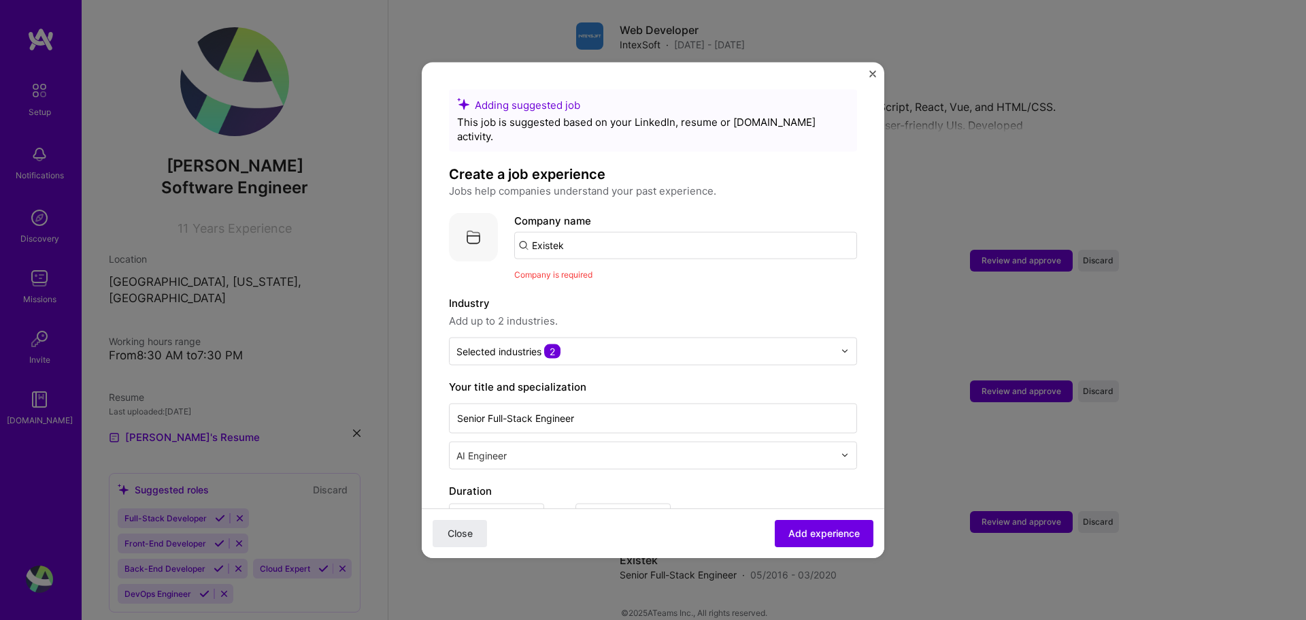
click at [716, 238] on input "Existek" at bounding box center [685, 244] width 343 height 27
type input "Existek IT"
click at [655, 275] on div "Add company Existek IT" at bounding box center [616, 282] width 204 height 35
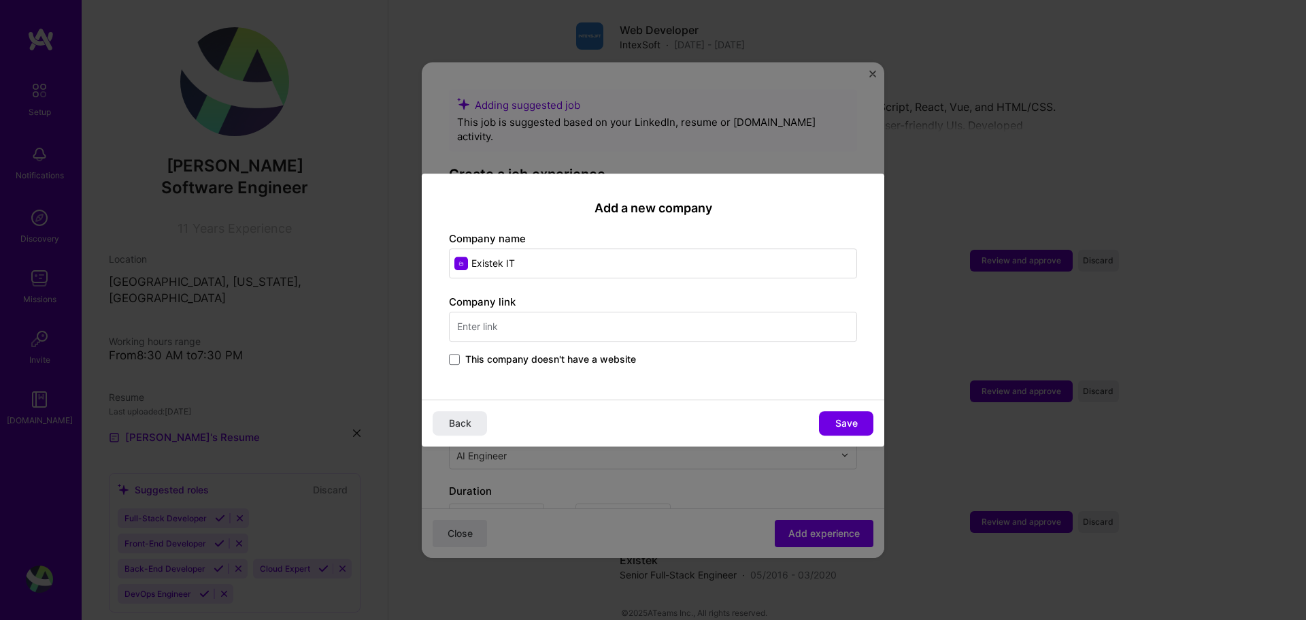
click at [463, 362] on label "This company doesn't have a website" at bounding box center [542, 359] width 187 height 14
click at [0, 0] on input "This company doesn't have a website" at bounding box center [0, 0] width 0 height 0
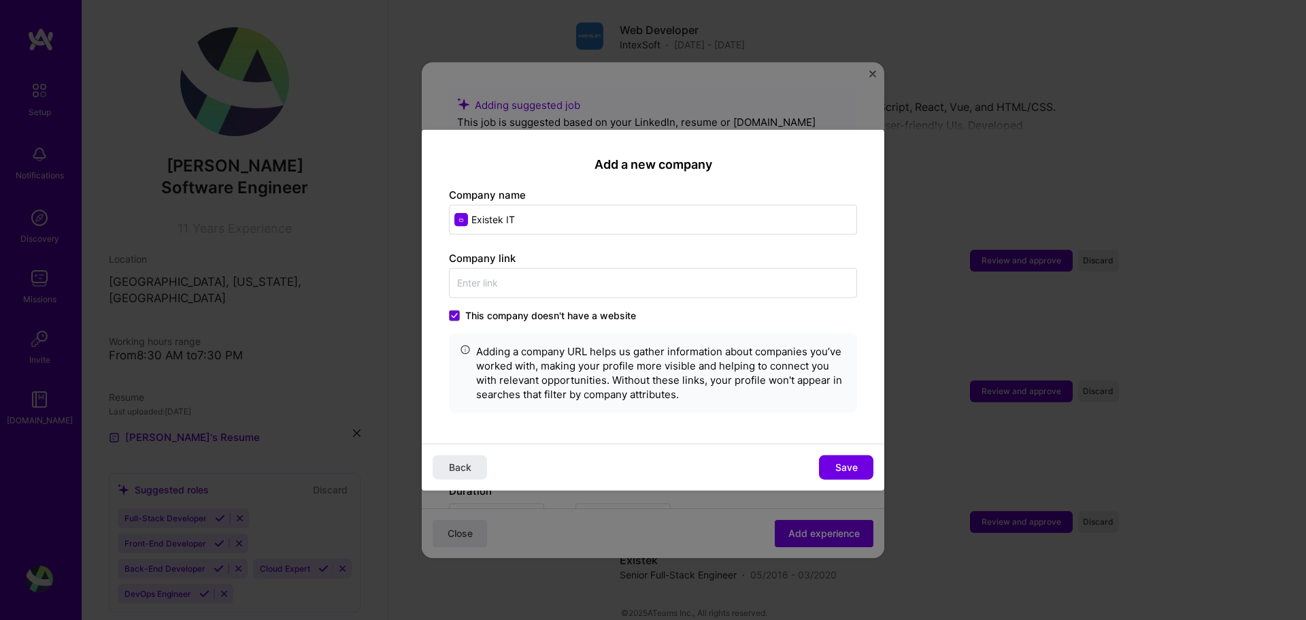
click at [545, 224] on input "Existek IT" at bounding box center [653, 220] width 408 height 30
type input "Existek IT Group"
click at [856, 474] on span "Save" at bounding box center [846, 468] width 22 height 14
type input "Existek IT Group"
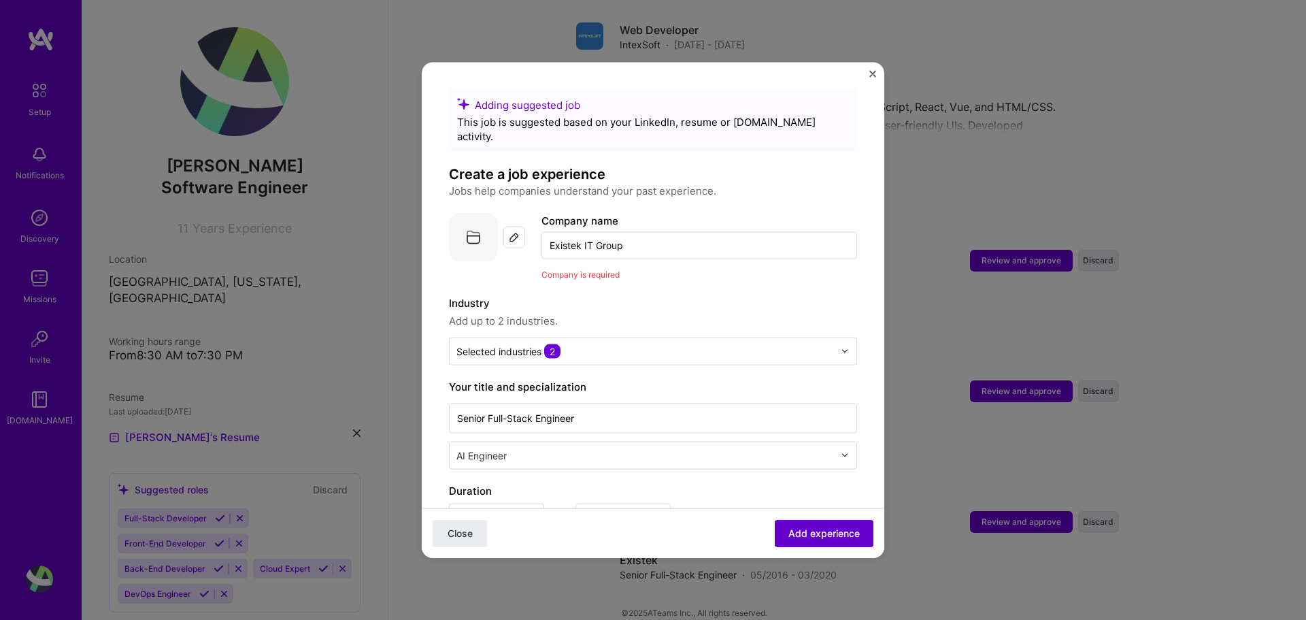
click at [829, 529] on span "Add experience" at bounding box center [824, 534] width 71 height 14
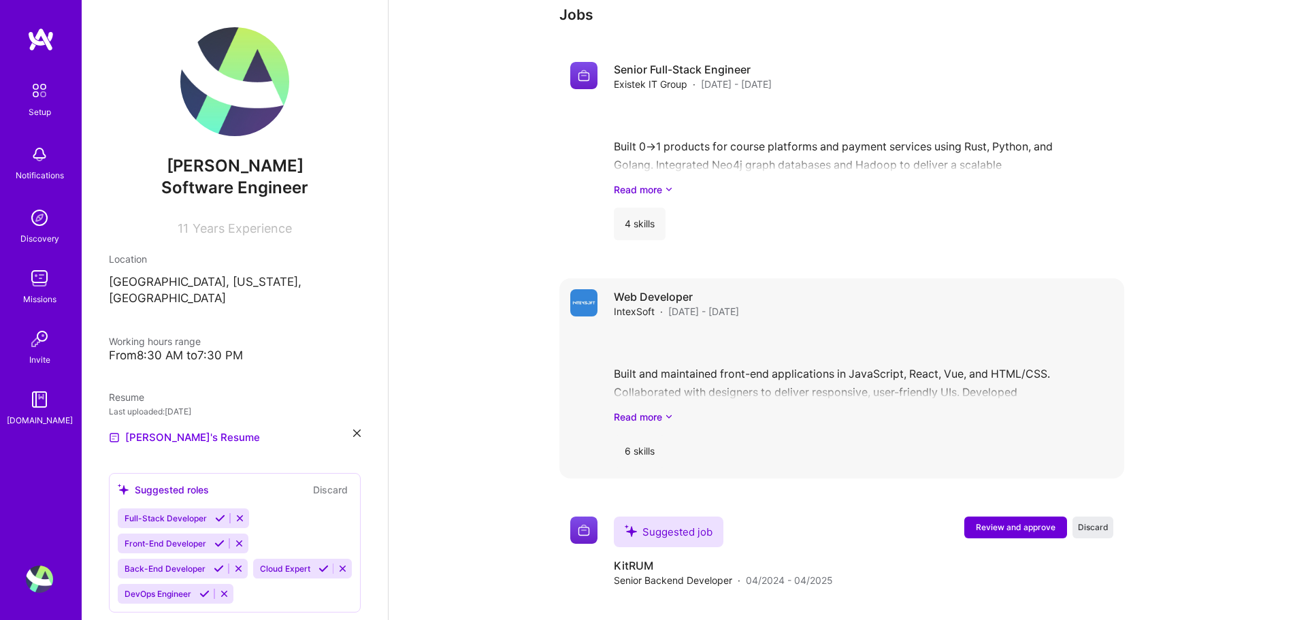
scroll to position [1272, 0]
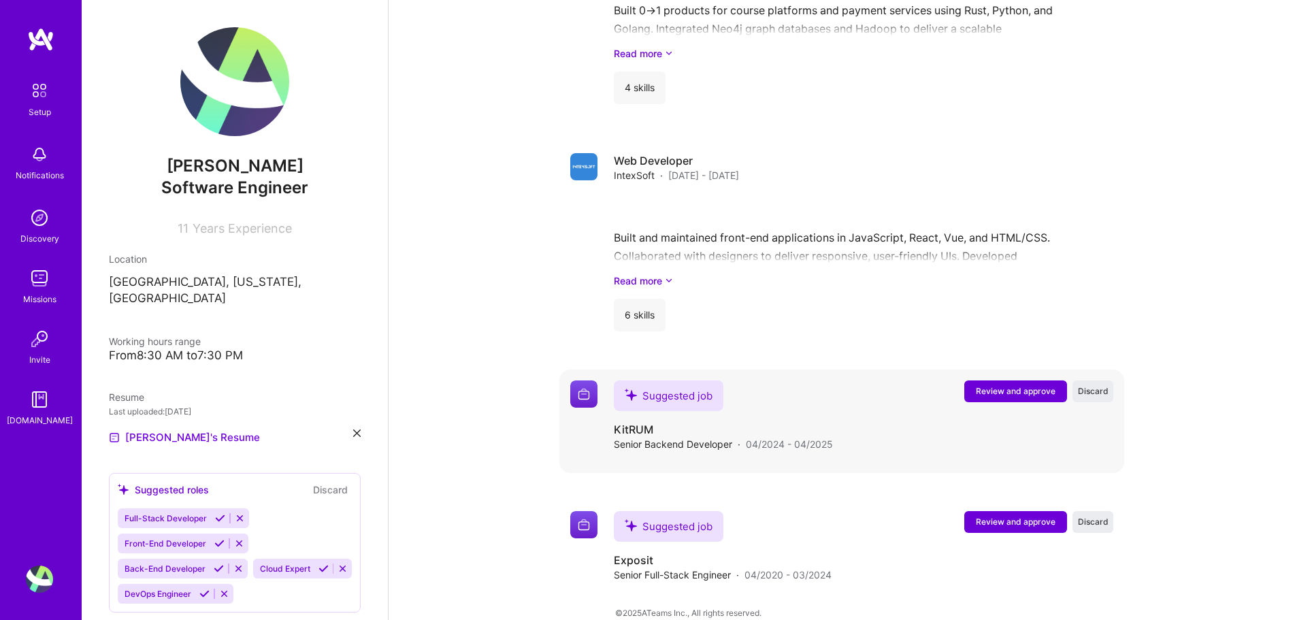
click at [1019, 385] on span "Review and approve" at bounding box center [1016, 391] width 80 height 12
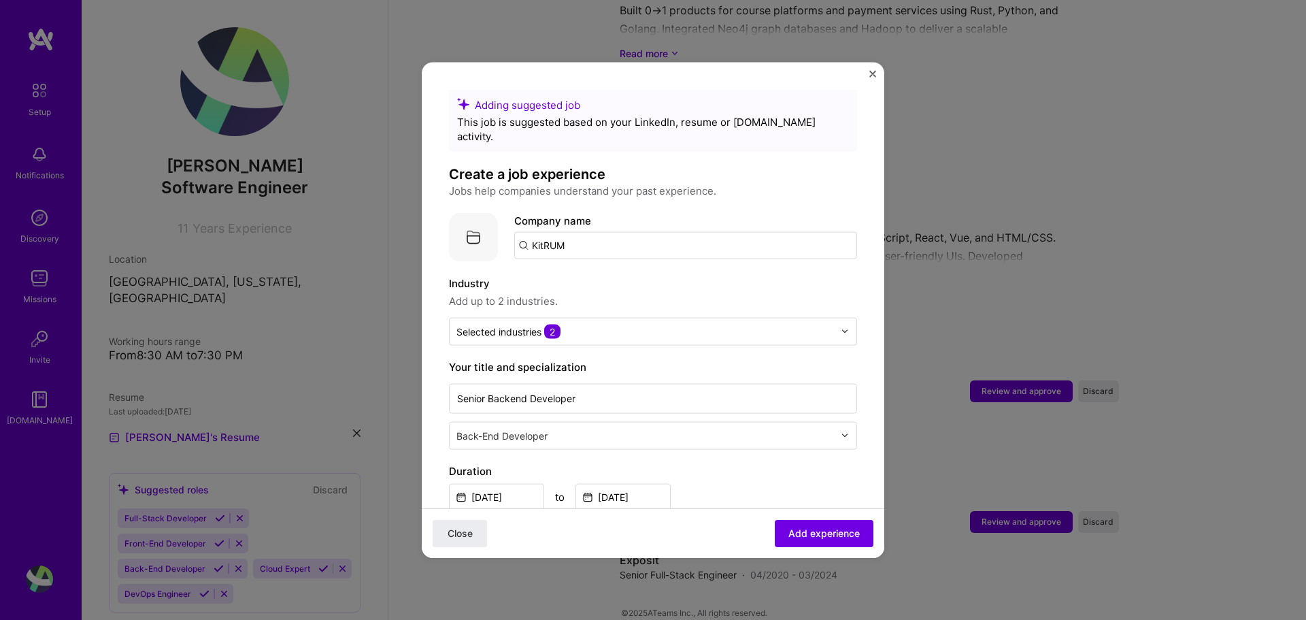
click at [873, 76] on img "Close" at bounding box center [872, 73] width 7 height 7
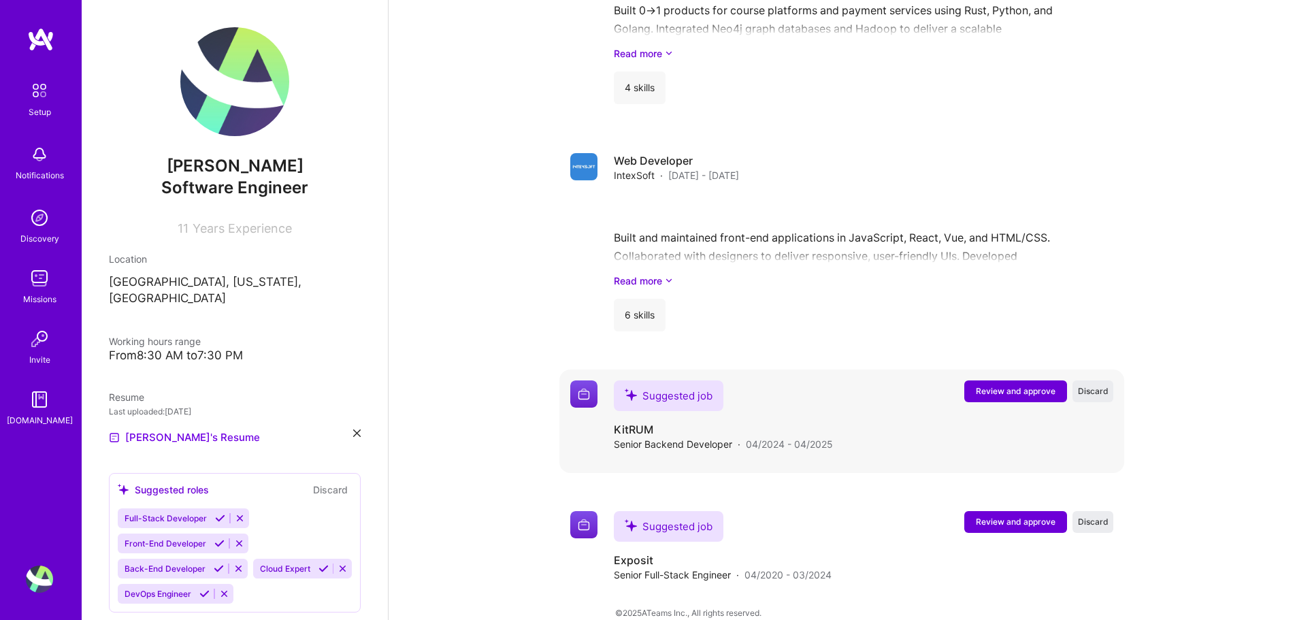
click at [997, 385] on span "Review and approve" at bounding box center [1016, 391] width 80 height 12
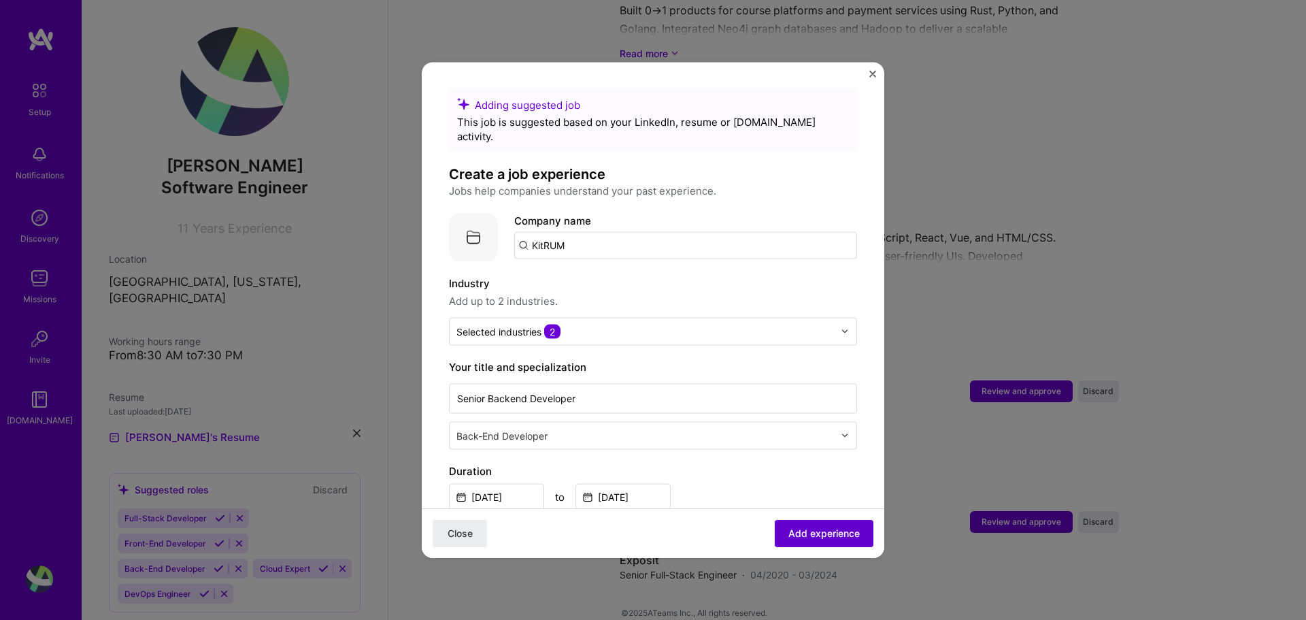
click at [831, 533] on span "Add experience" at bounding box center [824, 534] width 71 height 14
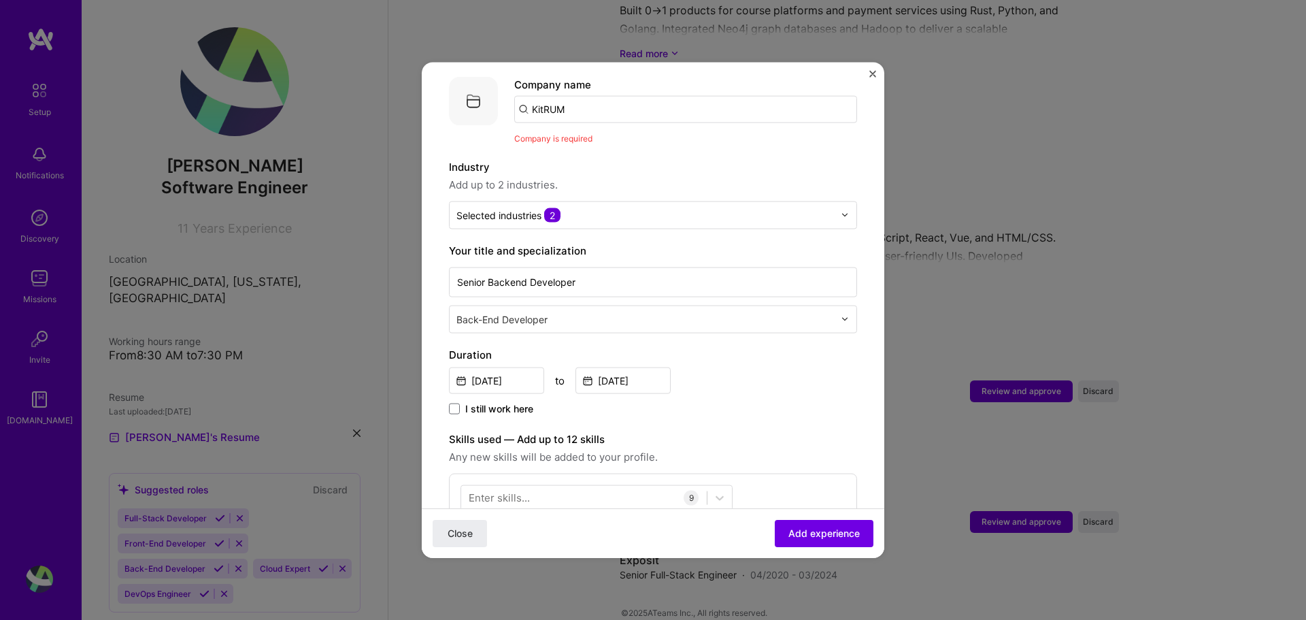
scroll to position [0, 0]
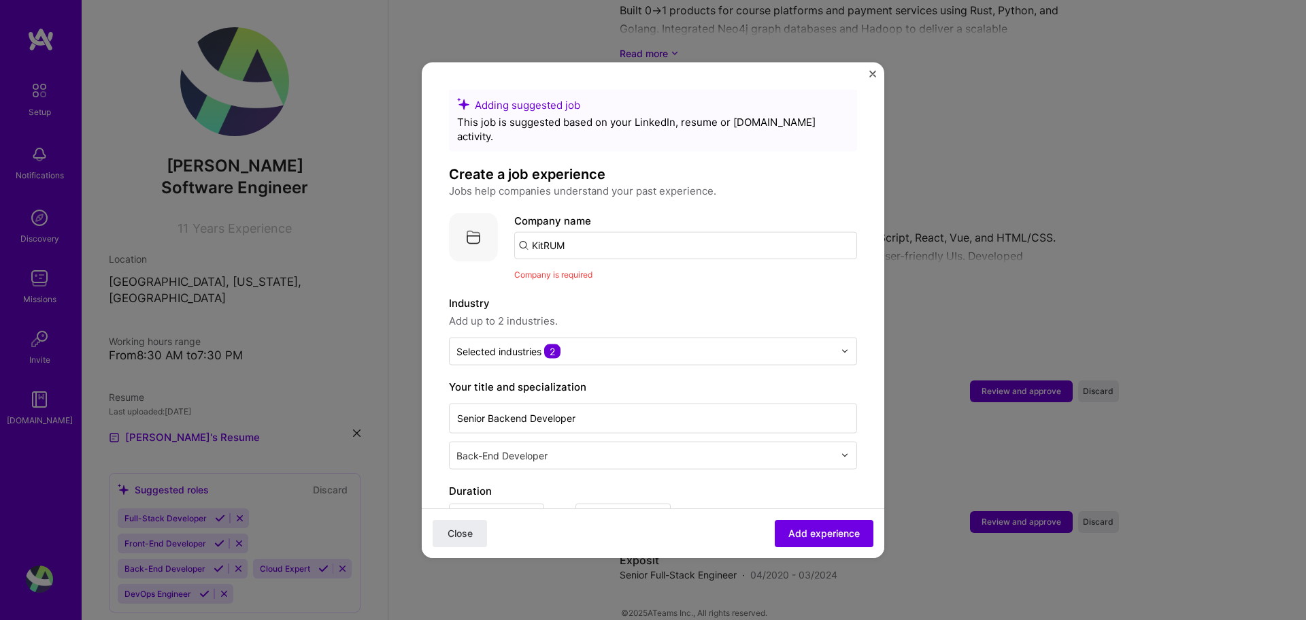
click at [684, 235] on input "KitRUM" at bounding box center [685, 244] width 343 height 27
click at [640, 266] on div "Add company KitRUM" at bounding box center [616, 282] width 204 height 35
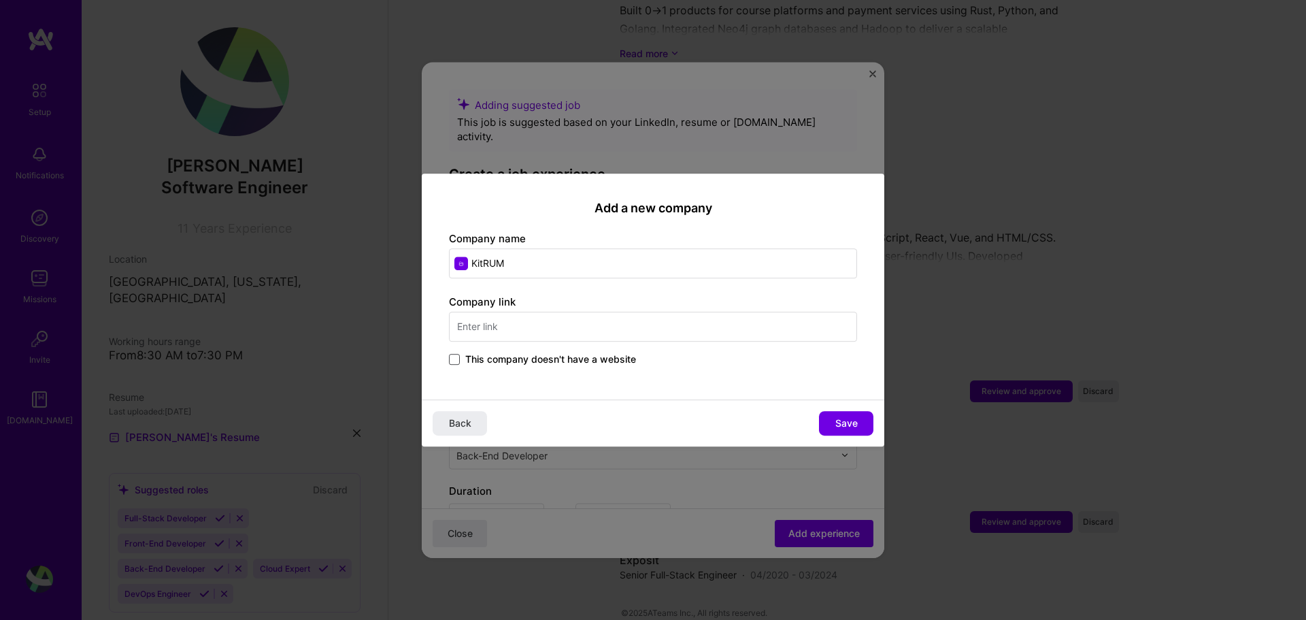
click at [459, 361] on span at bounding box center [454, 359] width 11 height 11
click at [0, 0] on input "This company doesn't have a website" at bounding box center [0, 0] width 0 height 0
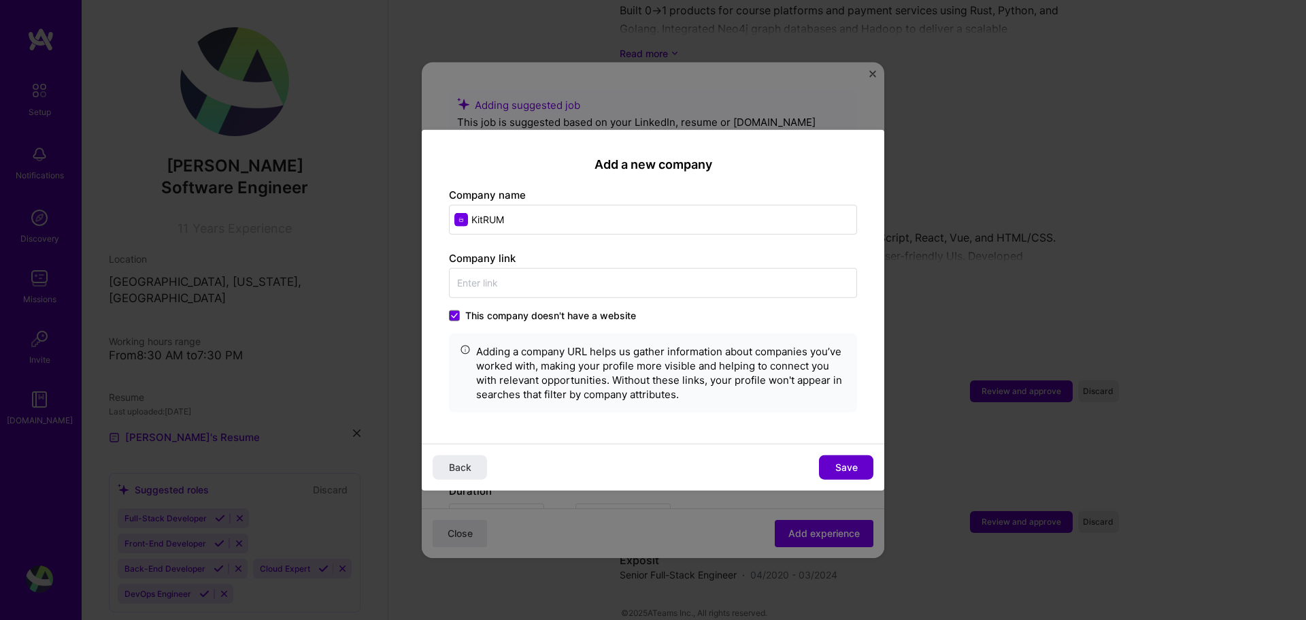
click at [825, 471] on button "Save" at bounding box center [846, 467] width 54 height 24
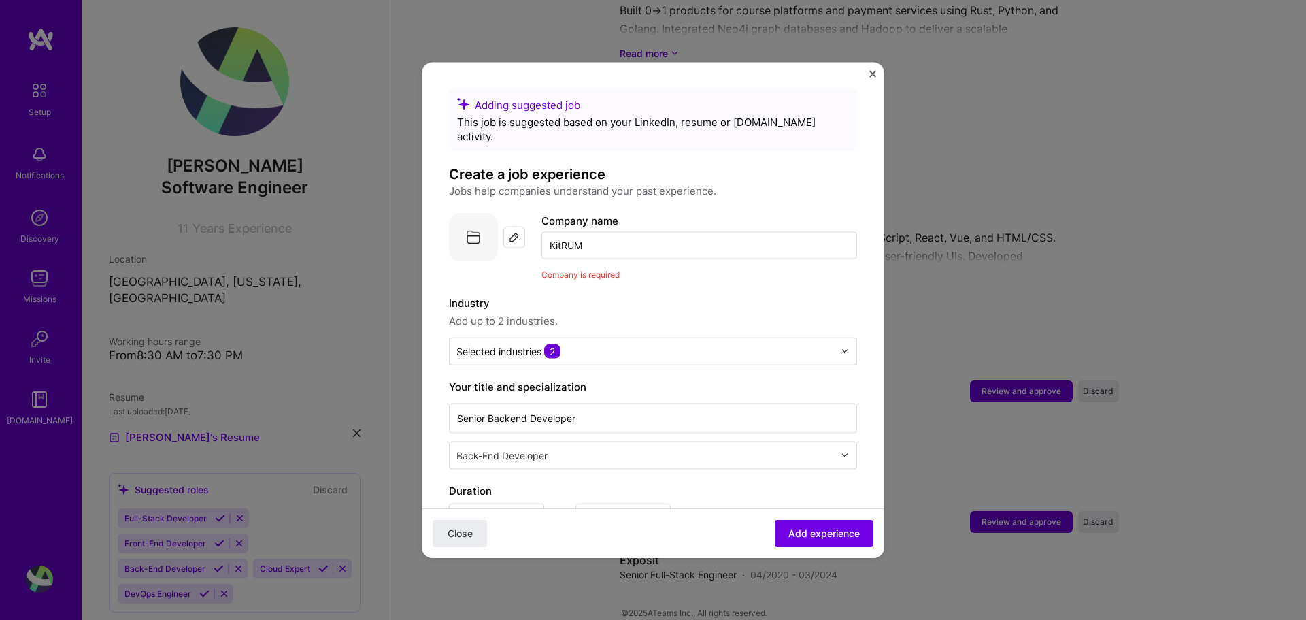
click at [644, 231] on input "KitRUM" at bounding box center [700, 244] width 316 height 27
click at [633, 235] on input "KitRUM" at bounding box center [700, 244] width 316 height 27
click at [586, 237] on input "KitRUM" at bounding box center [700, 244] width 316 height 27
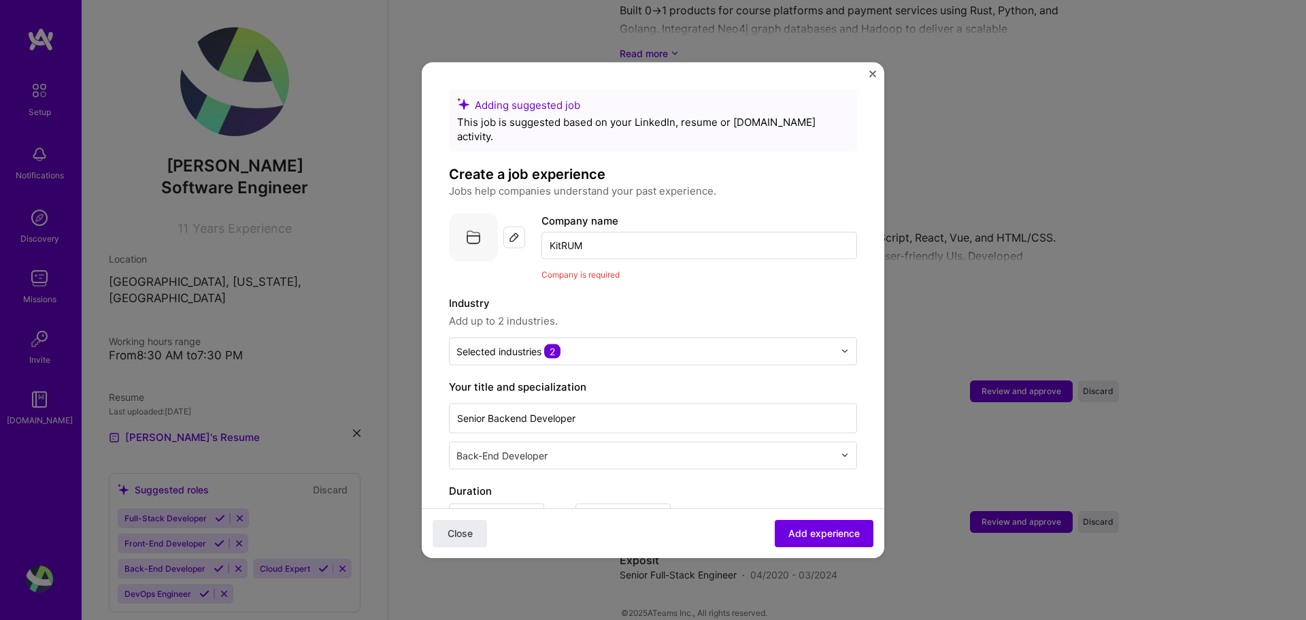
click at [508, 226] on div at bounding box center [514, 237] width 22 height 22
click at [778, 236] on input "KitRUM" at bounding box center [700, 244] width 316 height 27
type input "KitRUM"
click at [627, 278] on div "KitRUM" at bounding box center [615, 283] width 48 height 24
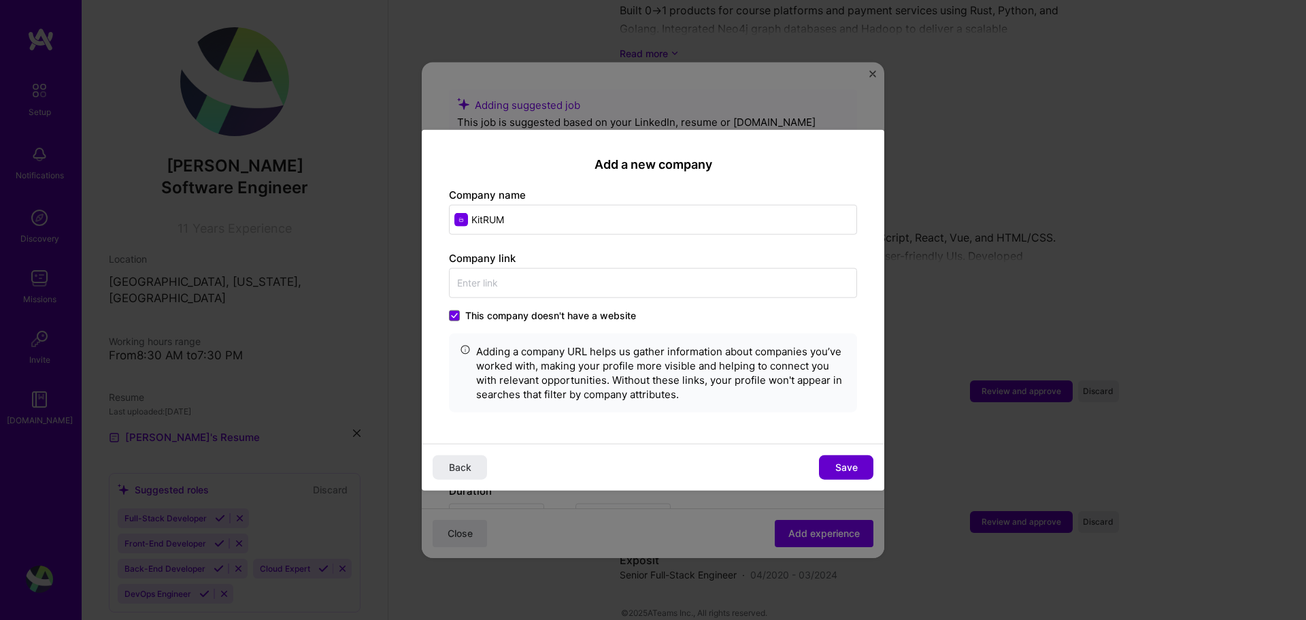
click at [848, 471] on span "Save" at bounding box center [846, 468] width 22 height 14
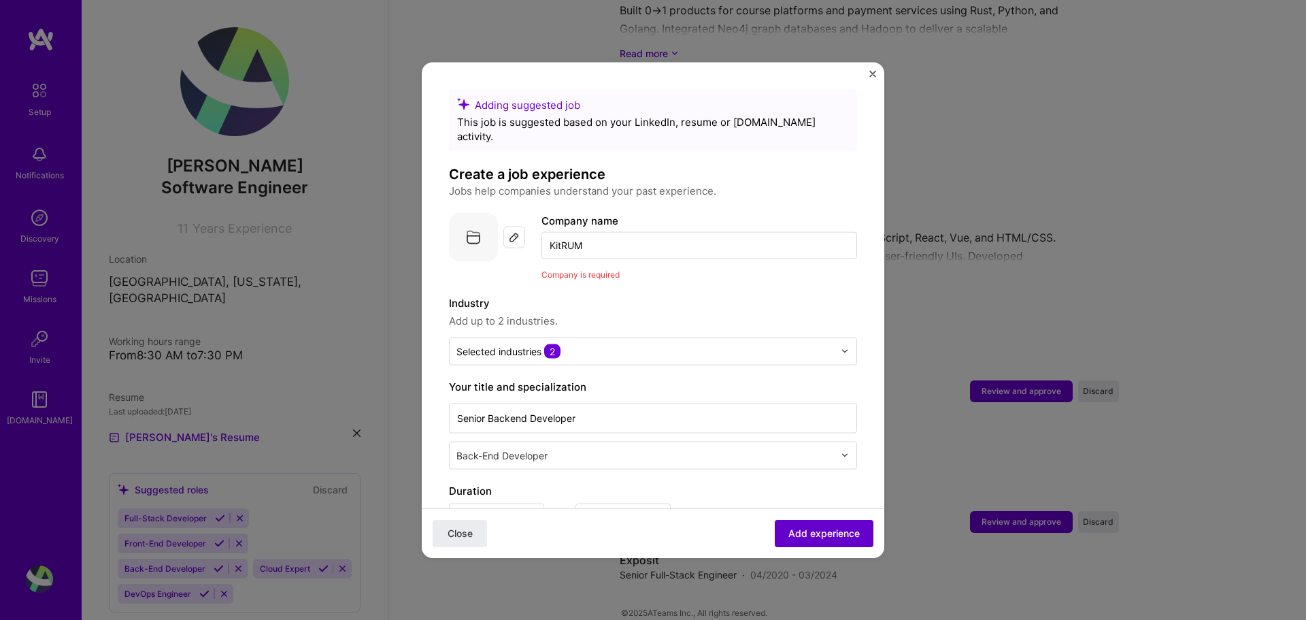
click at [823, 535] on span "Add experience" at bounding box center [824, 534] width 71 height 14
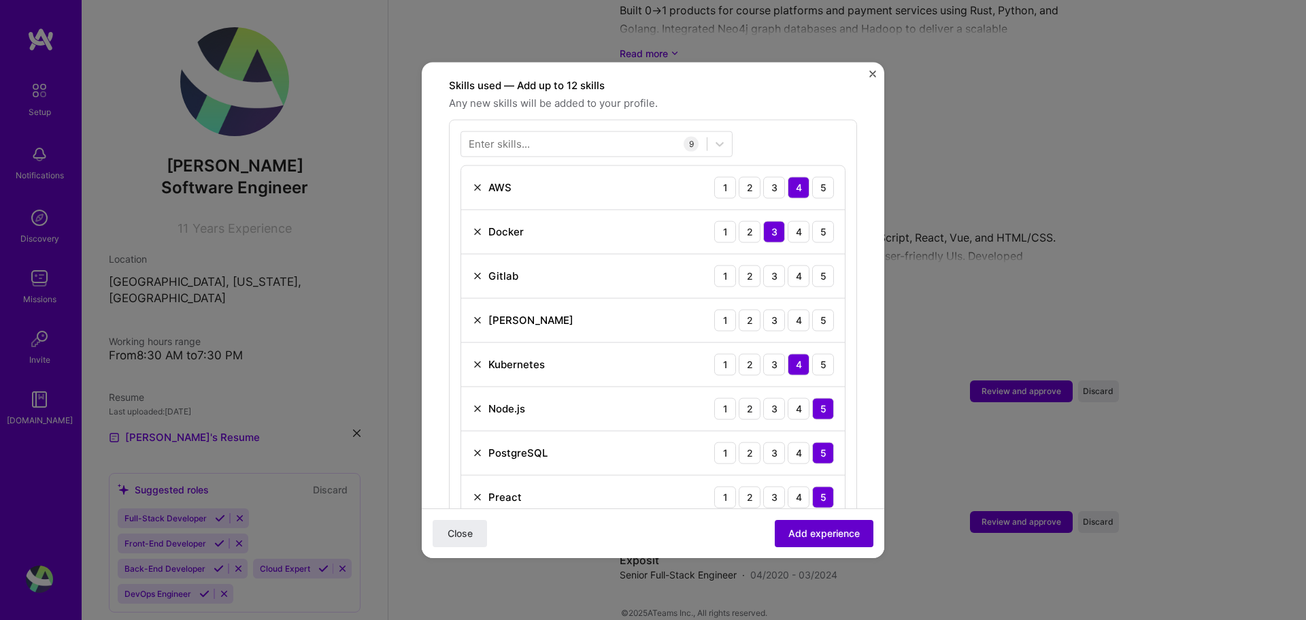
scroll to position [471, 0]
click at [823, 533] on span "Add experience" at bounding box center [824, 534] width 71 height 14
drag, startPoint x: 810, startPoint y: 260, endPoint x: 812, endPoint y: 269, distance: 8.9
click at [812, 264] on div "5" at bounding box center [823, 275] width 22 height 22
click at [788, 308] on div "4" at bounding box center [799, 319] width 22 height 22
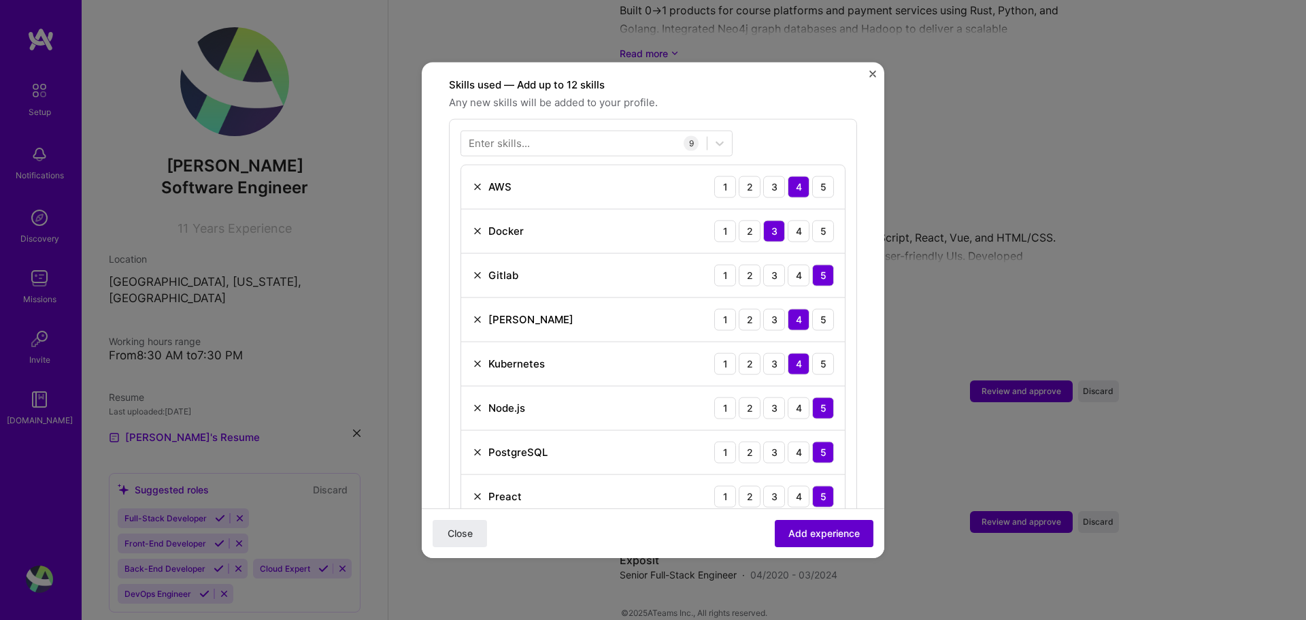
click at [817, 535] on span "Add experience" at bounding box center [824, 534] width 71 height 14
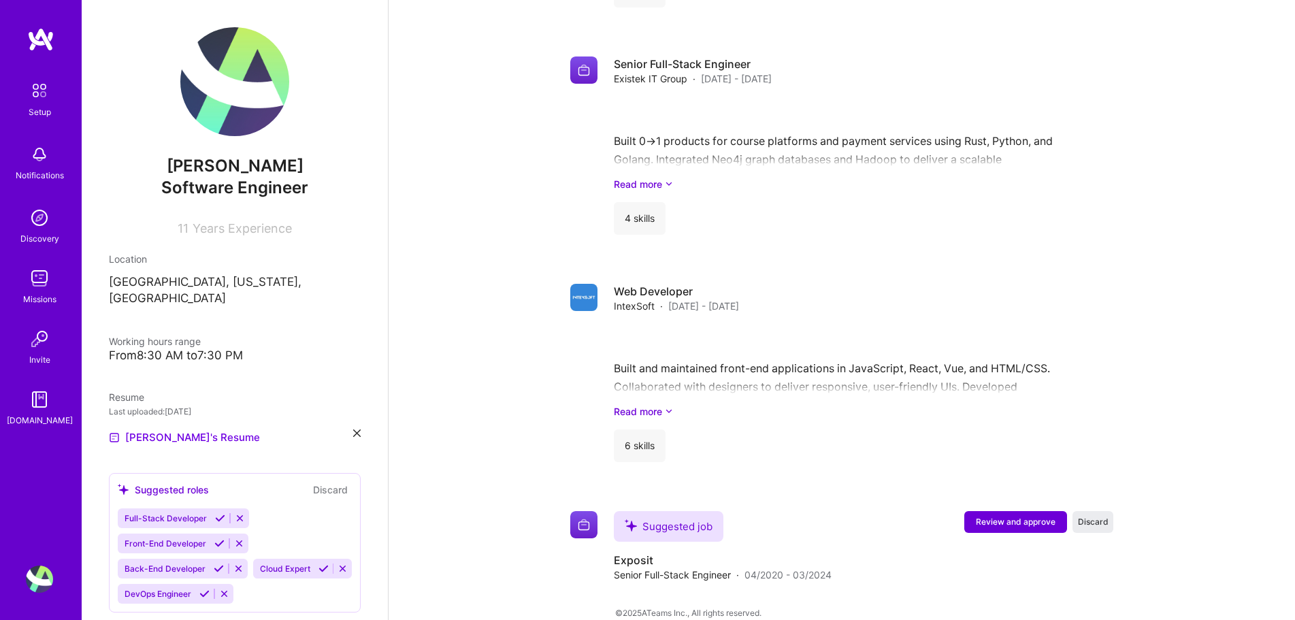
scroll to position [1347, 0]
click at [188, 286] on p "[GEOGRAPHIC_DATA], [US_STATE], [GEOGRAPHIC_DATA]" at bounding box center [235, 290] width 252 height 33
click at [46, 103] on img at bounding box center [39, 90] width 29 height 29
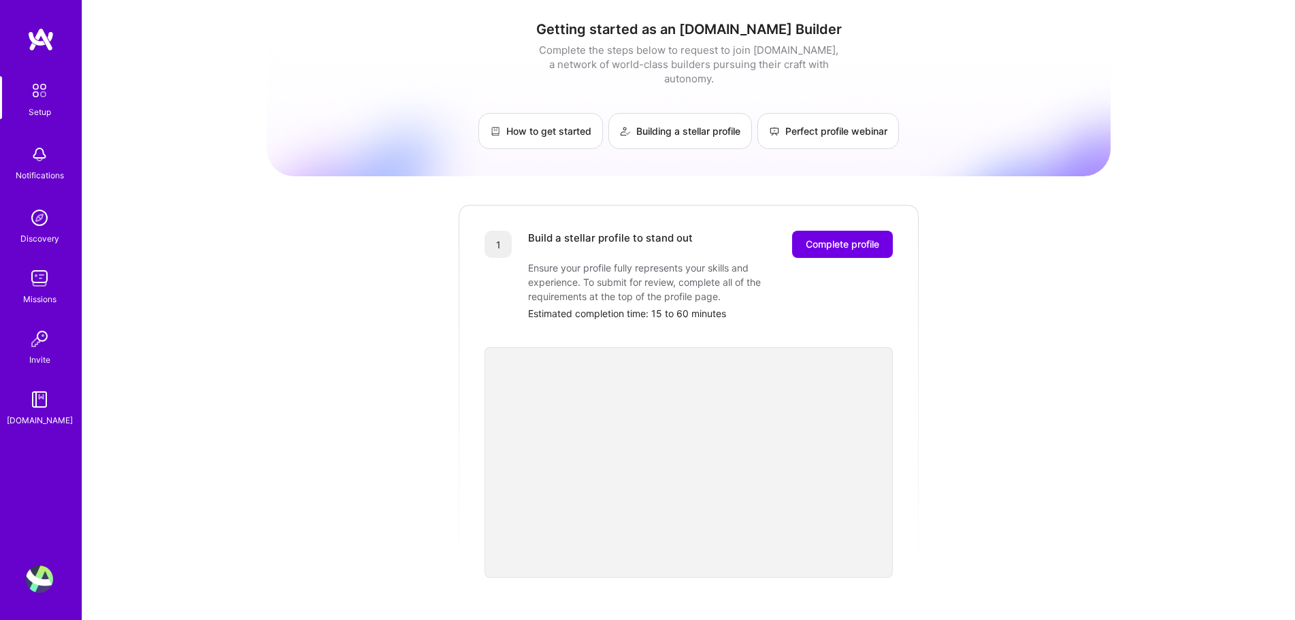
click at [33, 332] on img at bounding box center [39, 338] width 27 height 27
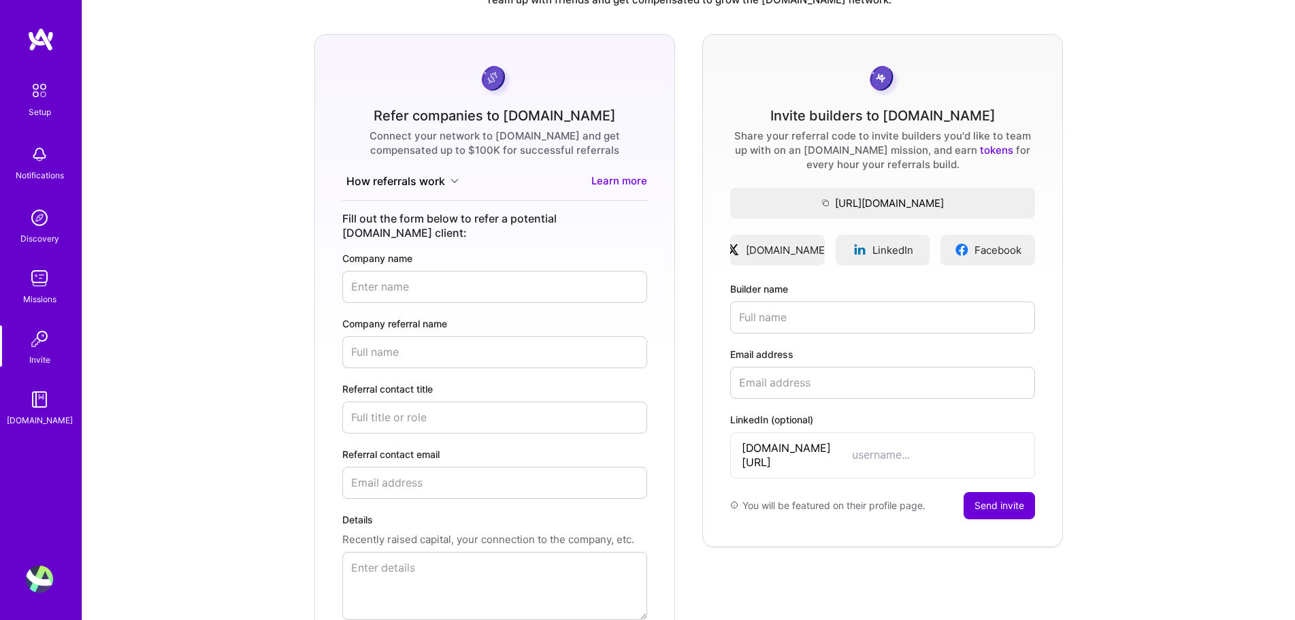
scroll to position [190, 0]
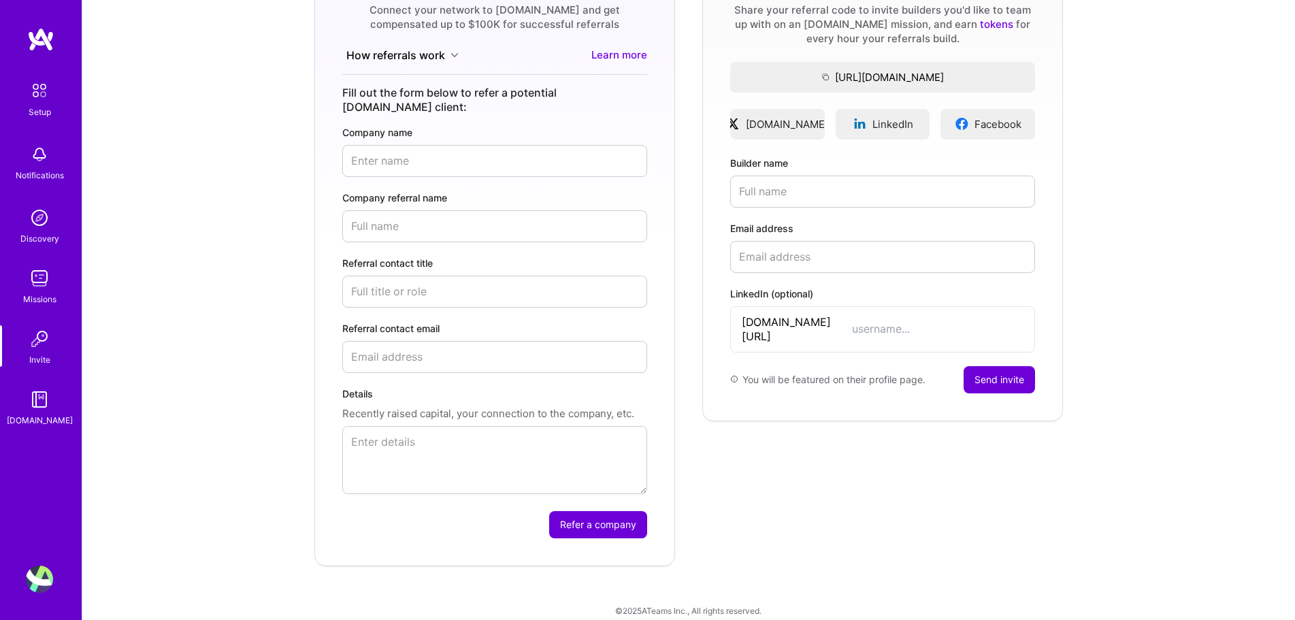
click at [56, 412] on link "[DOMAIN_NAME]" at bounding box center [39, 407] width 84 height 42
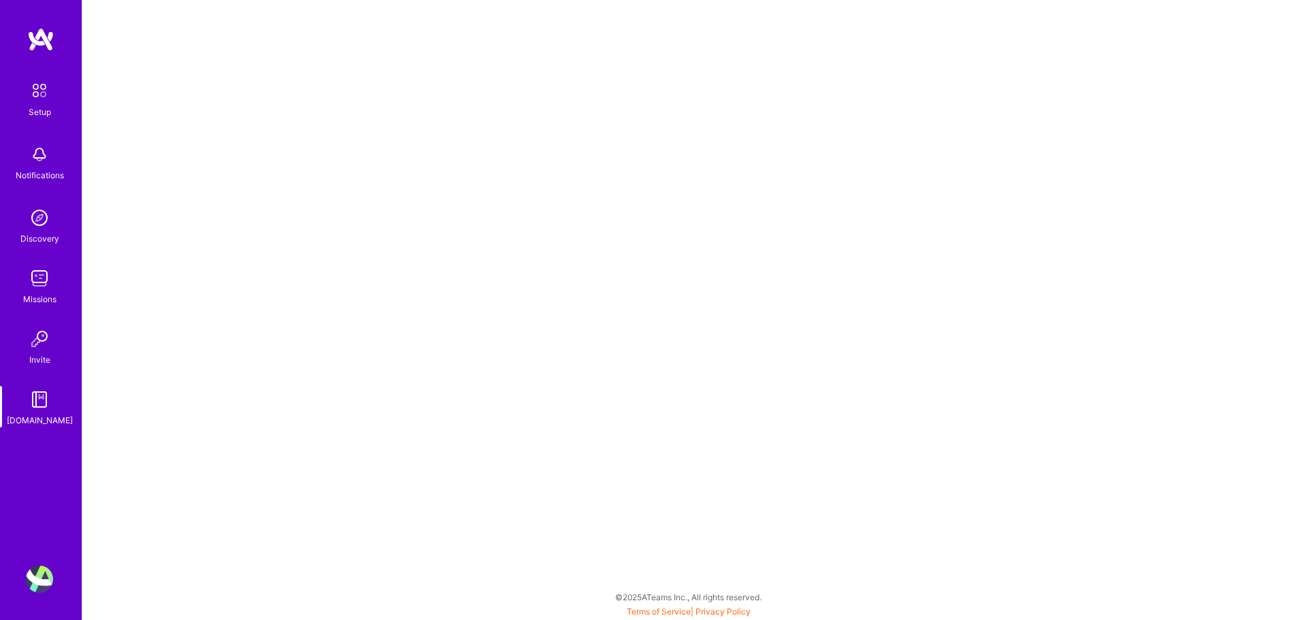
scroll to position [3, 0]
